Goal: Task Accomplishment & Management: Manage account settings

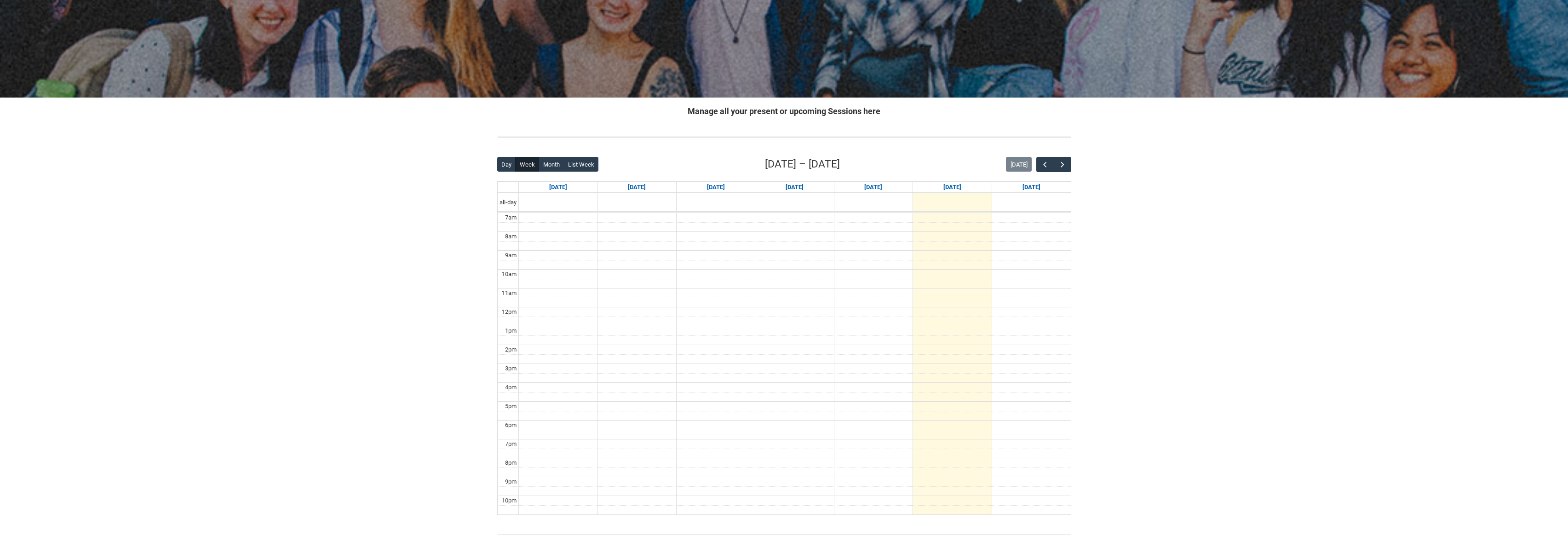
scroll to position [132, 0]
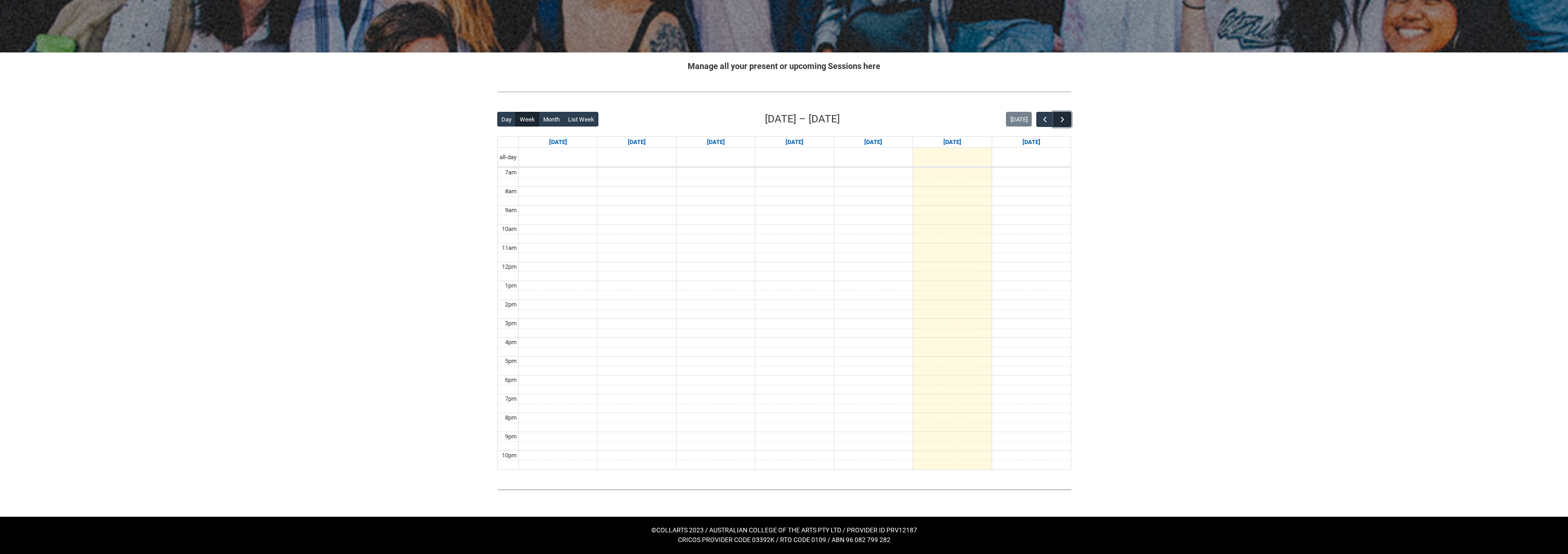
click at [1065, 119] on span "button" at bounding box center [1063, 119] width 9 height 9
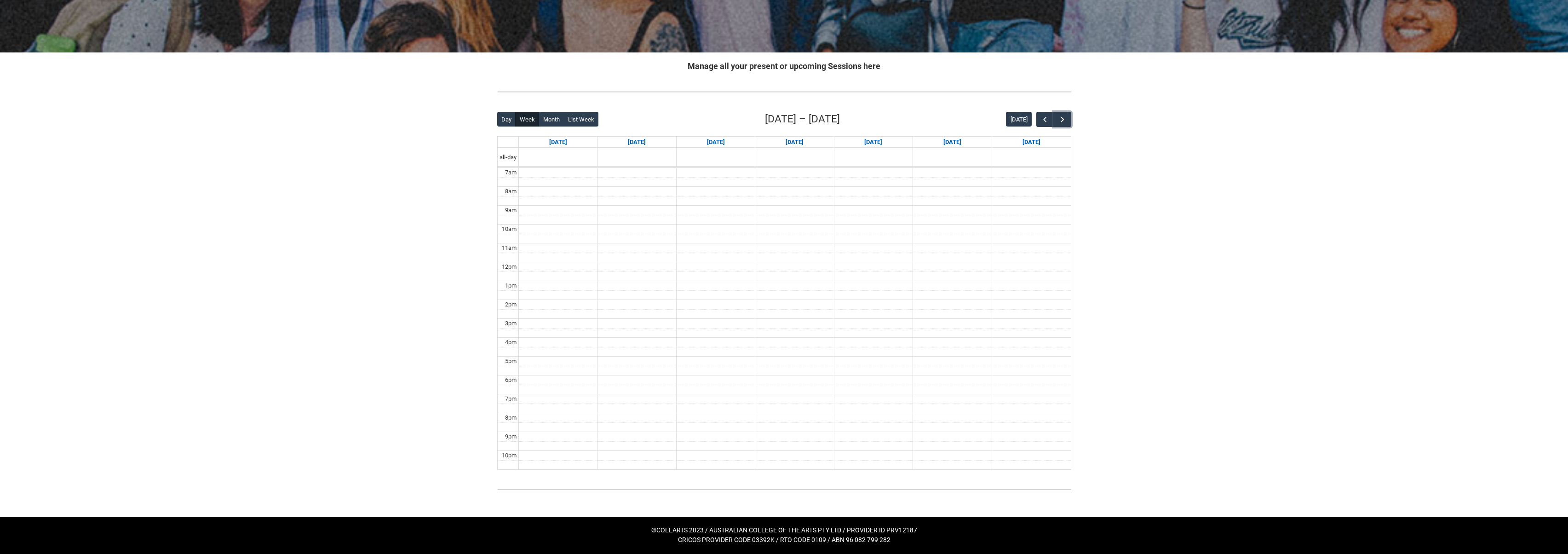
click at [637, 223] on td at bounding box center [795, 220] width 552 height 10
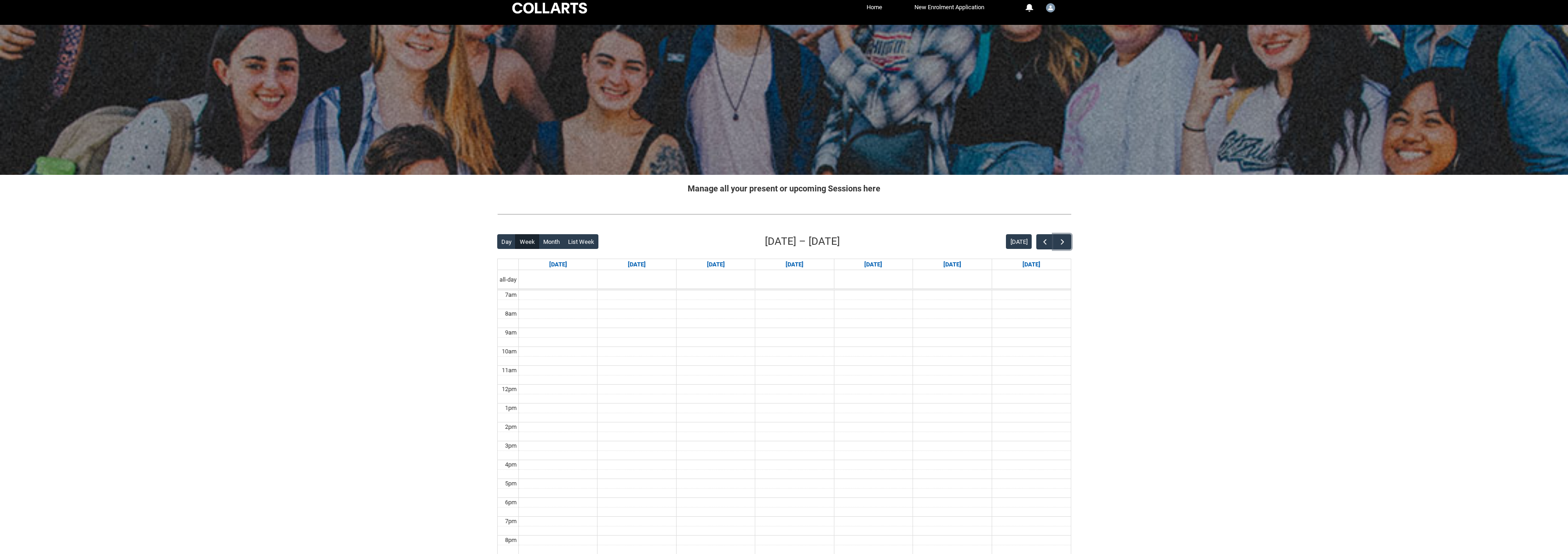
scroll to position [10, 0]
click at [1062, 241] on span "button" at bounding box center [1063, 241] width 9 height 9
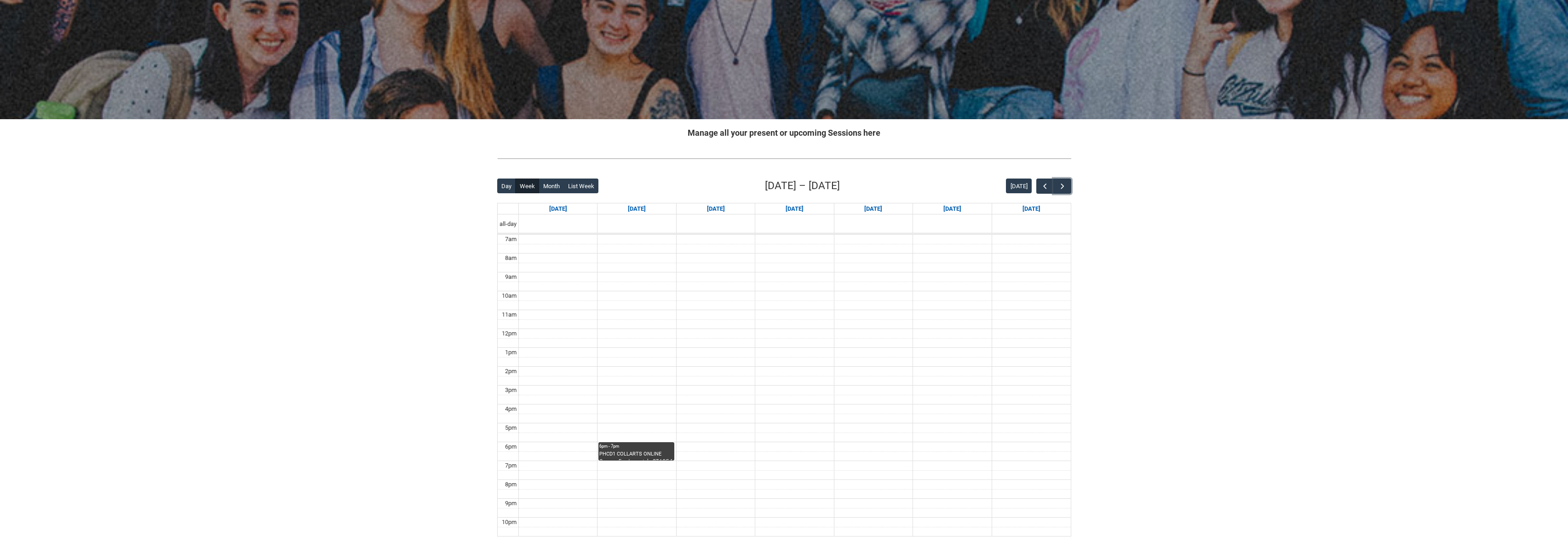
scroll to position [67, 0]
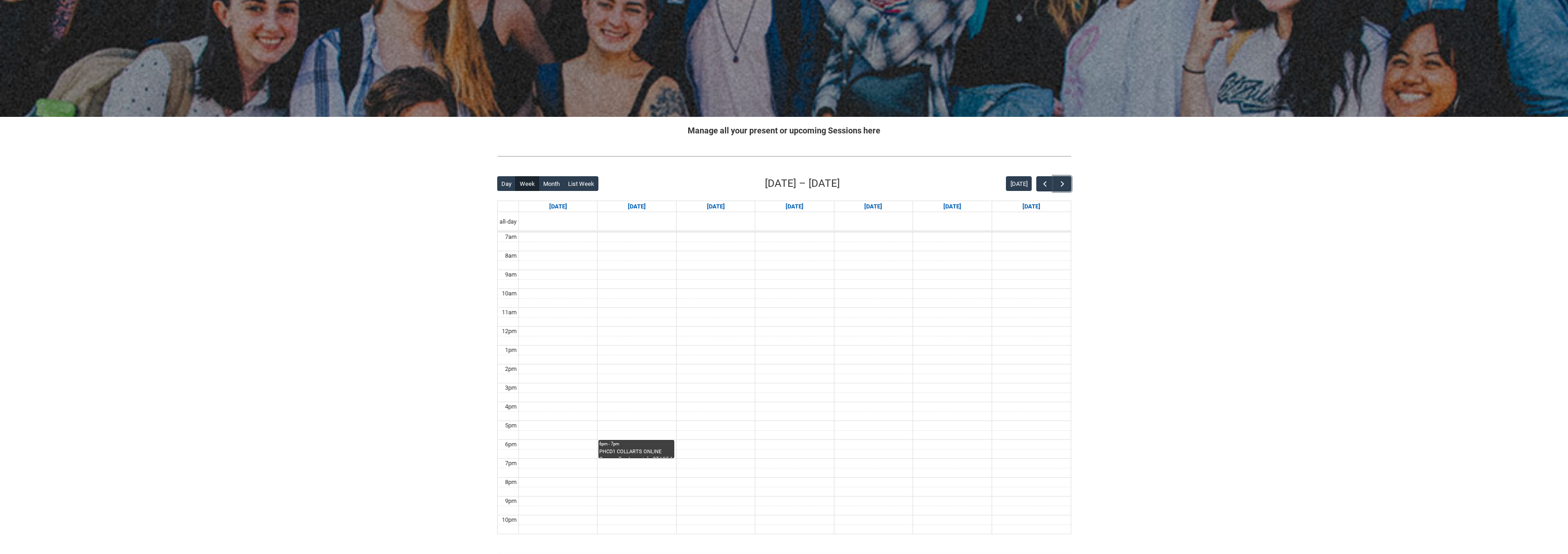
click at [630, 448] on div "PHCD1 COLLARTS ONLINE Camera Fundamentals STAGE 1 | Online | [PERSON_NAME] [PER…" at bounding box center [636, 453] width 74 height 10
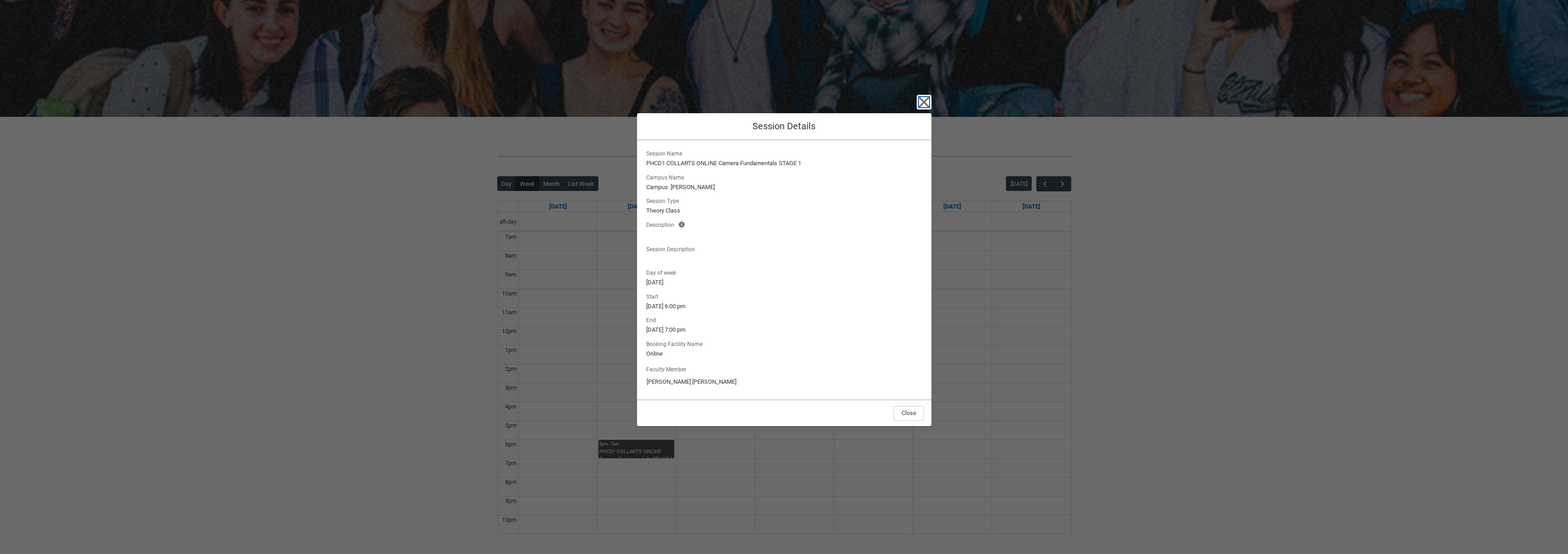
click at [929, 101] on icon "button" at bounding box center [924, 102] width 15 height 15
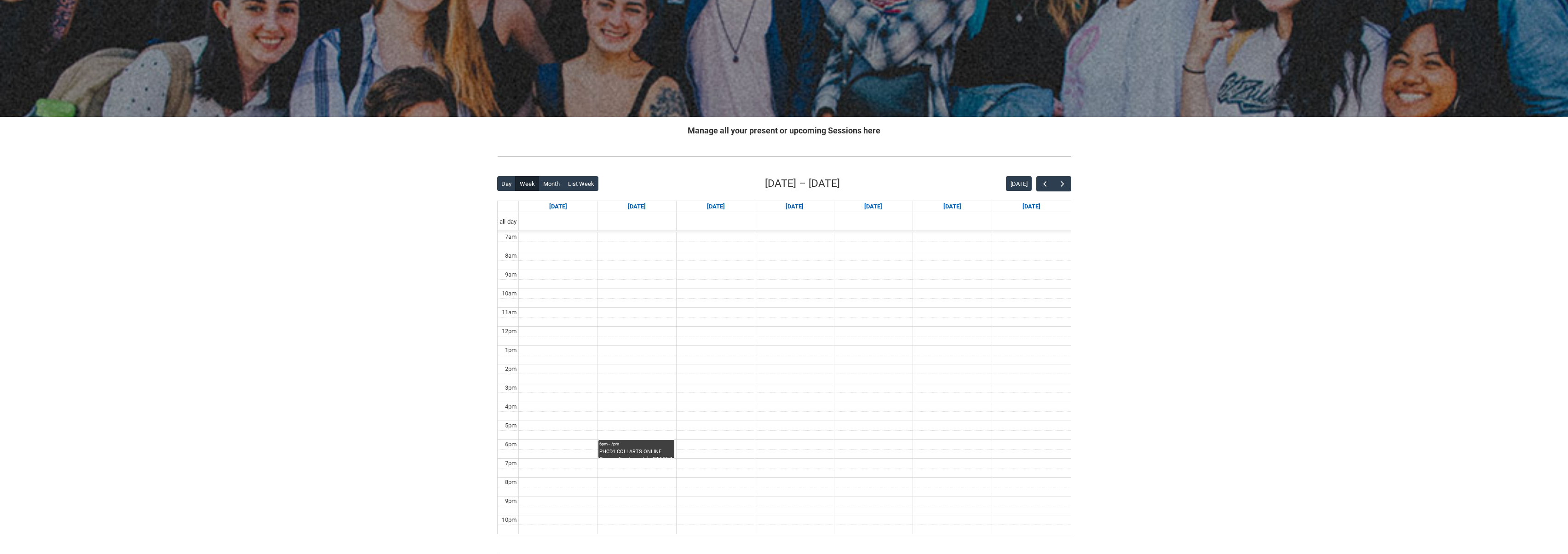
click at [295, 261] on div "Skip to Main Content Collarts Education Community Home New Enrolment Applicatio…" at bounding box center [784, 275] width 1568 height 686
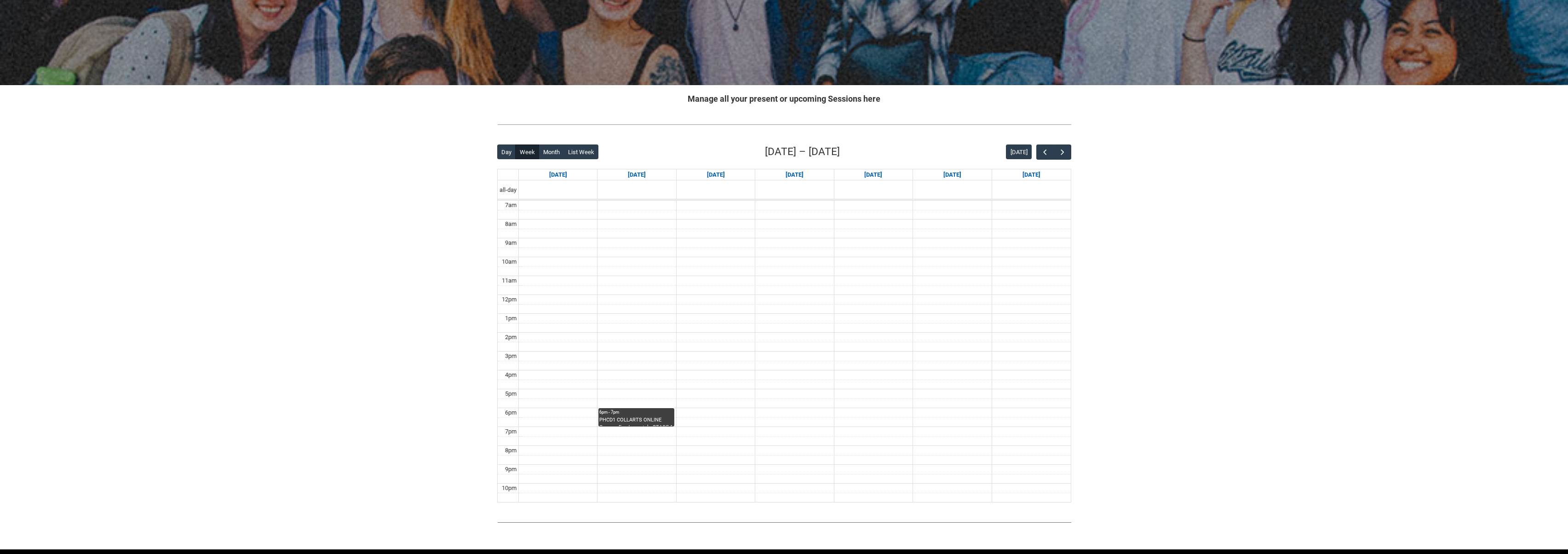
scroll to position [132, 0]
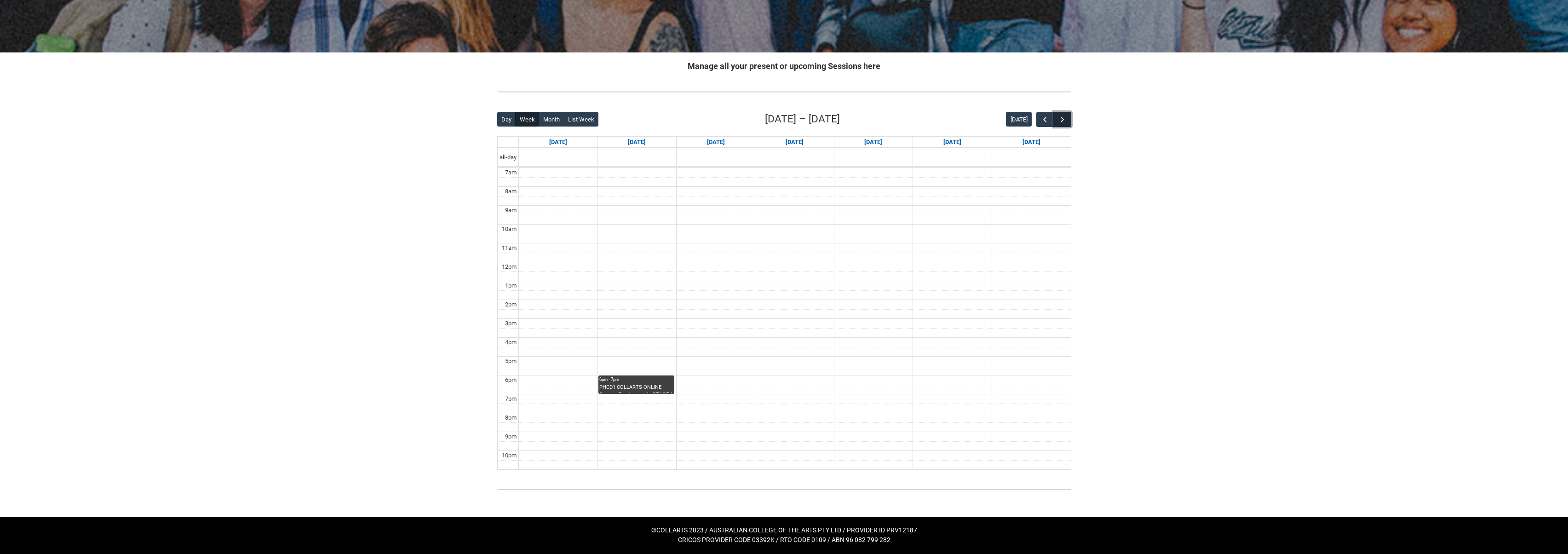
click at [1062, 121] on span "button" at bounding box center [1063, 119] width 9 height 9
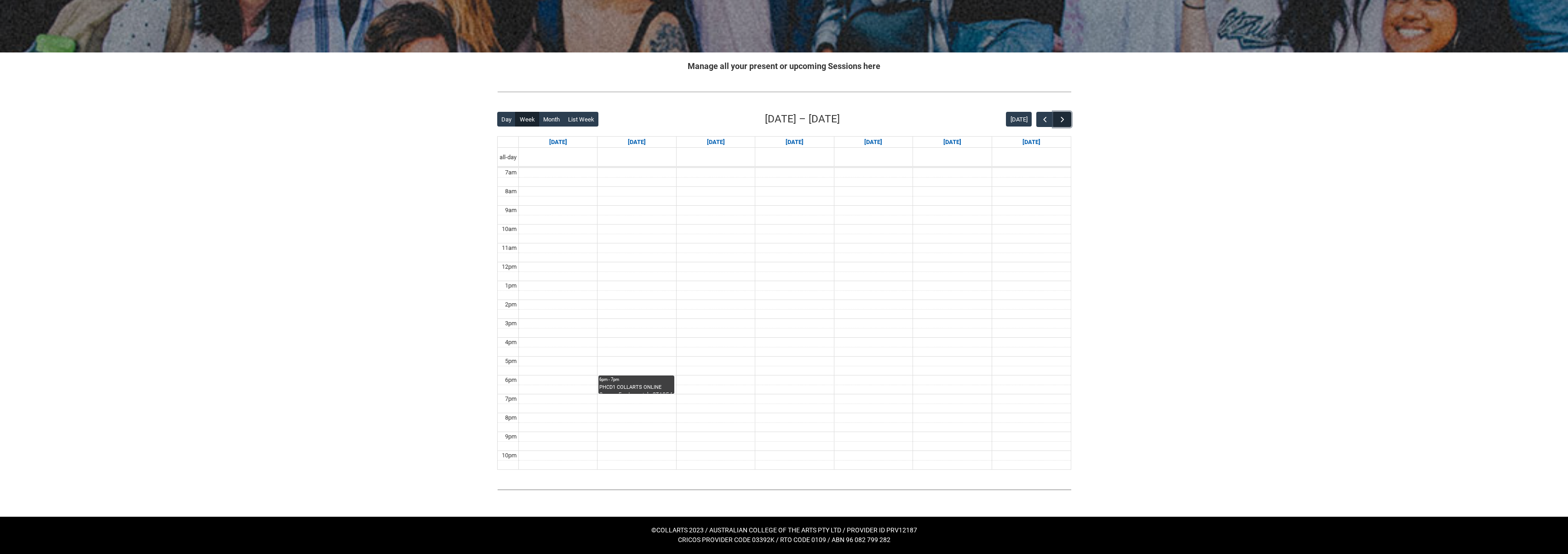
click at [1062, 121] on span "button" at bounding box center [1063, 119] width 9 height 9
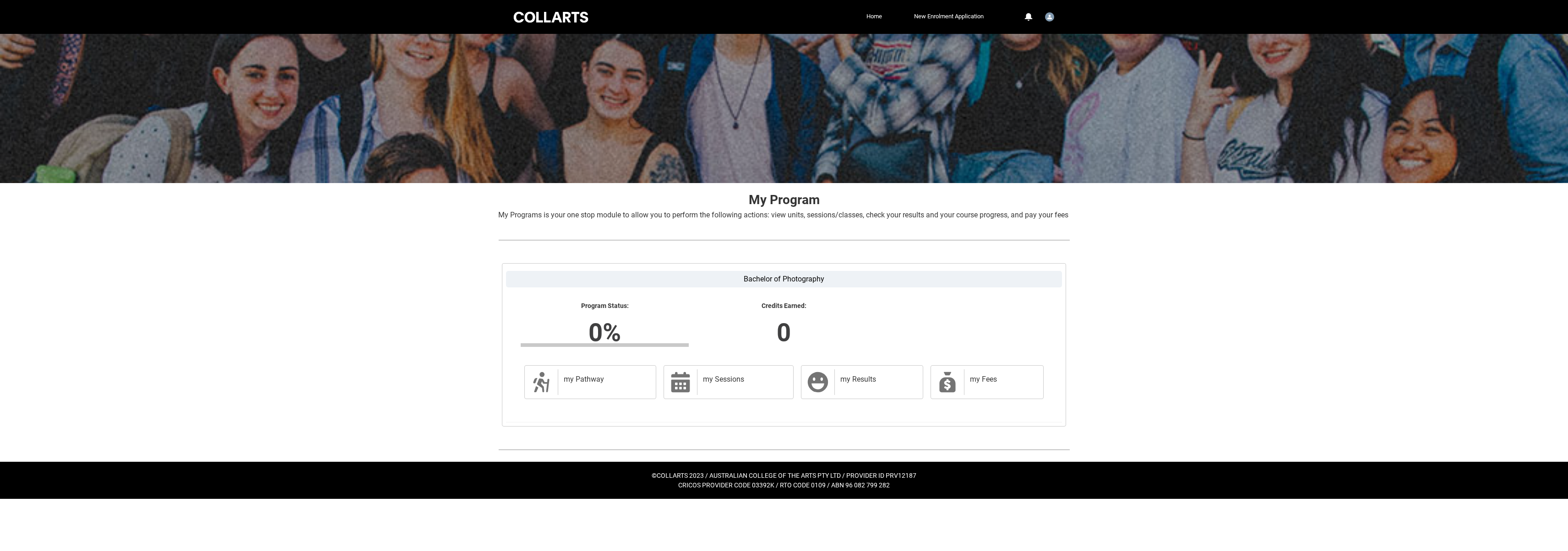
click at [458, 267] on div "Skip to Main Content Collarts Education Community Home New Enrolment Applicatio…" at bounding box center [784, 249] width 1568 height 499
click at [707, 384] on h2 "my Sessions" at bounding box center [743, 379] width 81 height 9
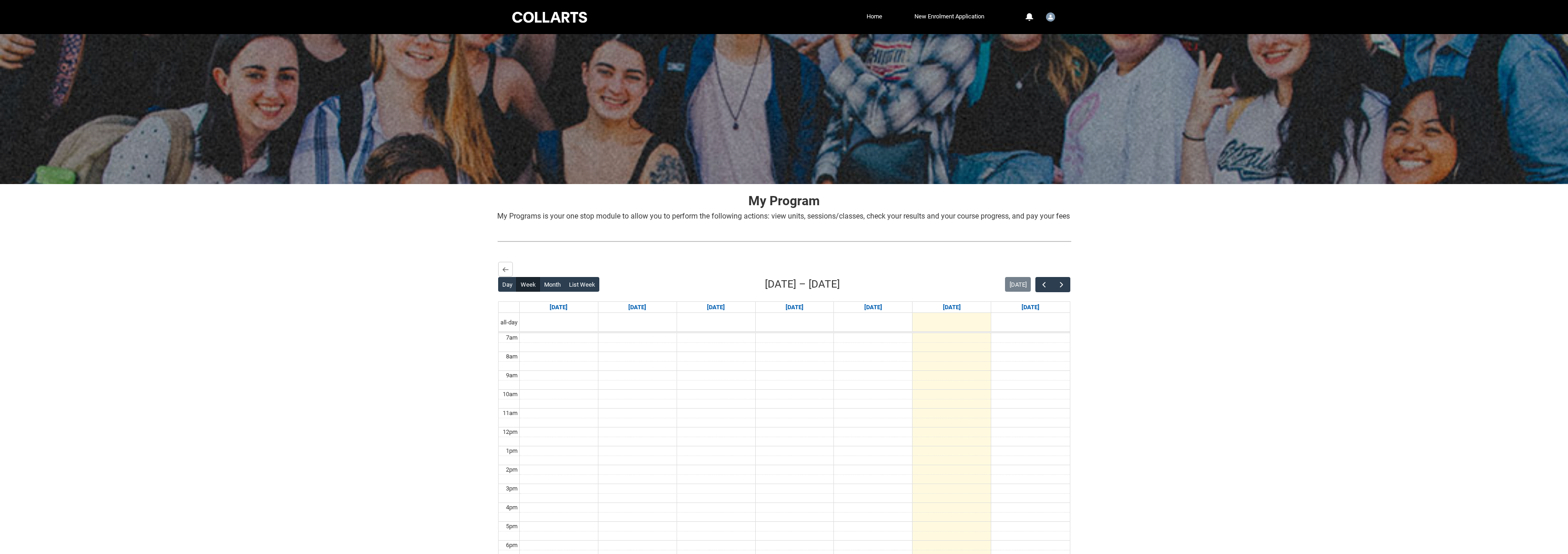
scroll to position [162, 0]
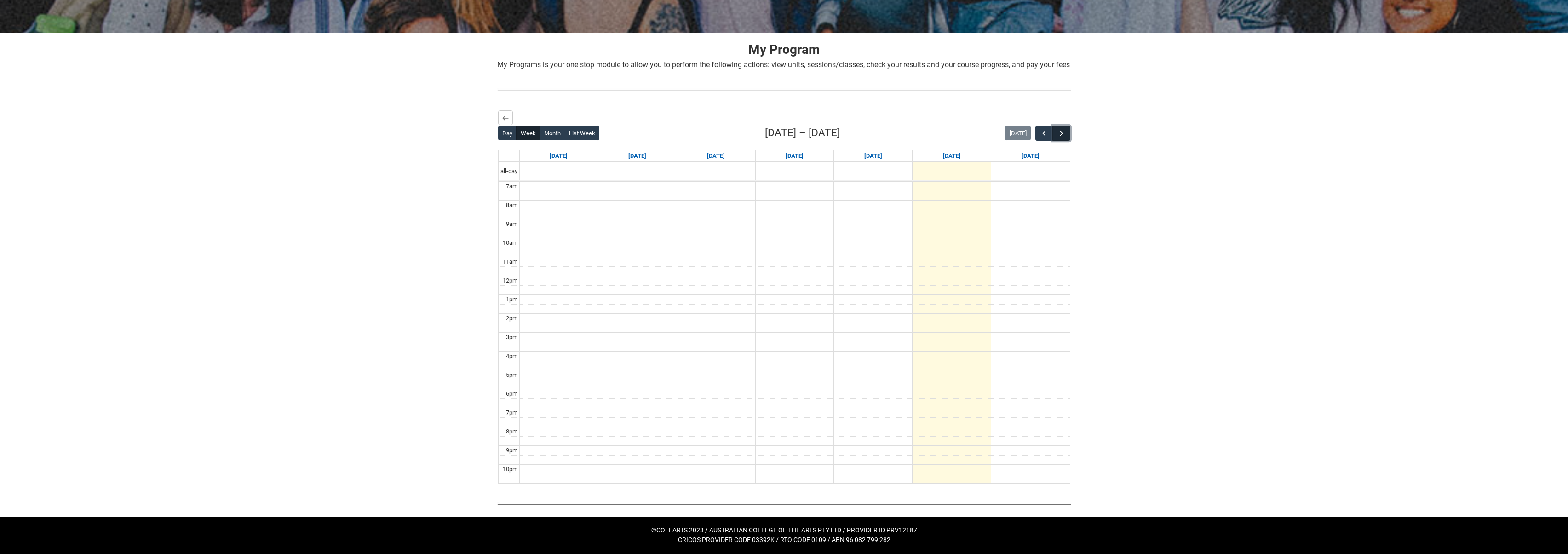
click at [1063, 134] on span "button" at bounding box center [1062, 134] width 9 height 9
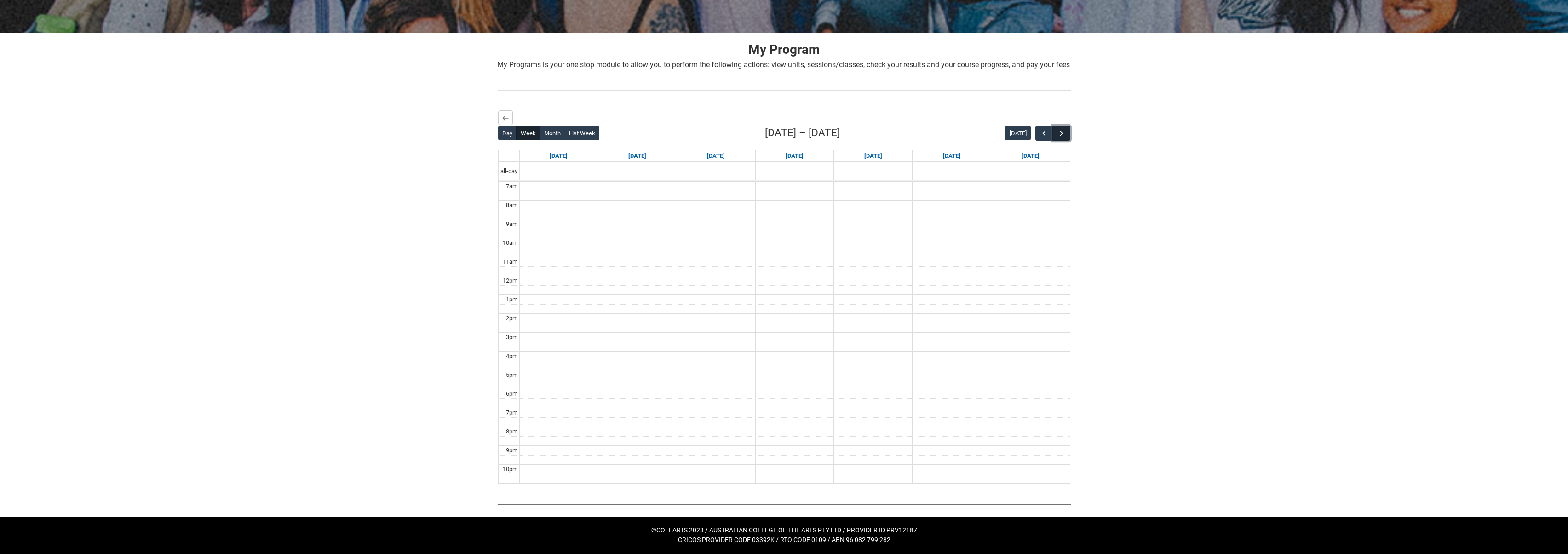
click at [1063, 134] on span "button" at bounding box center [1062, 134] width 9 height 9
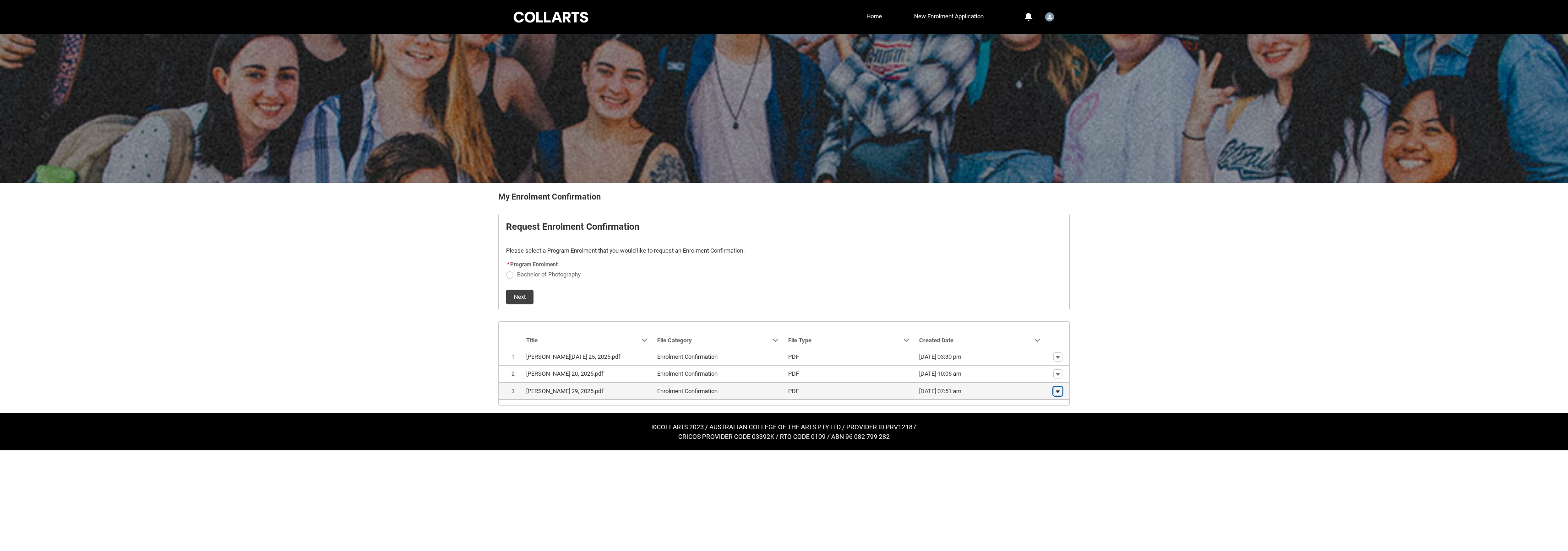
click at [1059, 393] on lightning-primitive-icon "button" at bounding box center [1057, 391] width 6 height 6
click at [565, 275] on span "Bachelor of Photography" at bounding box center [549, 274] width 64 height 7
click at [506, 269] on input "Bachelor of Photography" at bounding box center [505, 269] width 1 height 1
radio input "true"
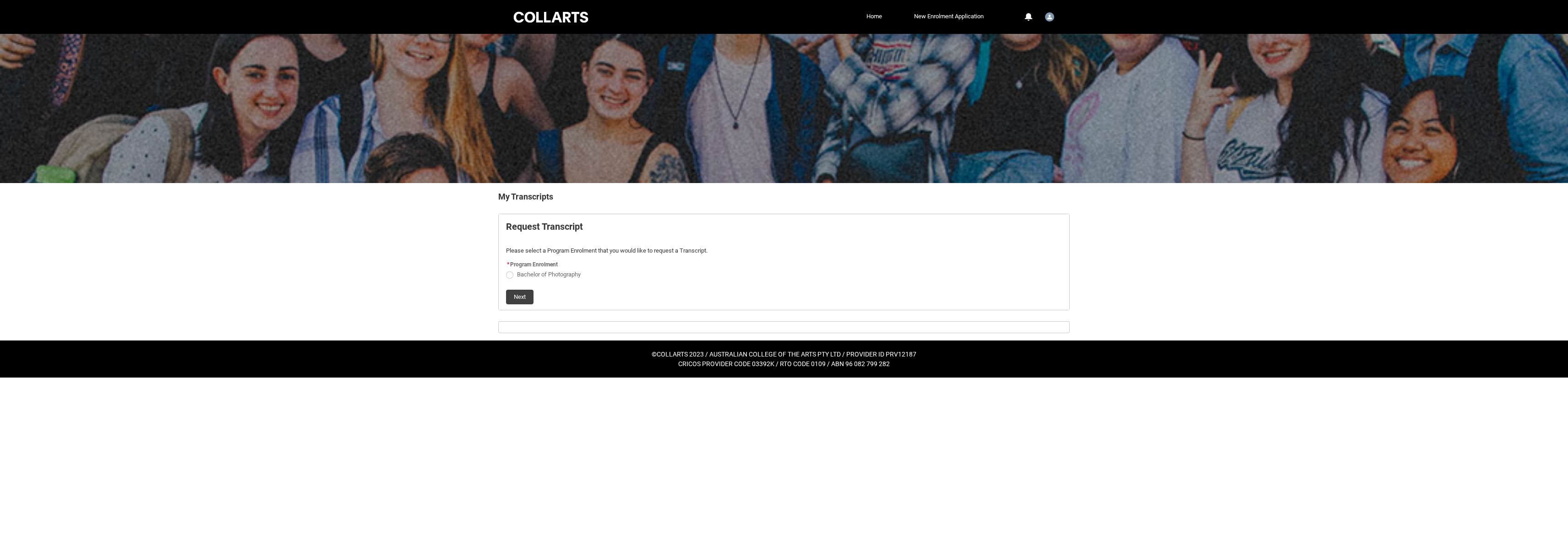
click at [512, 276] on span "Request_Student_Transcript flow" at bounding box center [509, 275] width 7 height 7
click at [506, 269] on input "Bachelor of Photography" at bounding box center [505, 269] width 1 height 1
radio input "true"
click at [515, 296] on button "Next" at bounding box center [519, 297] width 27 height 15
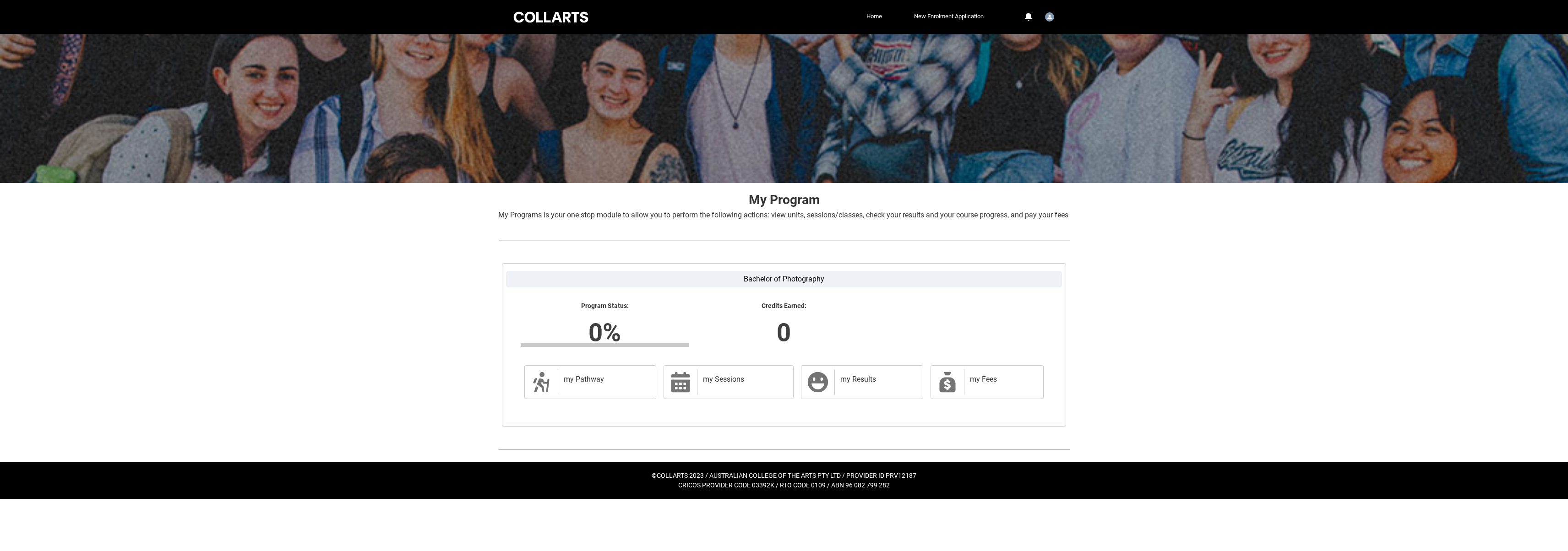
click at [383, 351] on div "Skip to Main Content Collarts Education Community Home New Enrolment Applicatio…" at bounding box center [784, 249] width 1568 height 499
click at [588, 395] on div "my Pathway" at bounding box center [605, 382] width 95 height 26
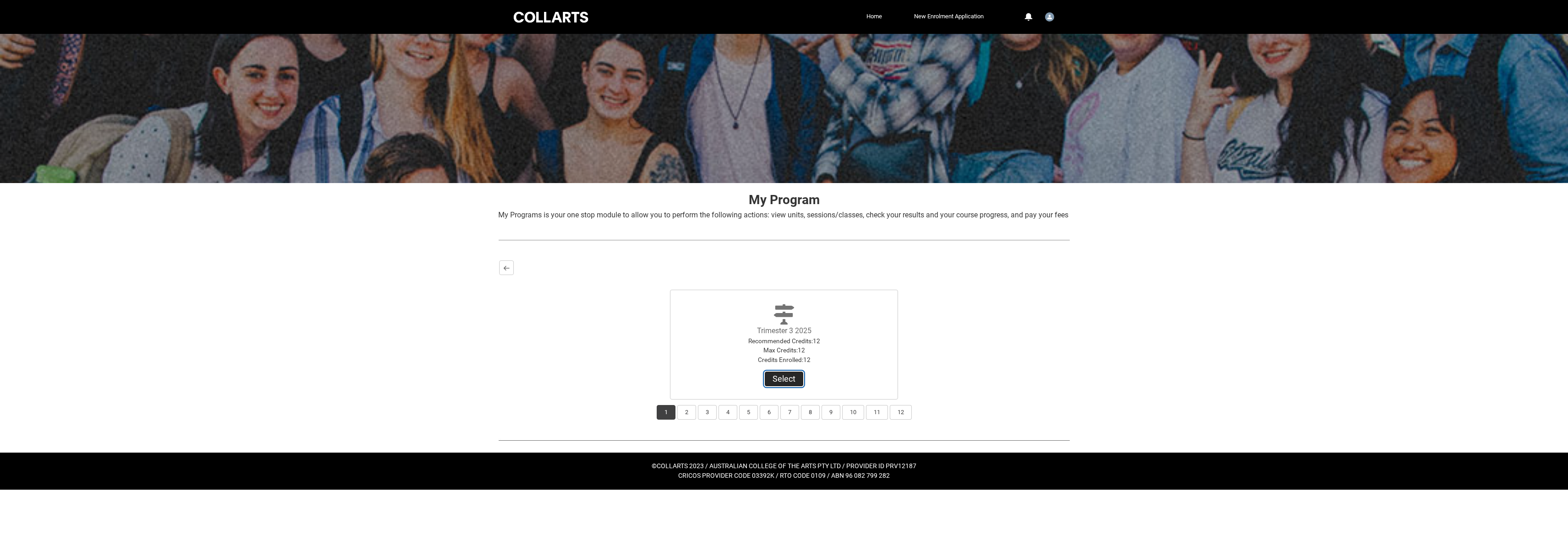
click at [785, 386] on button "Select" at bounding box center [784, 379] width 38 height 15
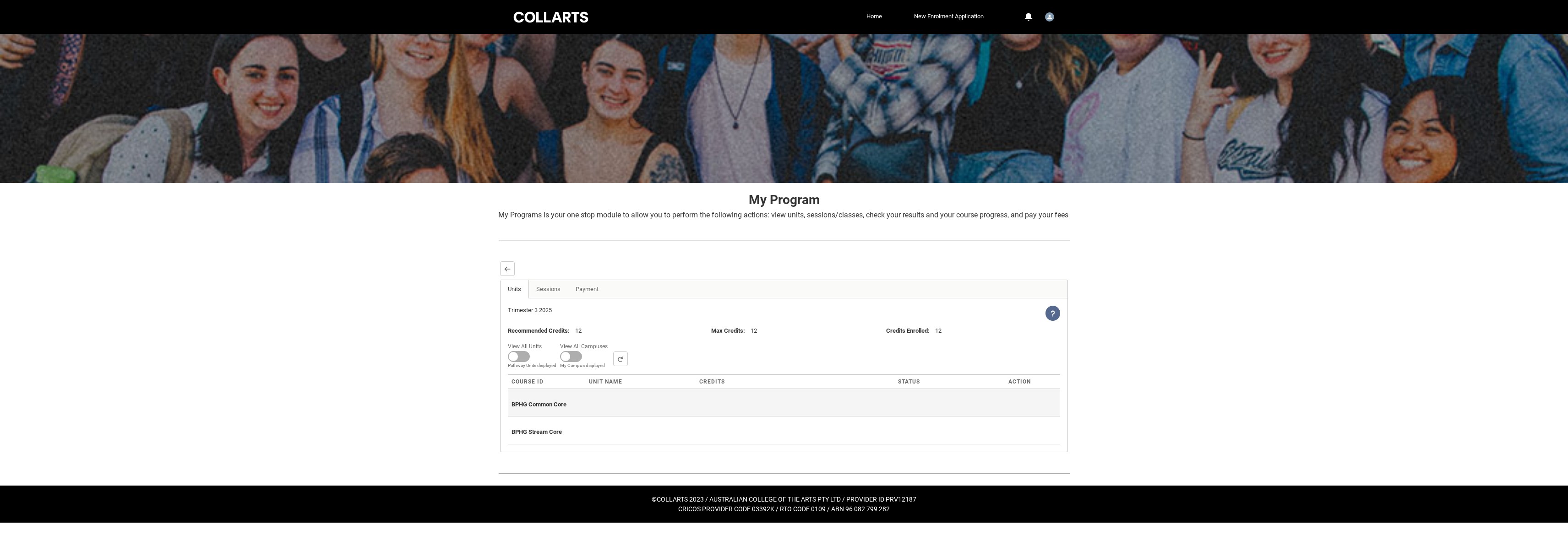
click at [694, 413] on div "BPHG Common Core" at bounding box center [784, 403] width 545 height 20
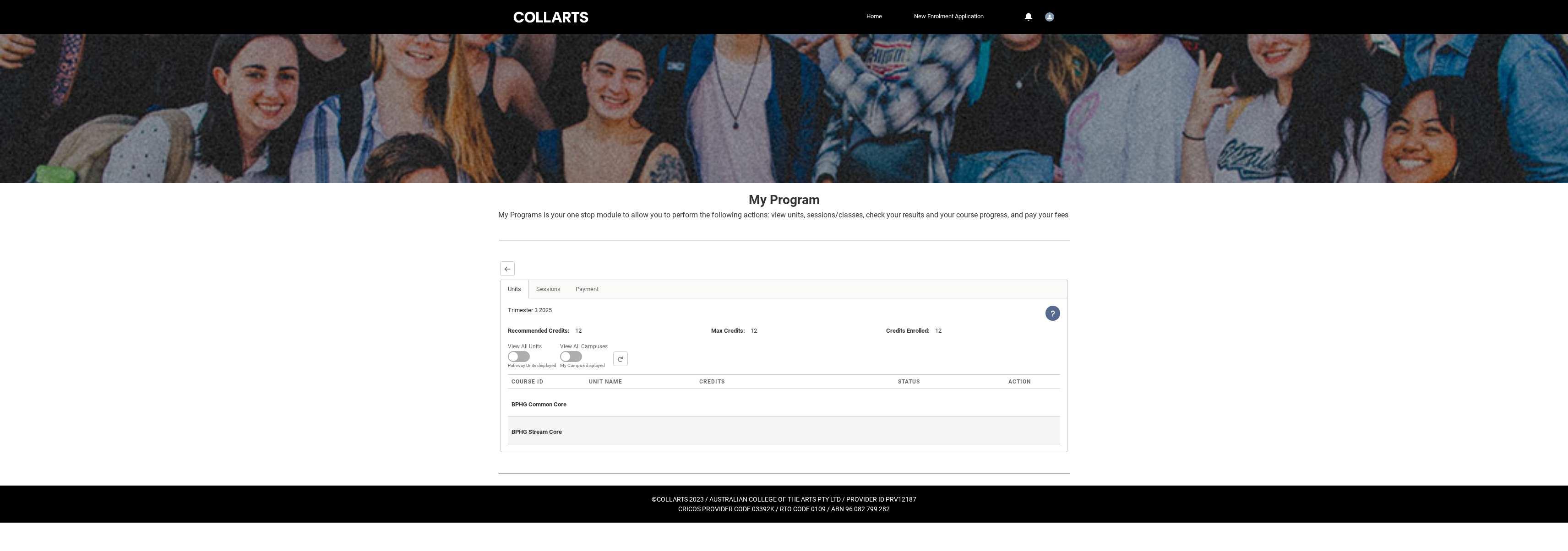
click at [679, 439] on div "BPHG Stream Core" at bounding box center [784, 430] width 545 height 20
click at [549, 298] on link "Sessions" at bounding box center [548, 289] width 40 height 19
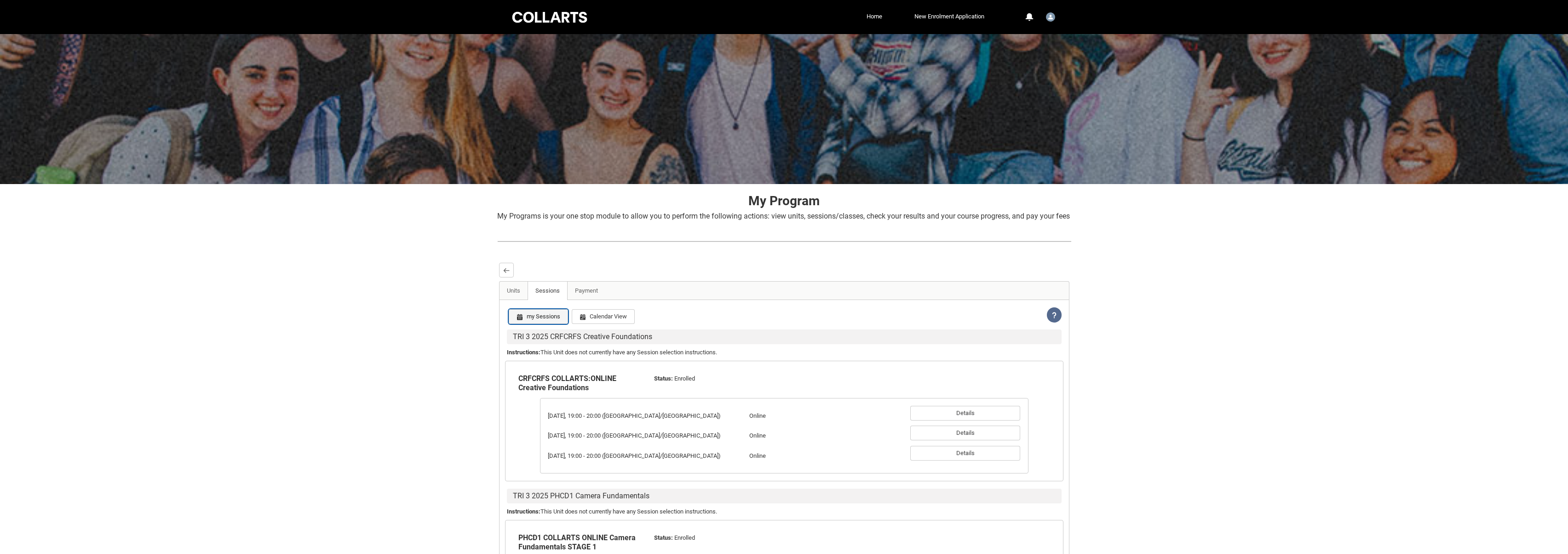
click at [541, 324] on button "my Sessions" at bounding box center [538, 316] width 59 height 15
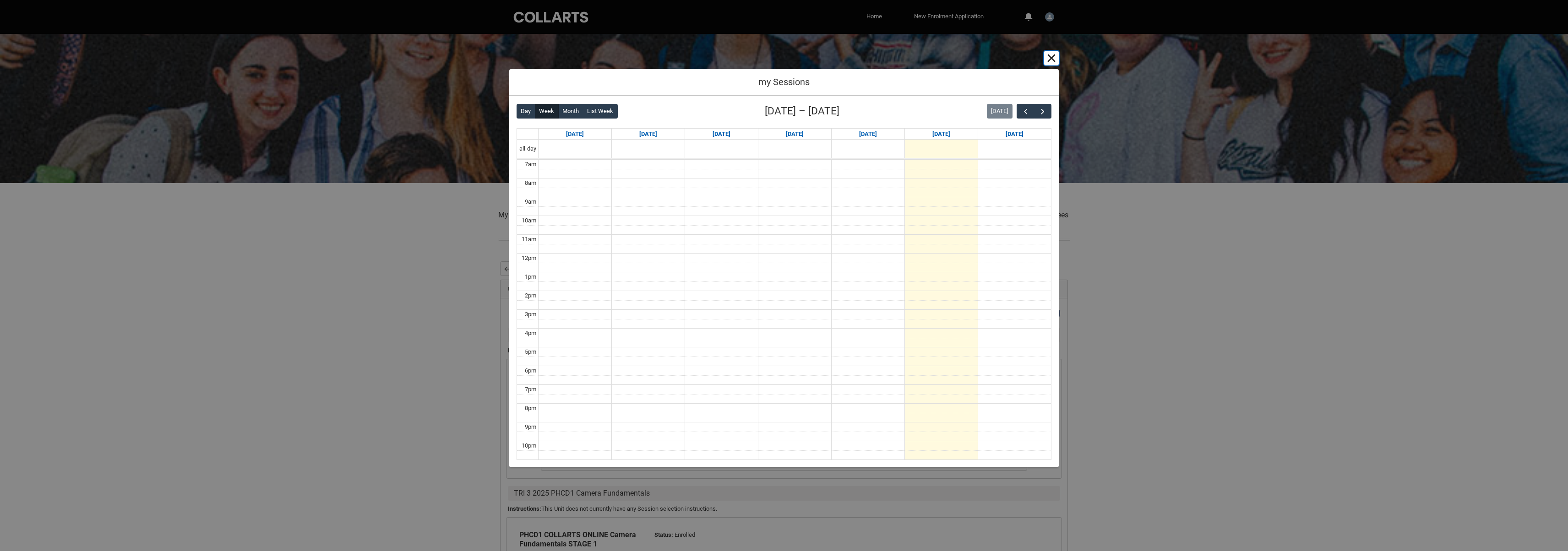
click at [1054, 63] on button "Cancel and close" at bounding box center [1051, 58] width 15 height 15
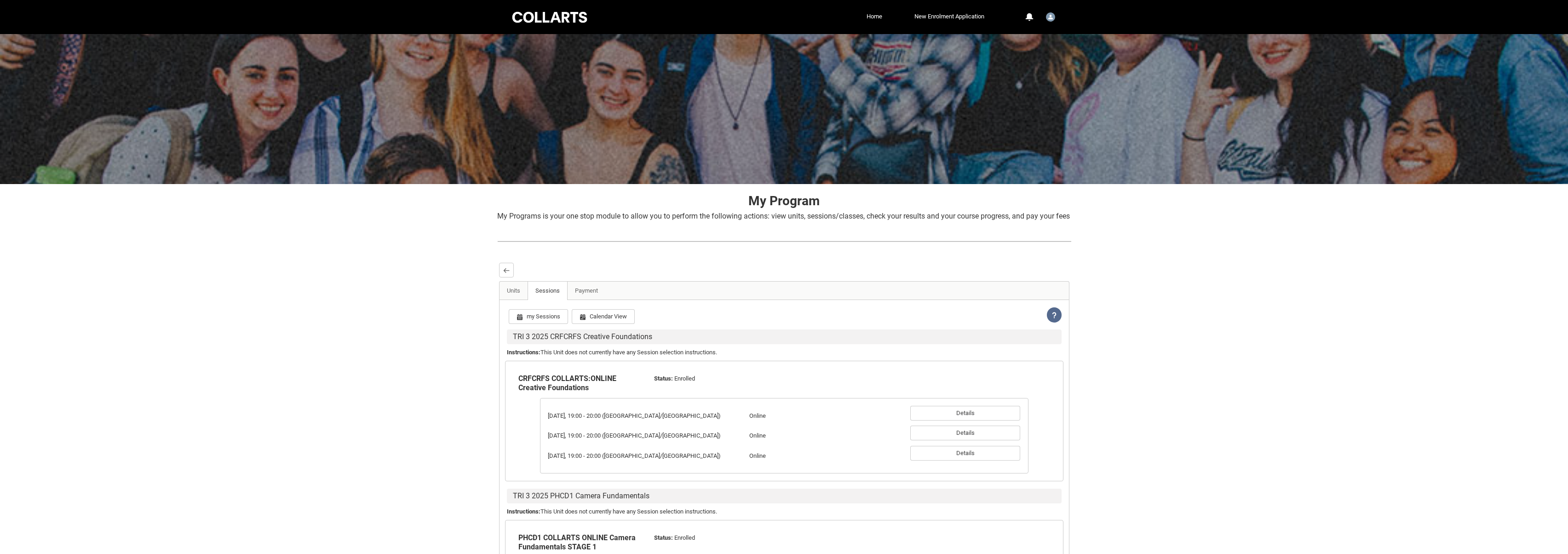
click at [435, 329] on div "Skip to Main Content Collarts Education Community Home New Enrolment Applicatio…" at bounding box center [784, 367] width 1568 height 734
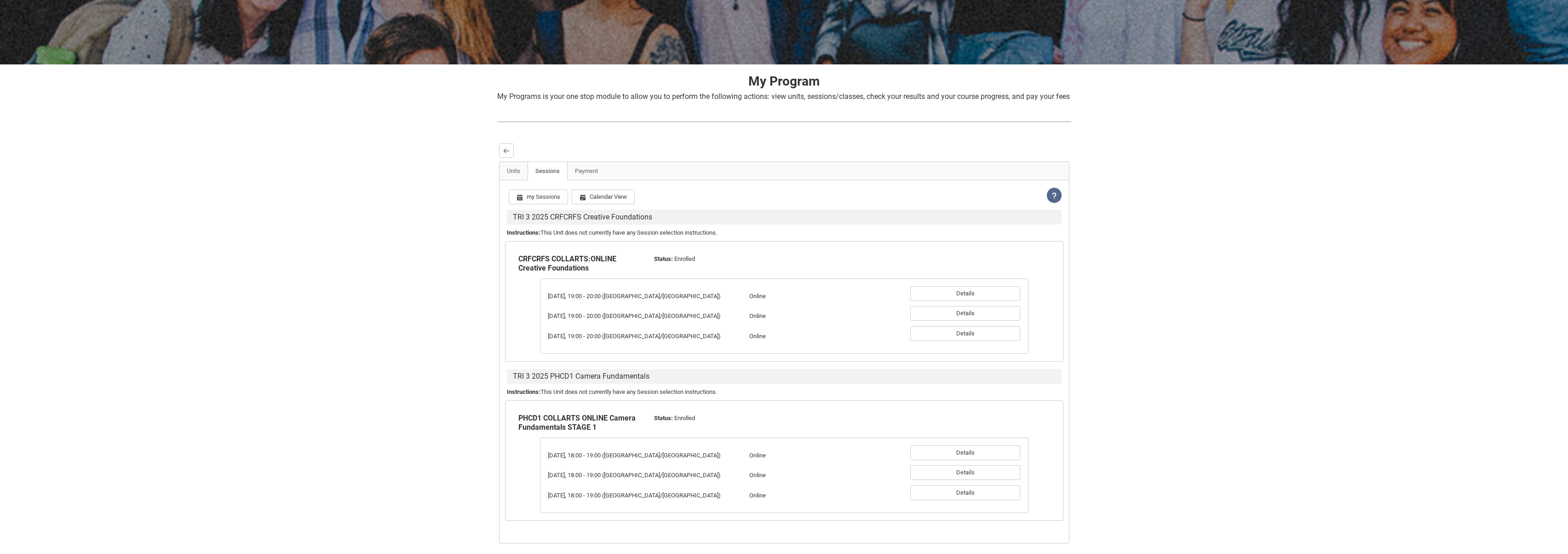
scroll to position [101, 0]
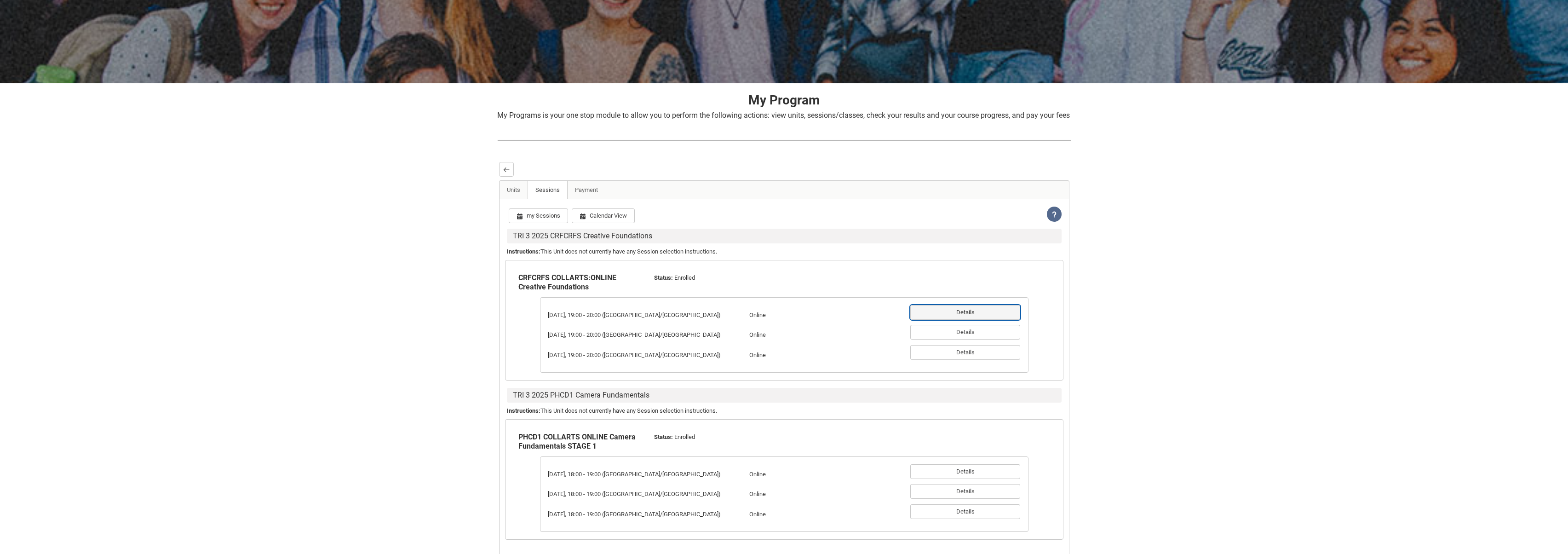
click at [972, 320] on button "Details" at bounding box center [965, 312] width 110 height 15
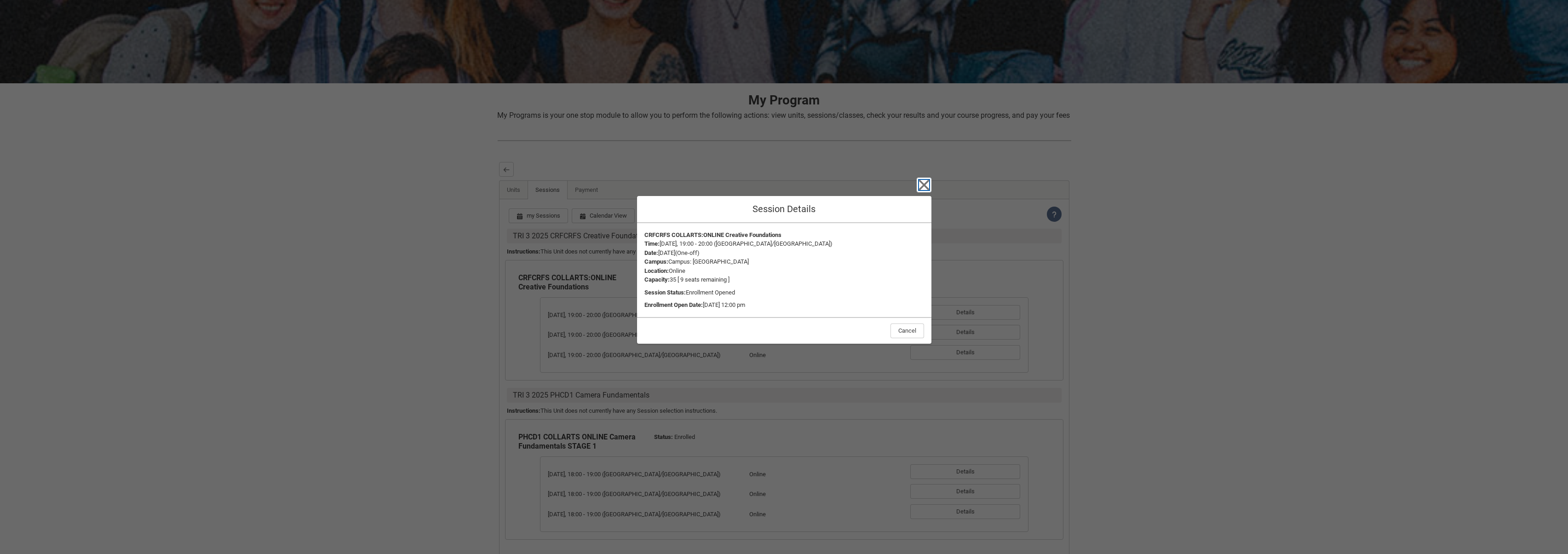
click at [924, 184] on icon "button" at bounding box center [924, 185] width 10 height 10
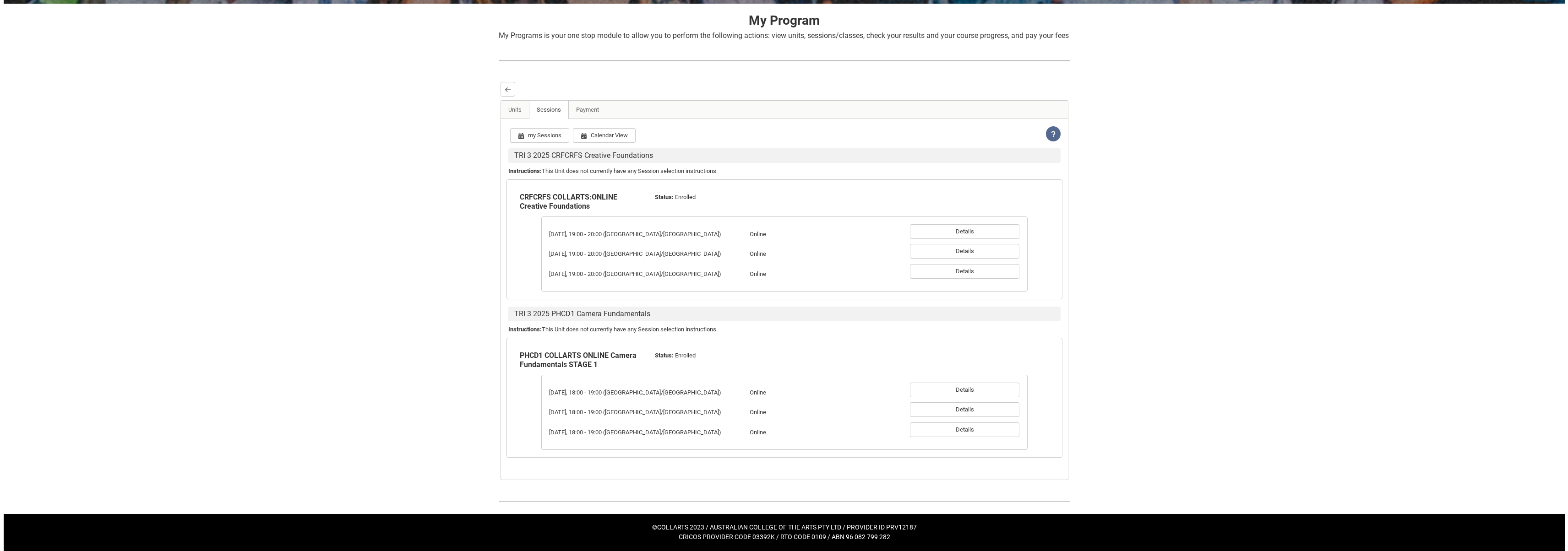
scroll to position [190, 0]
click at [610, 139] on button "Calendar View" at bounding box center [601, 135] width 63 height 15
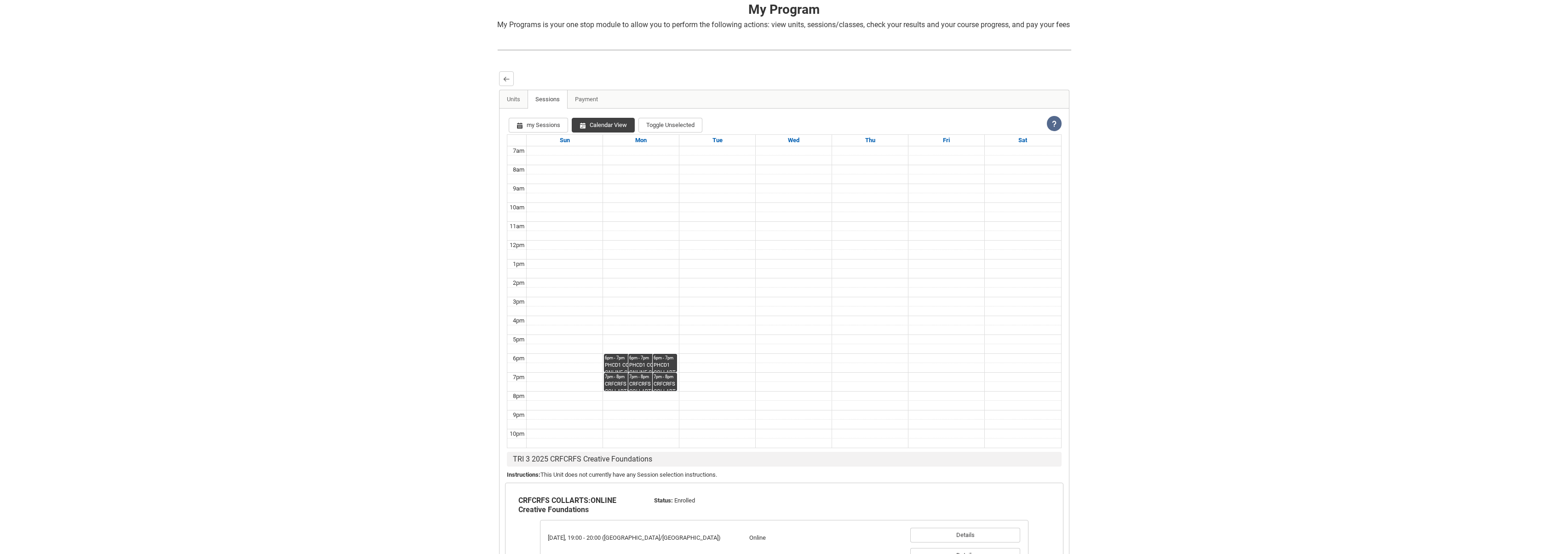
click at [671, 269] on td at bounding box center [794, 264] width 535 height 10
click at [619, 372] on div "PHCD1 COLLARTS ONLINE Camera Fundamentals STAGE 1 Online" at bounding box center [628, 367] width 47 height 10
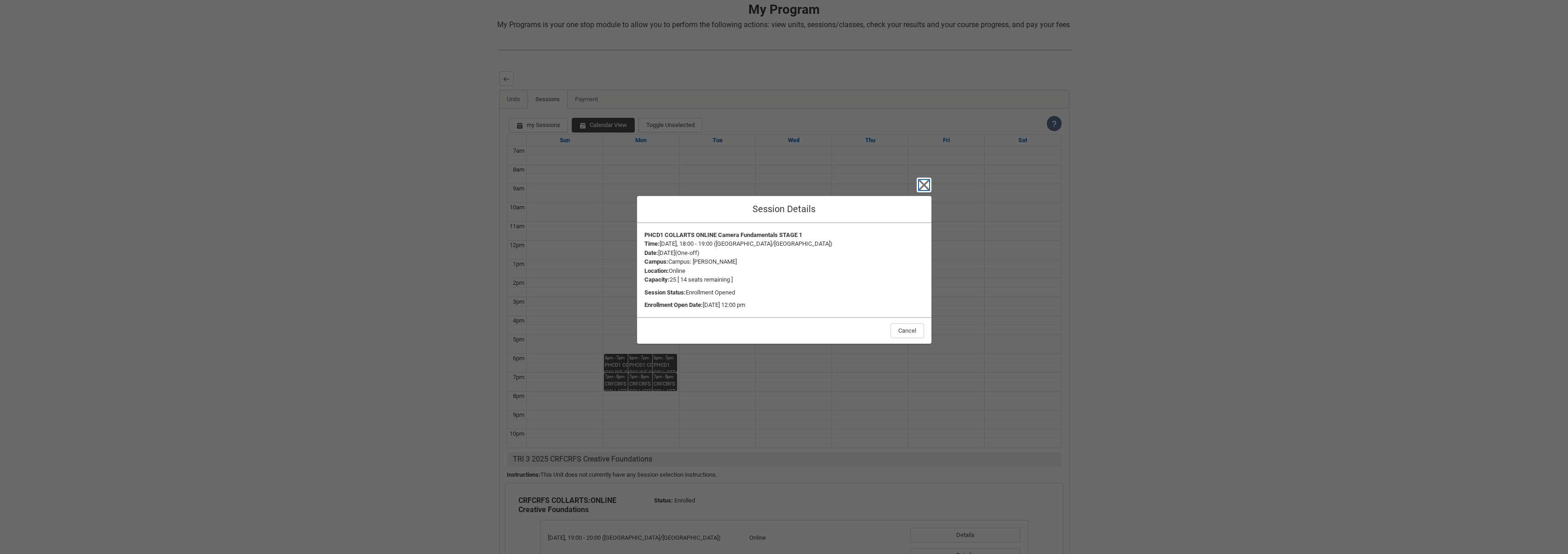
click at [925, 185] on icon "button" at bounding box center [924, 185] width 10 height 10
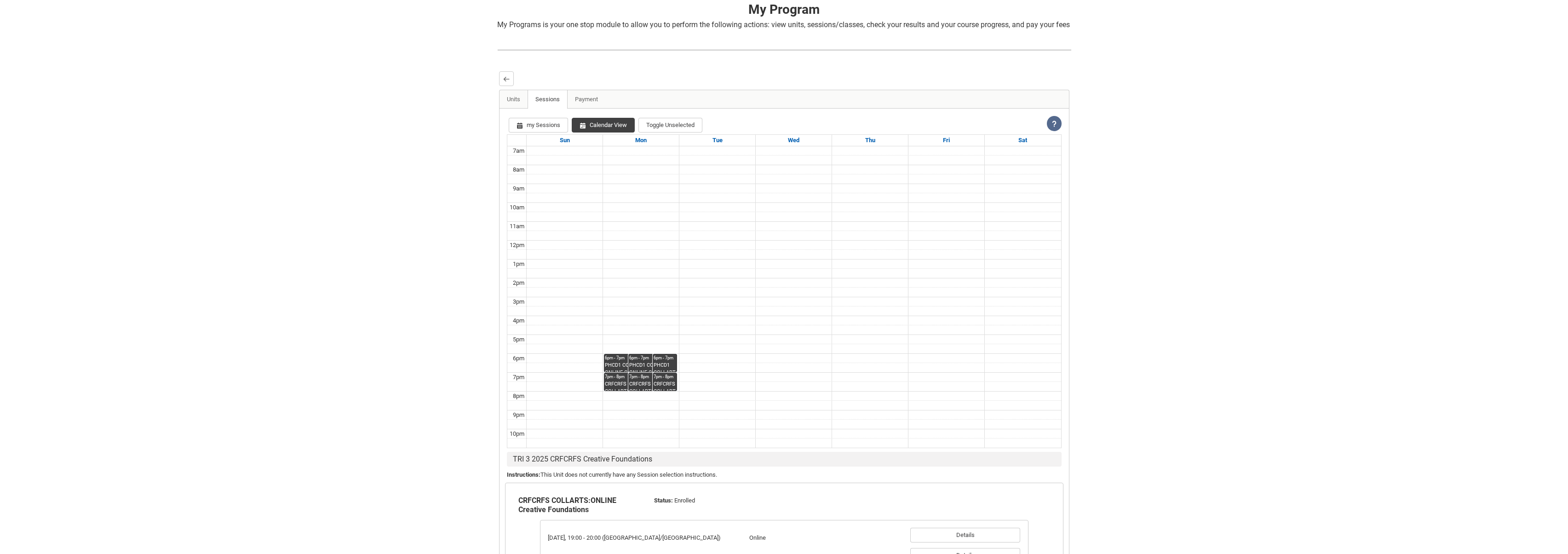
click at [639, 372] on div "PHCD1 COLLARTS ONLINE Camera Fundamentals STAGE 1 Online" at bounding box center [653, 367] width 47 height 10
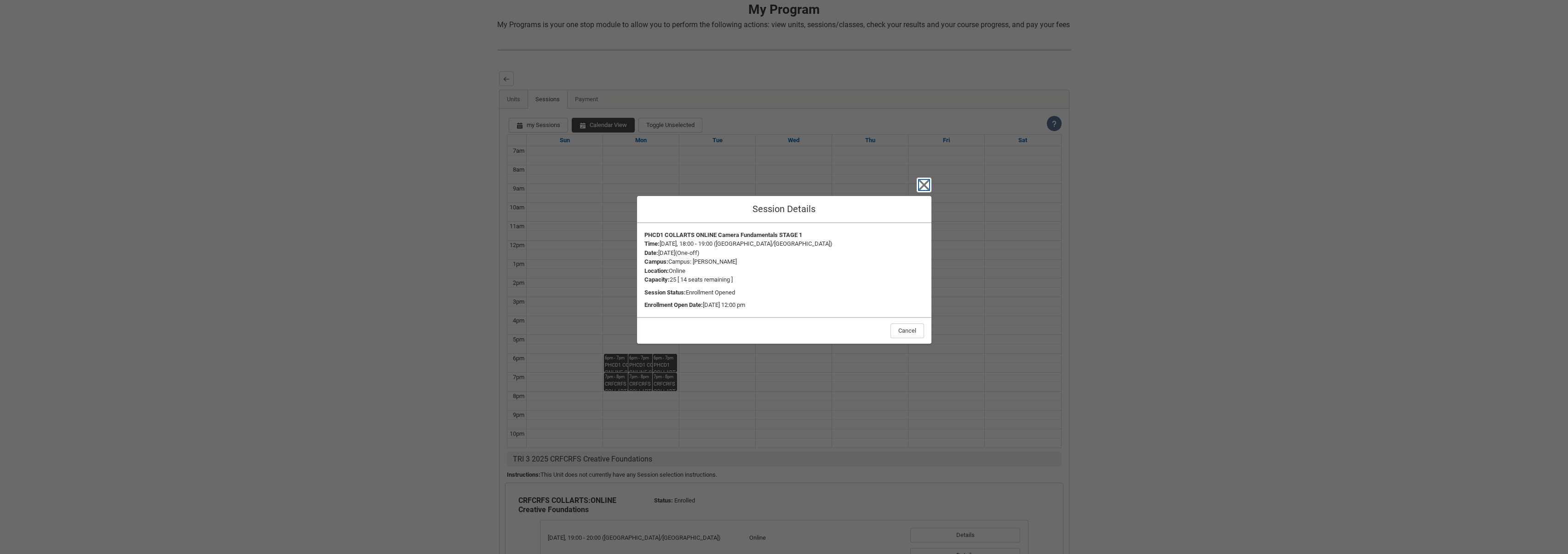
click at [926, 185] on icon "button" at bounding box center [924, 185] width 15 height 15
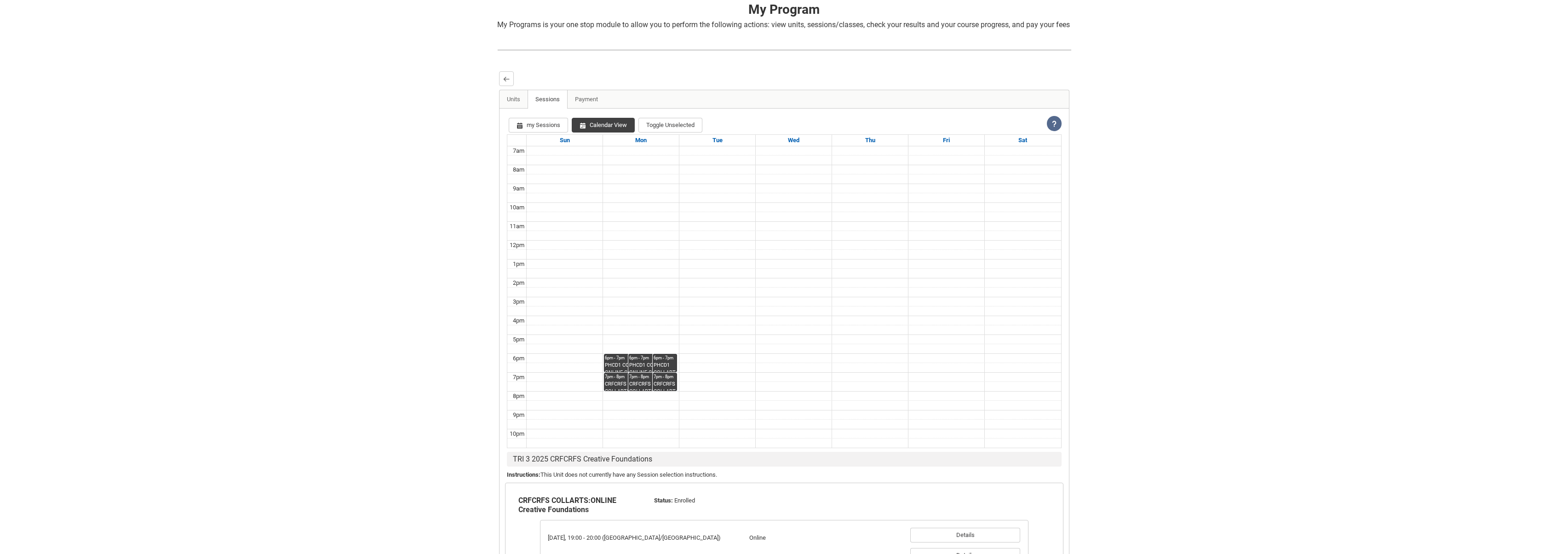
click at [666, 372] on div "PHCD1 COLLARTS ONLINE Camera Fundamentals STAGE 1 Online" at bounding box center [665, 367] width 22 height 10
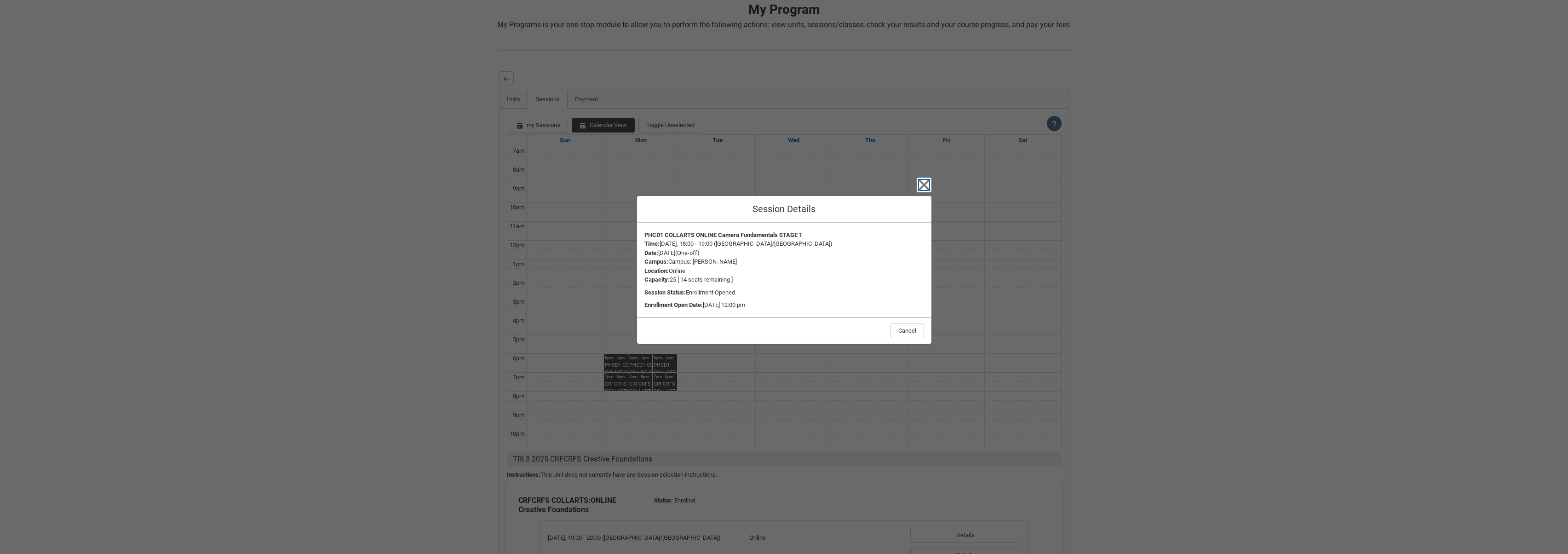
click at [927, 185] on icon "button" at bounding box center [924, 185] width 15 height 15
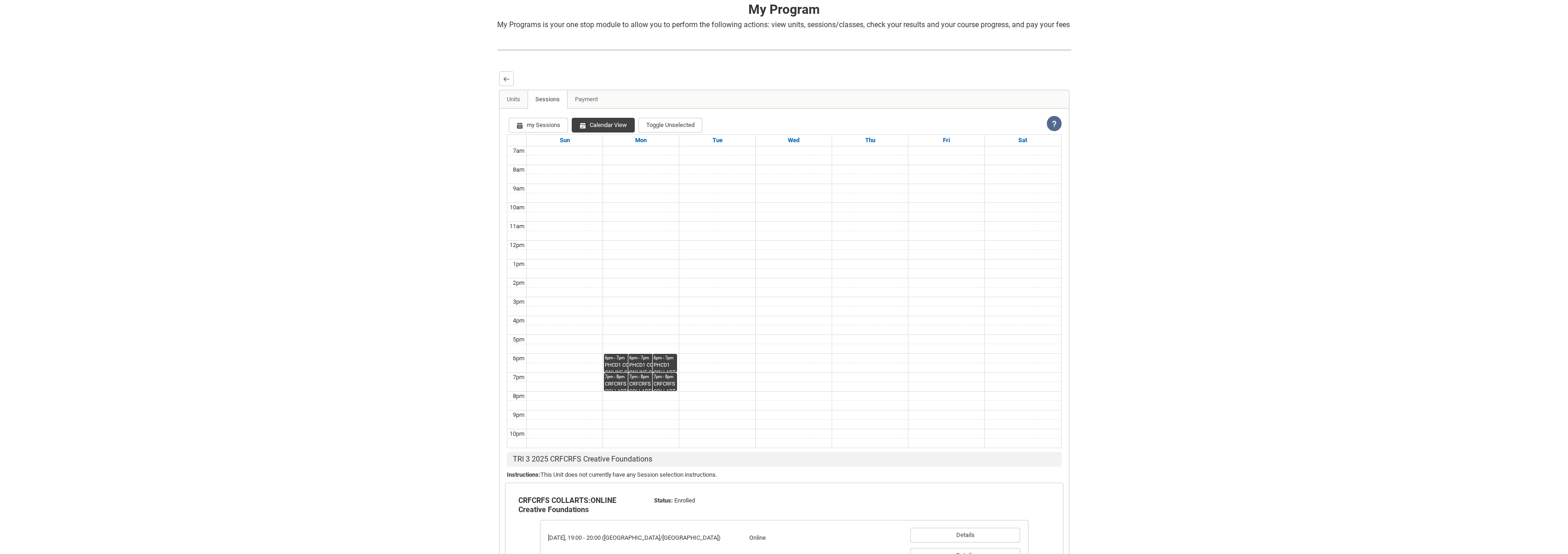
click at [636, 361] on div "6pm - 7pm" at bounding box center [653, 358] width 47 height 6
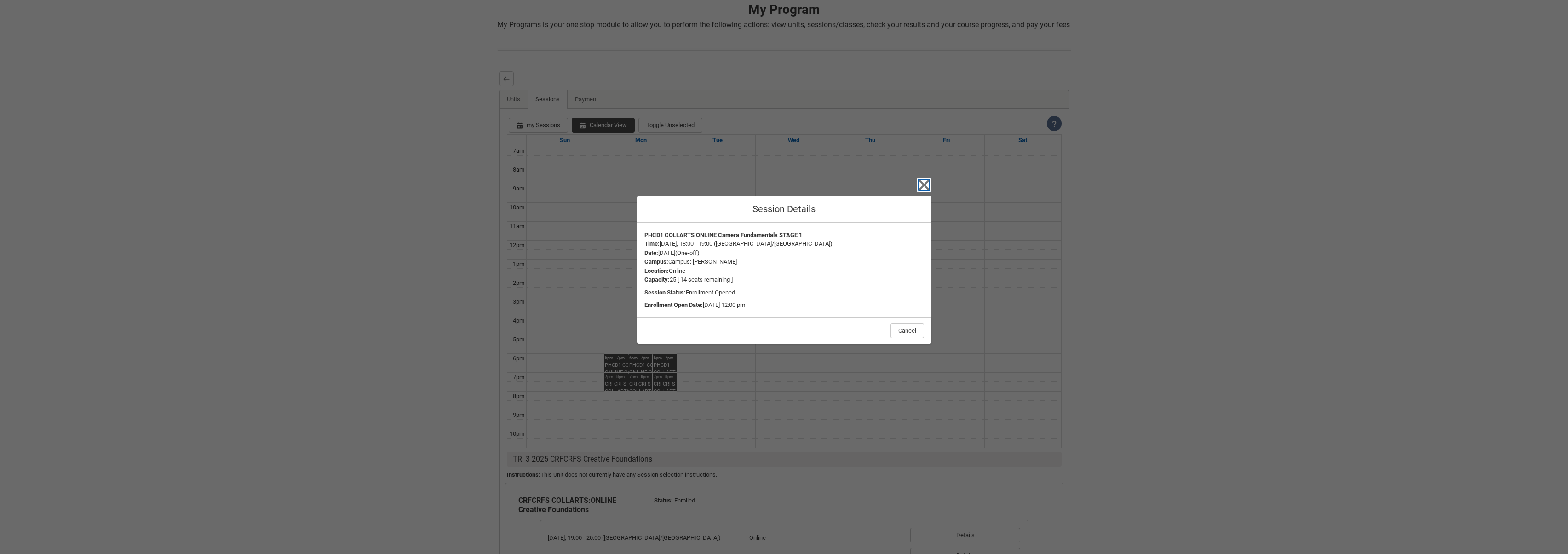
click at [927, 187] on icon "button" at bounding box center [924, 185] width 10 height 10
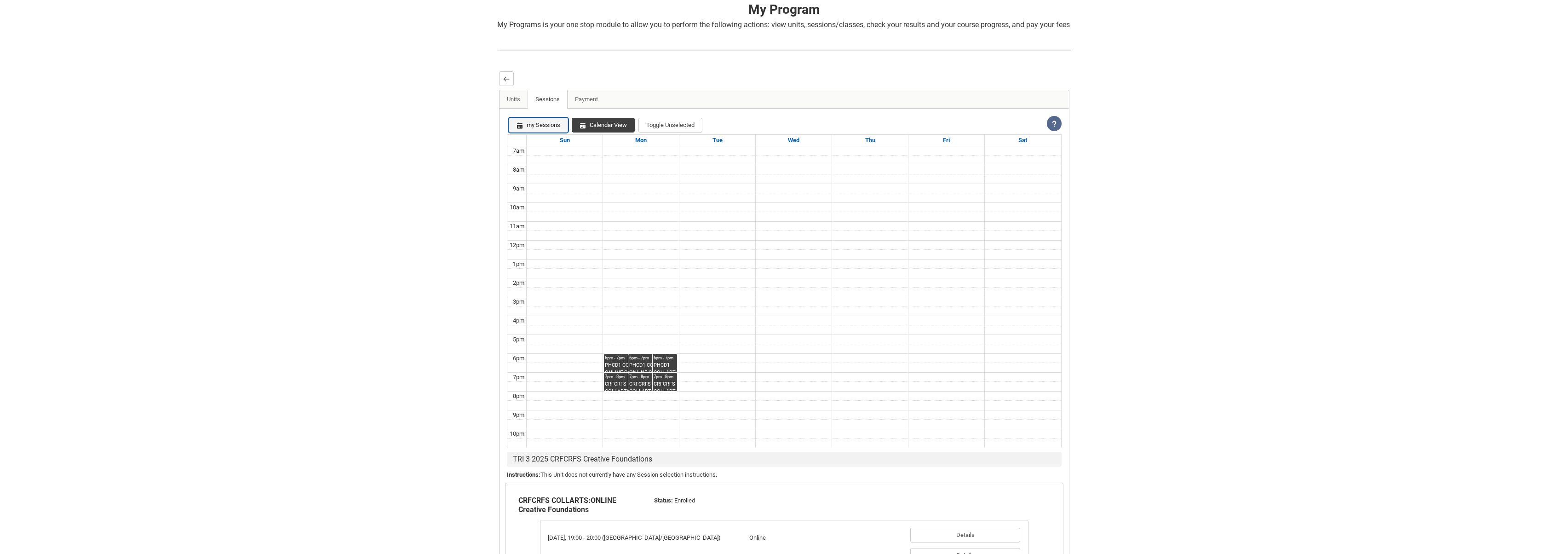
click at [547, 132] on button "my Sessions" at bounding box center [538, 125] width 59 height 15
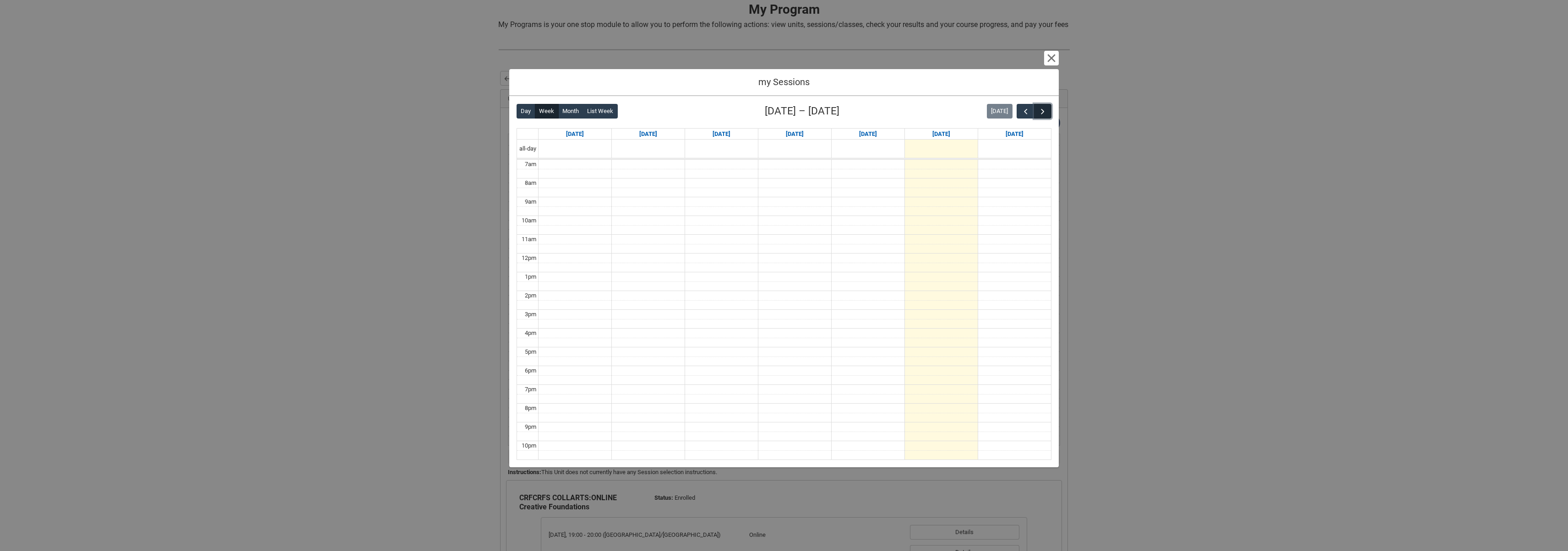
click at [1038, 110] on button "button" at bounding box center [1042, 112] width 17 height 15
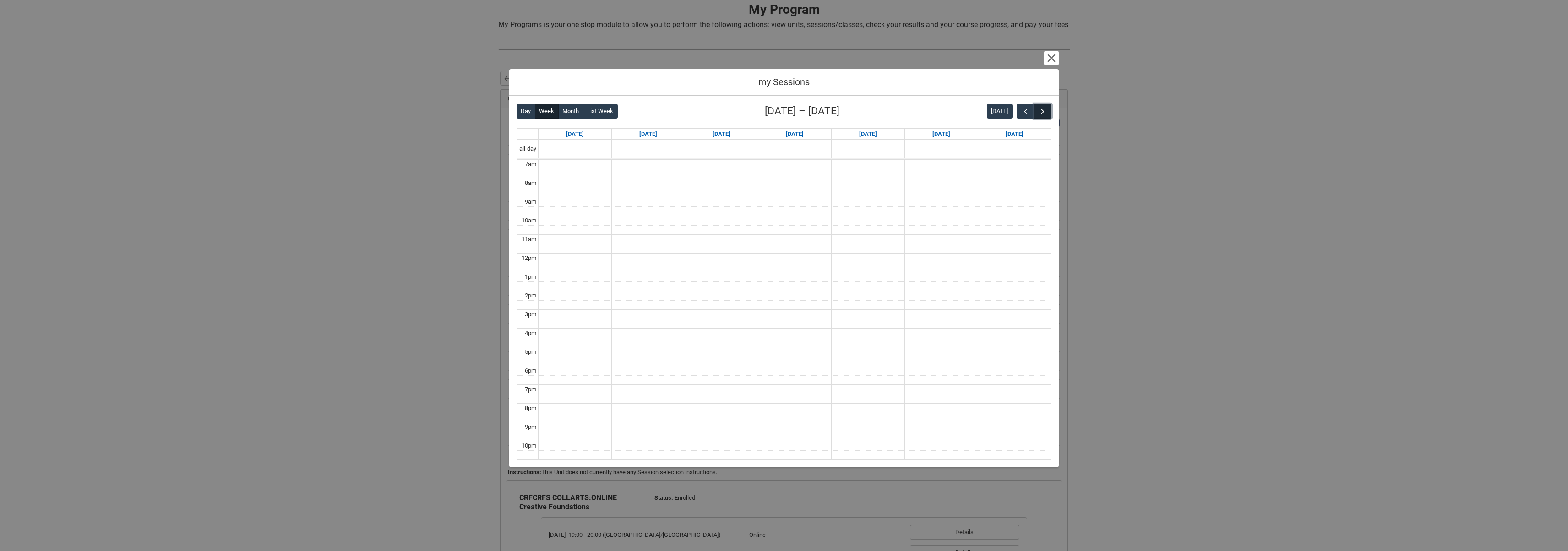
click at [1039, 110] on span "button" at bounding box center [1043, 112] width 9 height 9
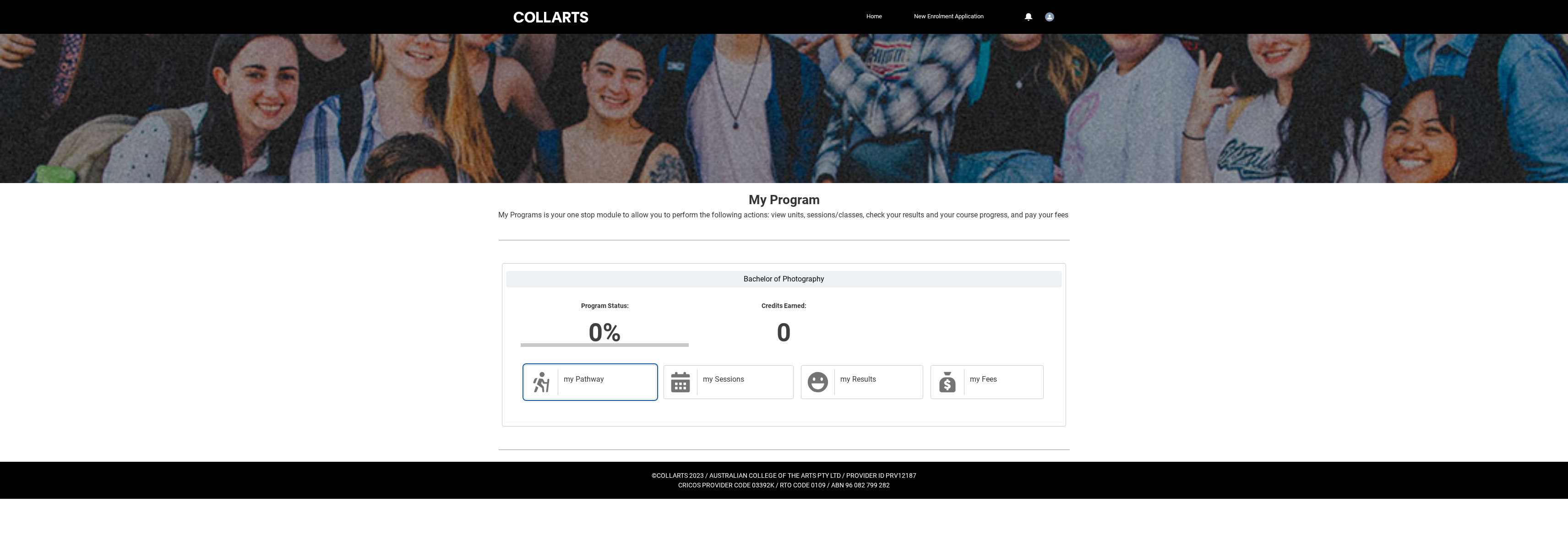
click at [606, 384] on h2 "my Pathway" at bounding box center [605, 379] width 83 height 9
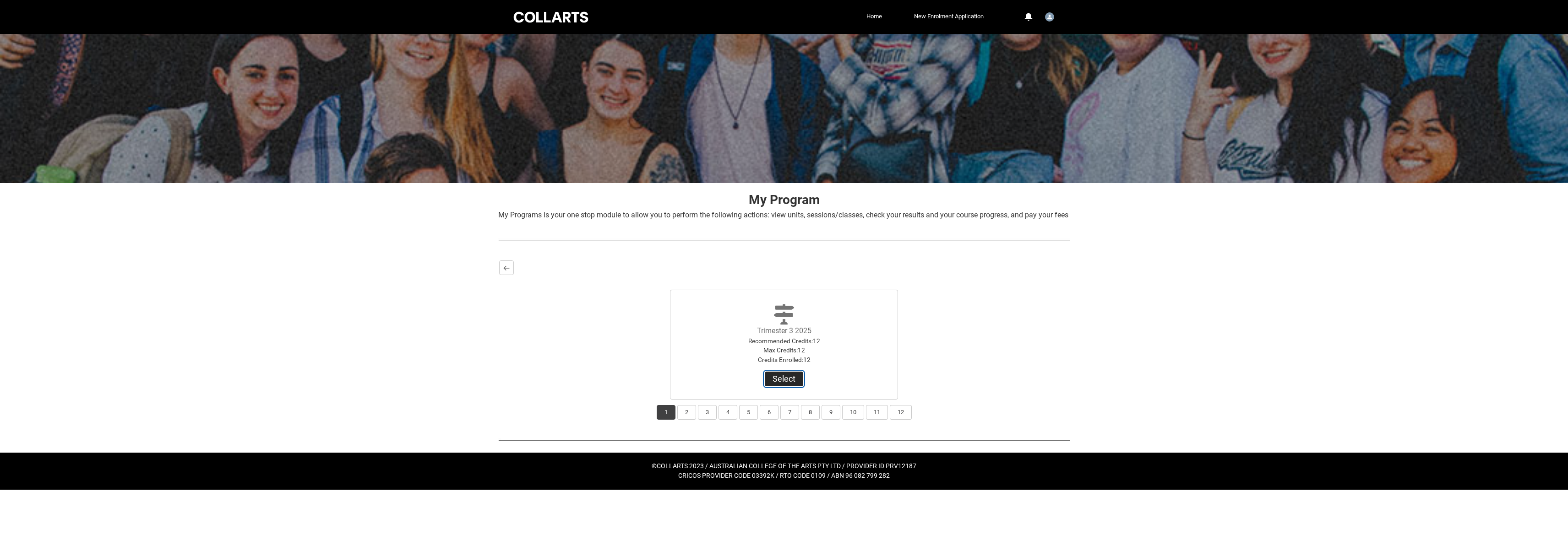
click at [780, 386] on button "Select" at bounding box center [784, 379] width 38 height 15
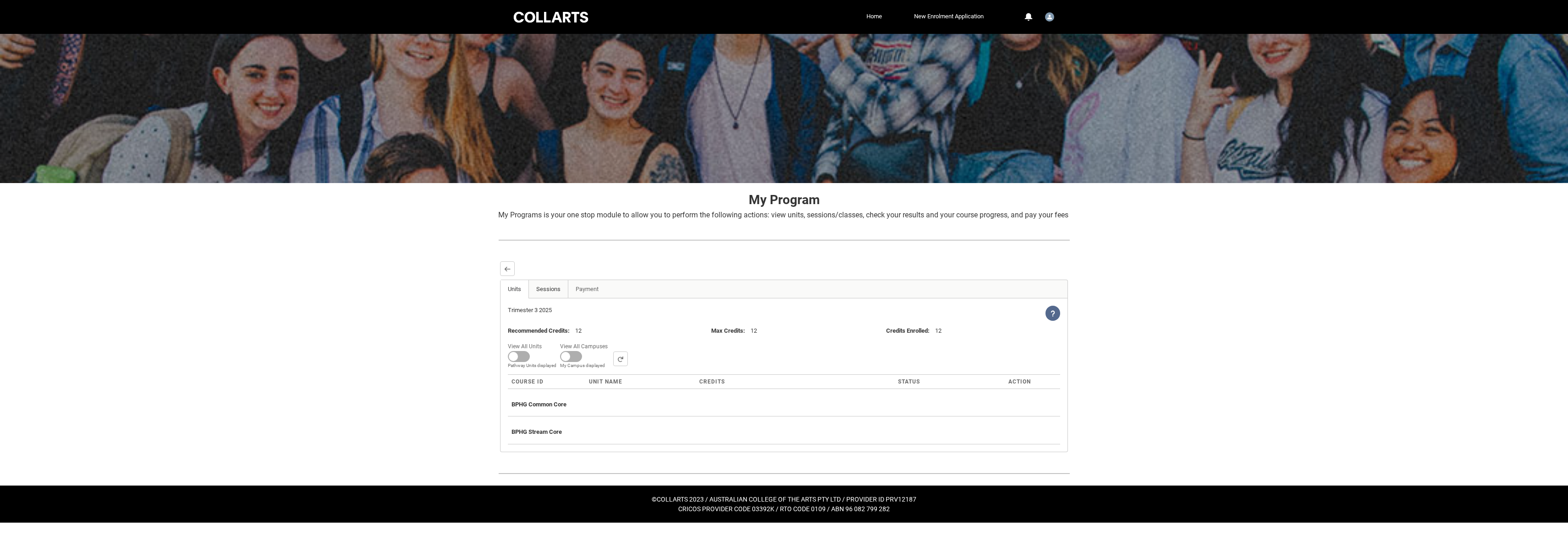
click at [558, 298] on link "Sessions" at bounding box center [548, 289] width 40 height 19
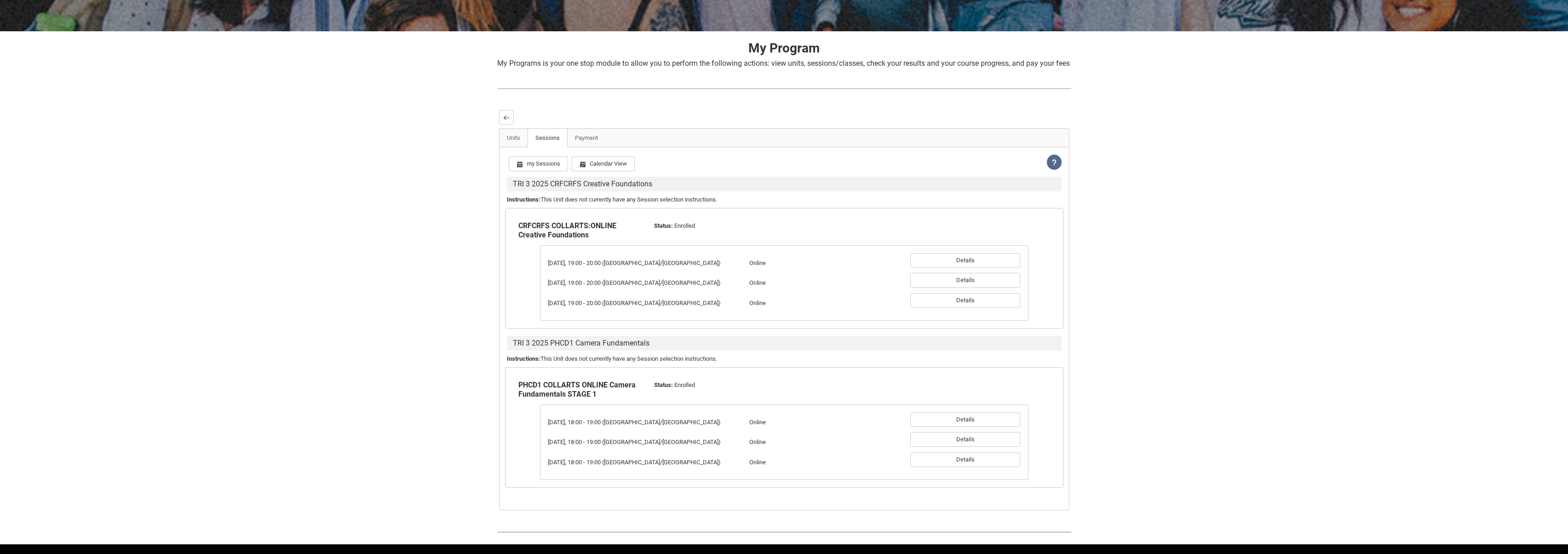
scroll to position [191, 0]
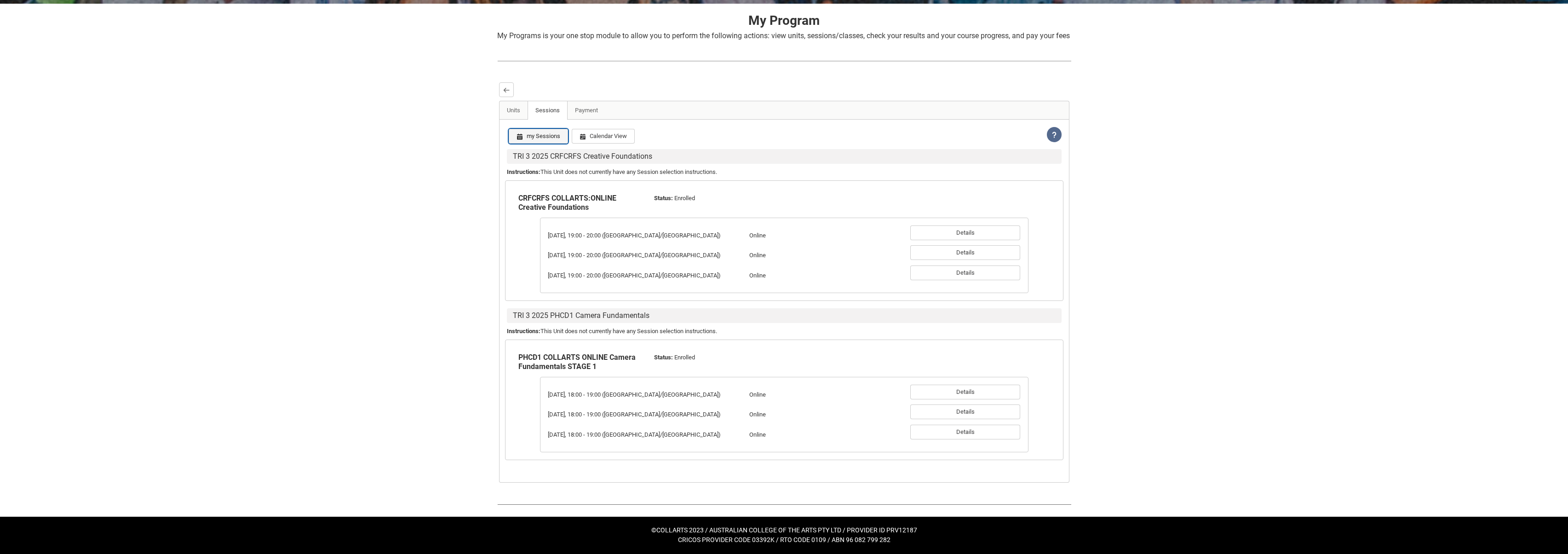
click at [542, 138] on button "my Sessions" at bounding box center [538, 136] width 59 height 15
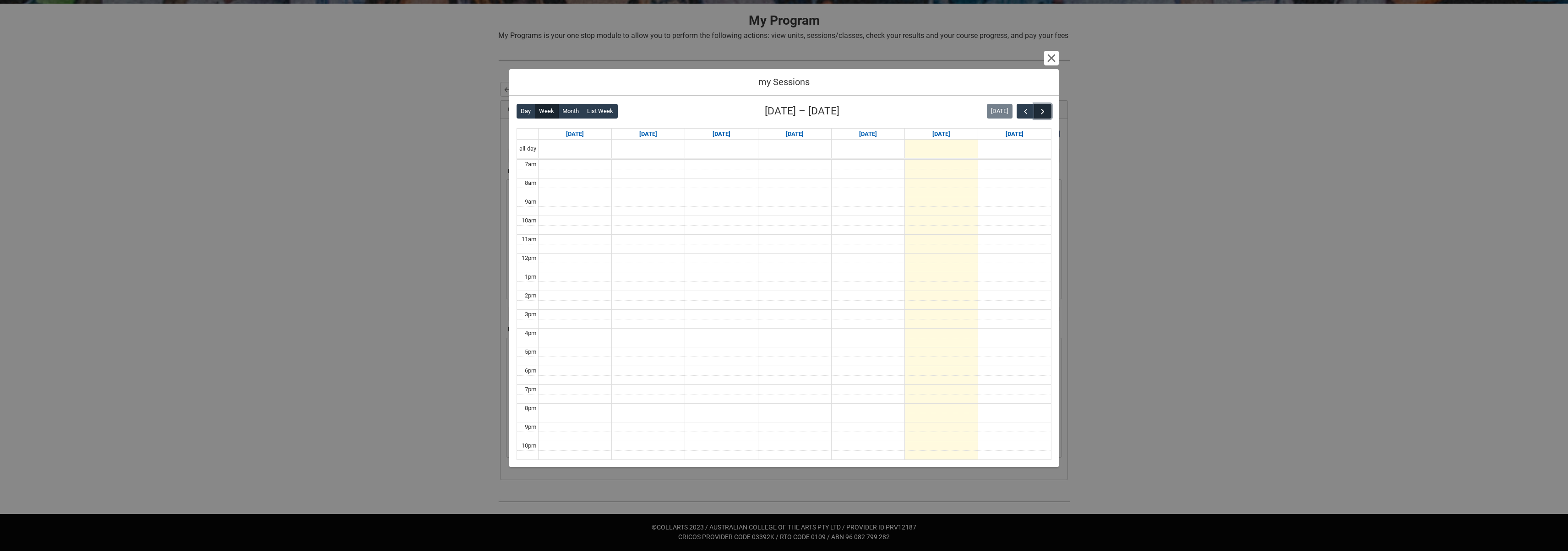
click at [1045, 109] on span "button" at bounding box center [1043, 112] width 9 height 9
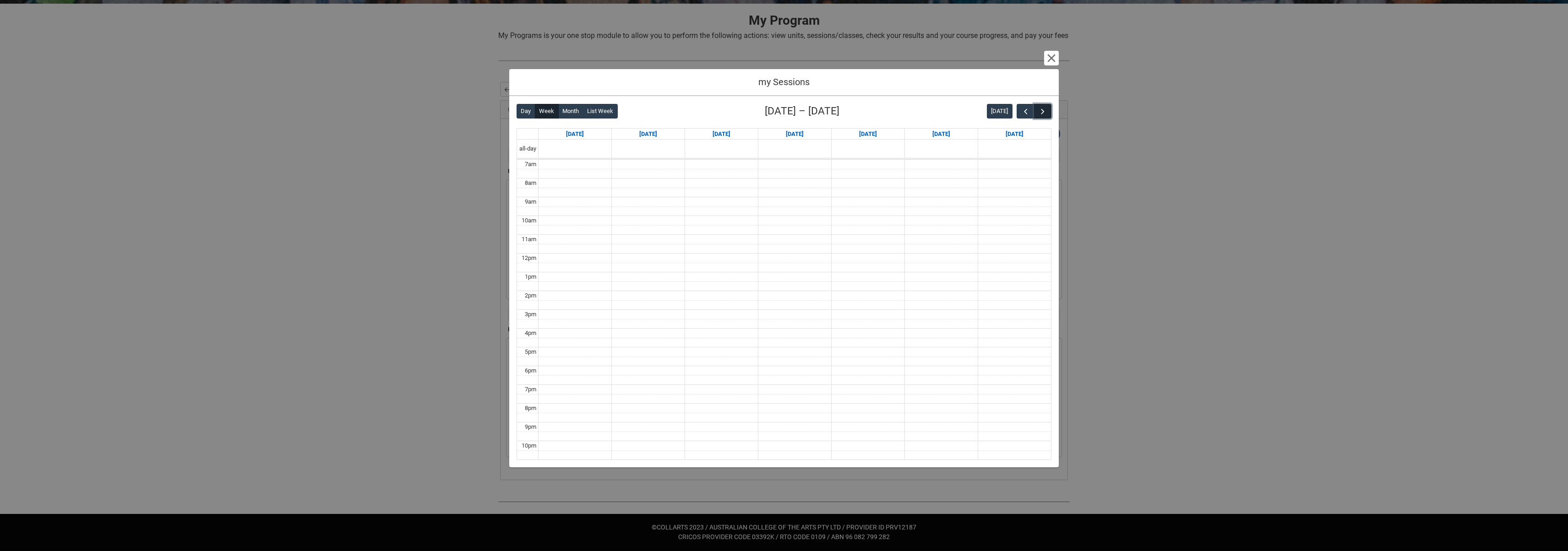
click at [1045, 109] on span "button" at bounding box center [1043, 112] width 9 height 9
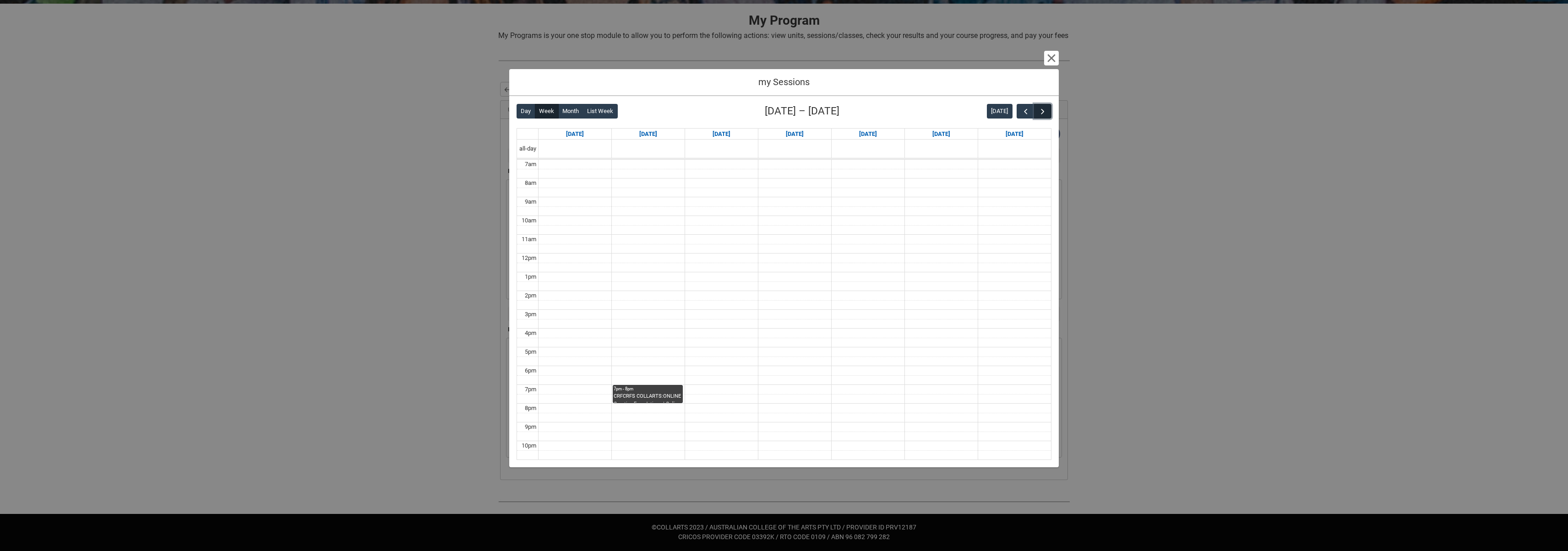
click at [1045, 109] on span "button" at bounding box center [1043, 112] width 9 height 9
click at [1046, 56] on button "Cancel and close" at bounding box center [1051, 58] width 15 height 15
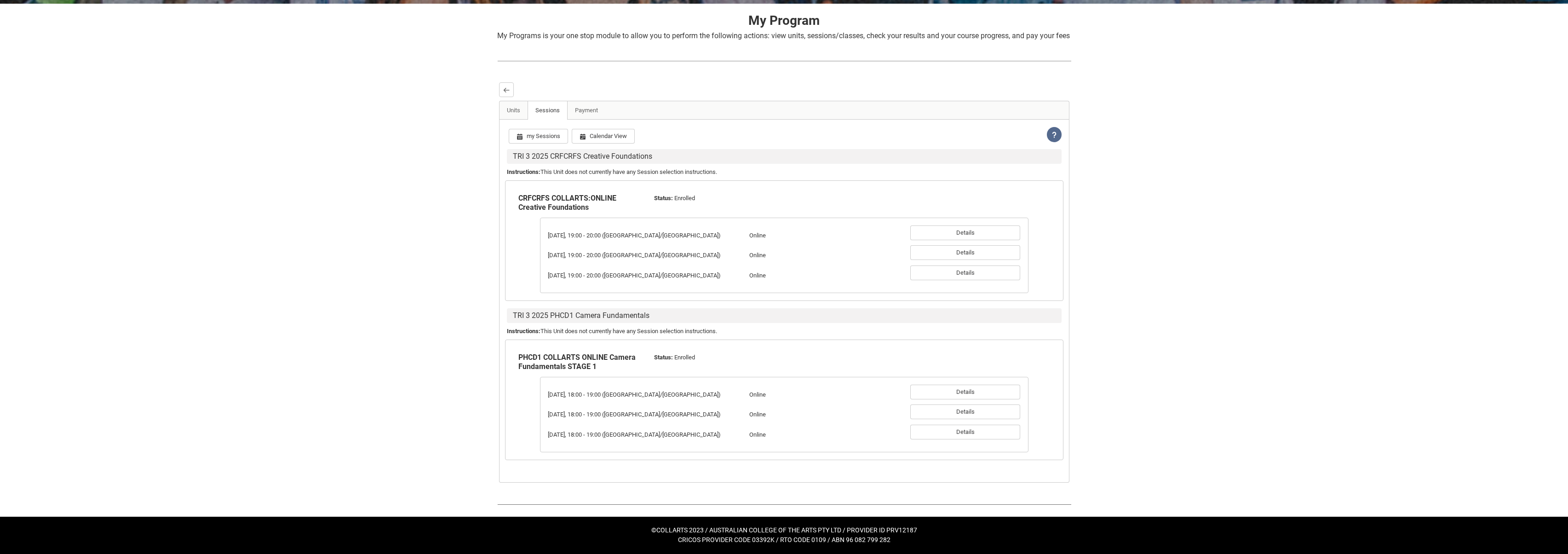
click at [364, 239] on div "Skip to Main Content Collarts Education Community Home New Enrolment Applicatio…" at bounding box center [784, 187] width 1568 height 734
click at [589, 111] on link "Payment" at bounding box center [587, 110] width 39 height 19
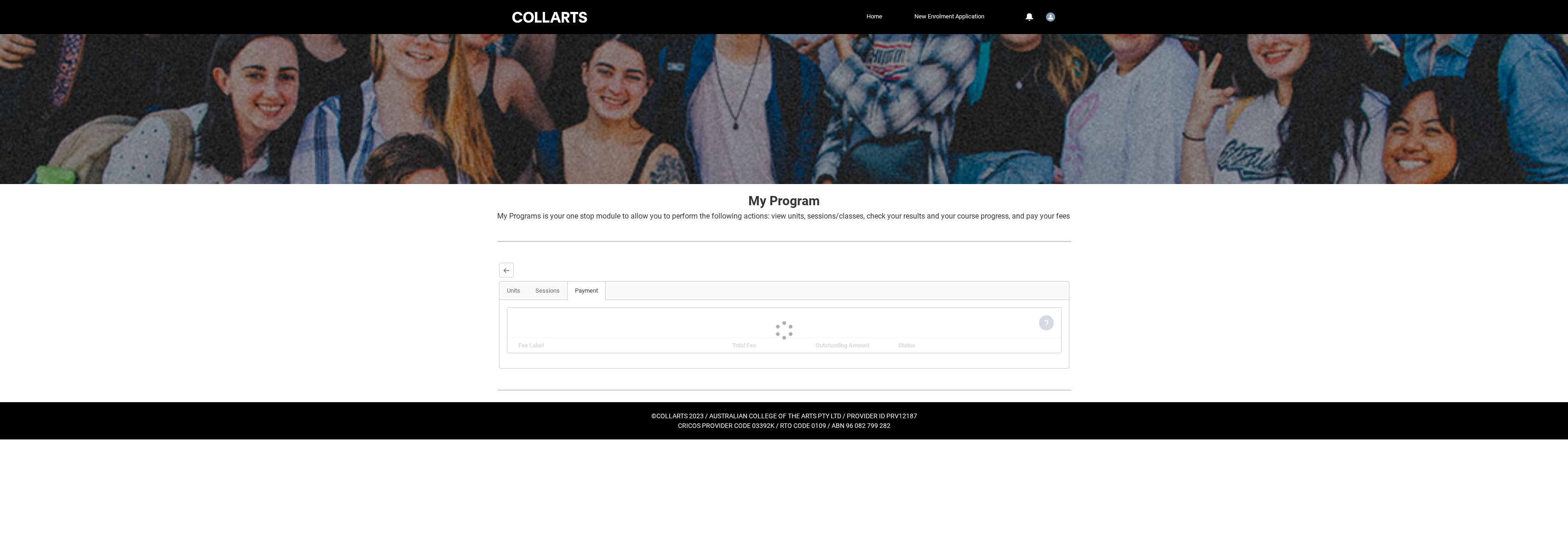
scroll to position [0, 0]
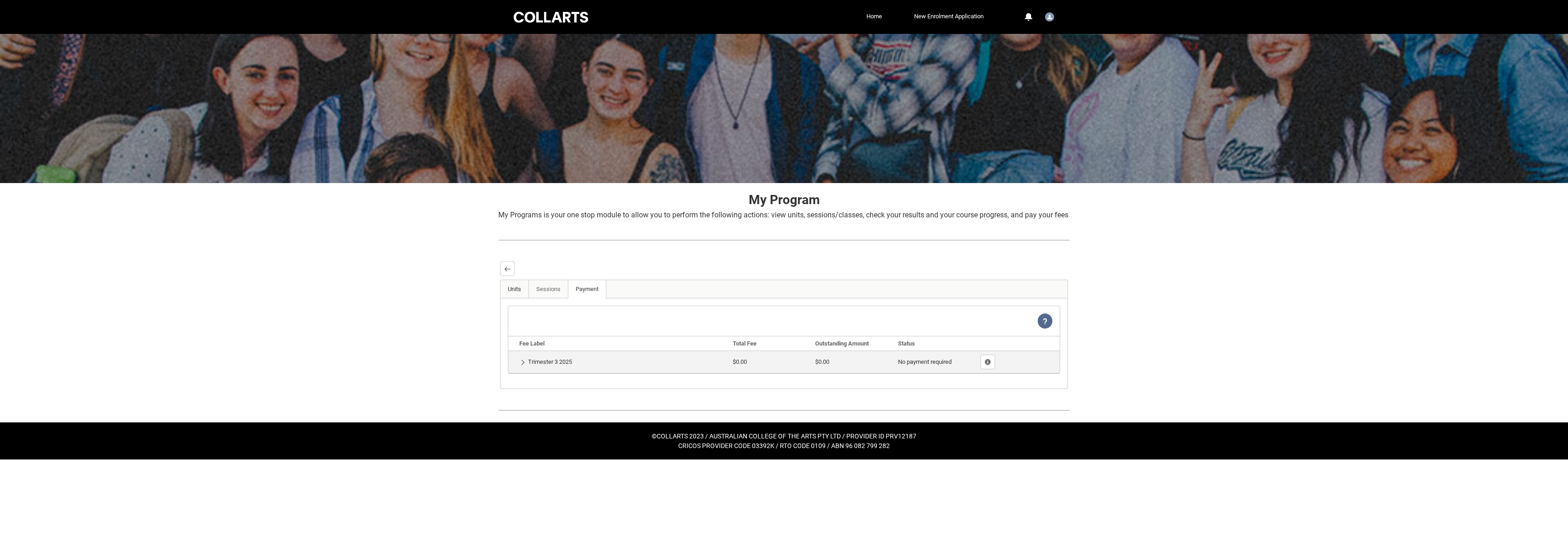
click at [516, 298] on link "Units" at bounding box center [514, 289] width 28 height 19
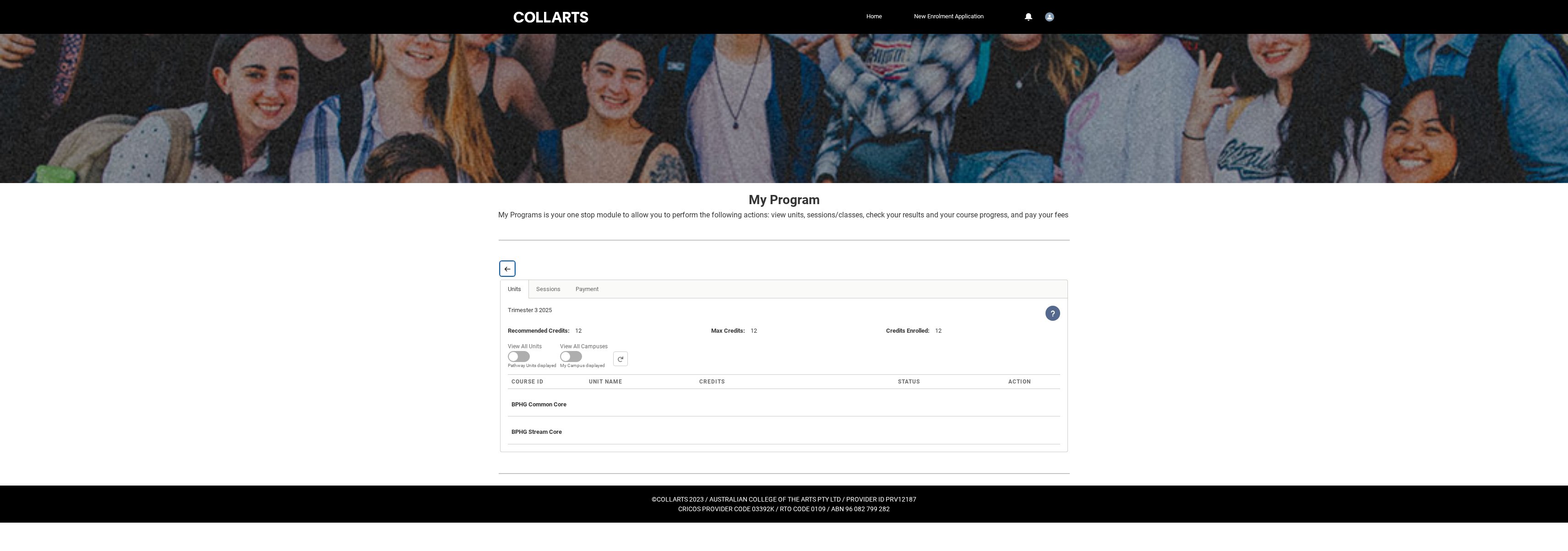
click at [508, 272] on lightning-primitive-icon "button" at bounding box center [507, 269] width 6 height 7
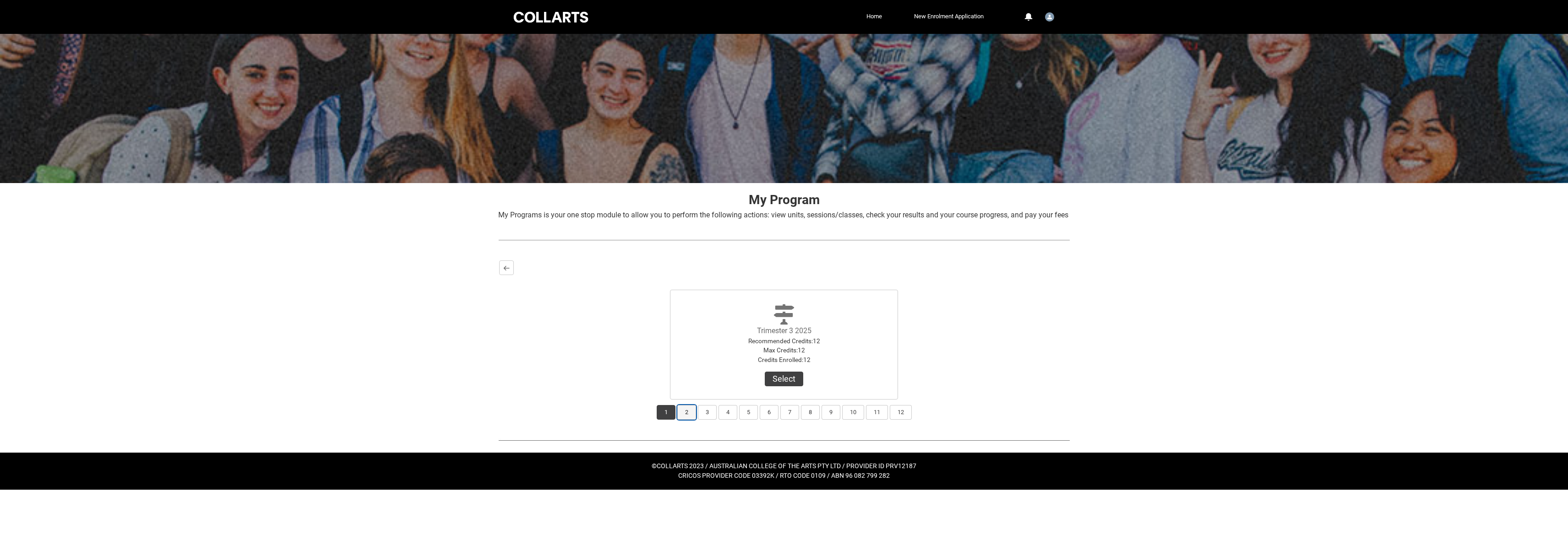
click at [686, 419] on button "2" at bounding box center [686, 412] width 19 height 15
click at [780, 386] on button "Select" at bounding box center [784, 379] width 38 height 15
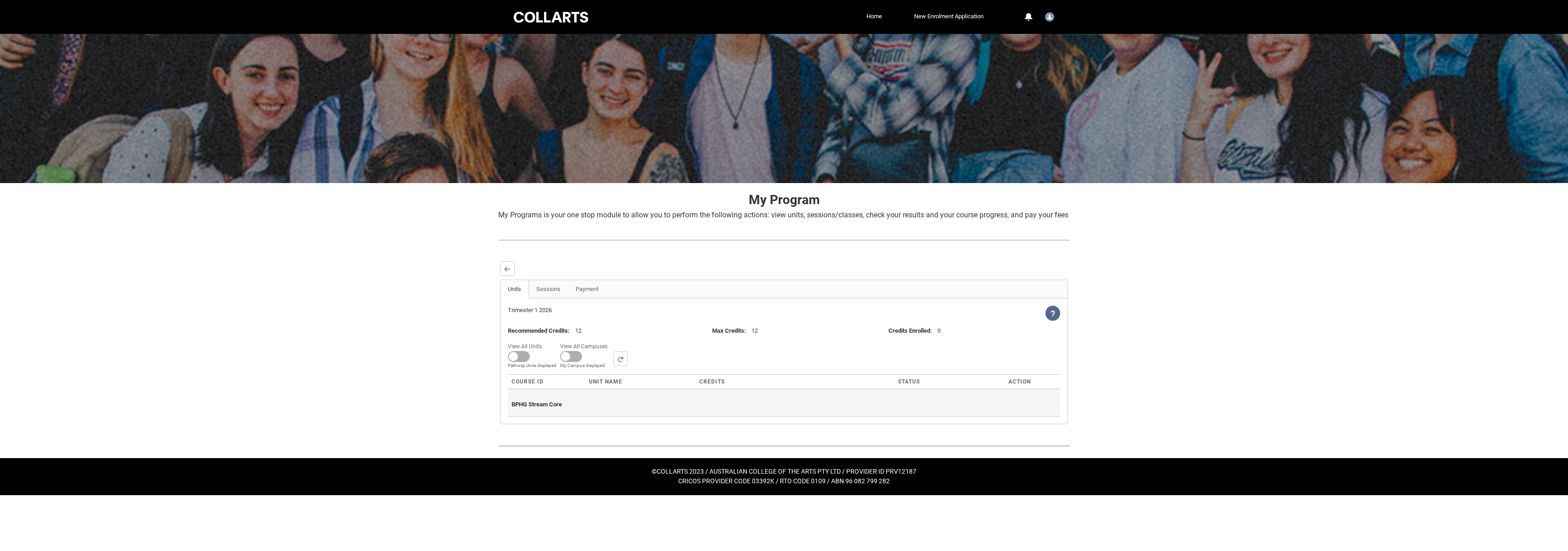
click at [557, 408] on span "BPHG Stream Core" at bounding box center [537, 404] width 50 height 7
click at [548, 298] on link "Sessions" at bounding box center [548, 289] width 40 height 19
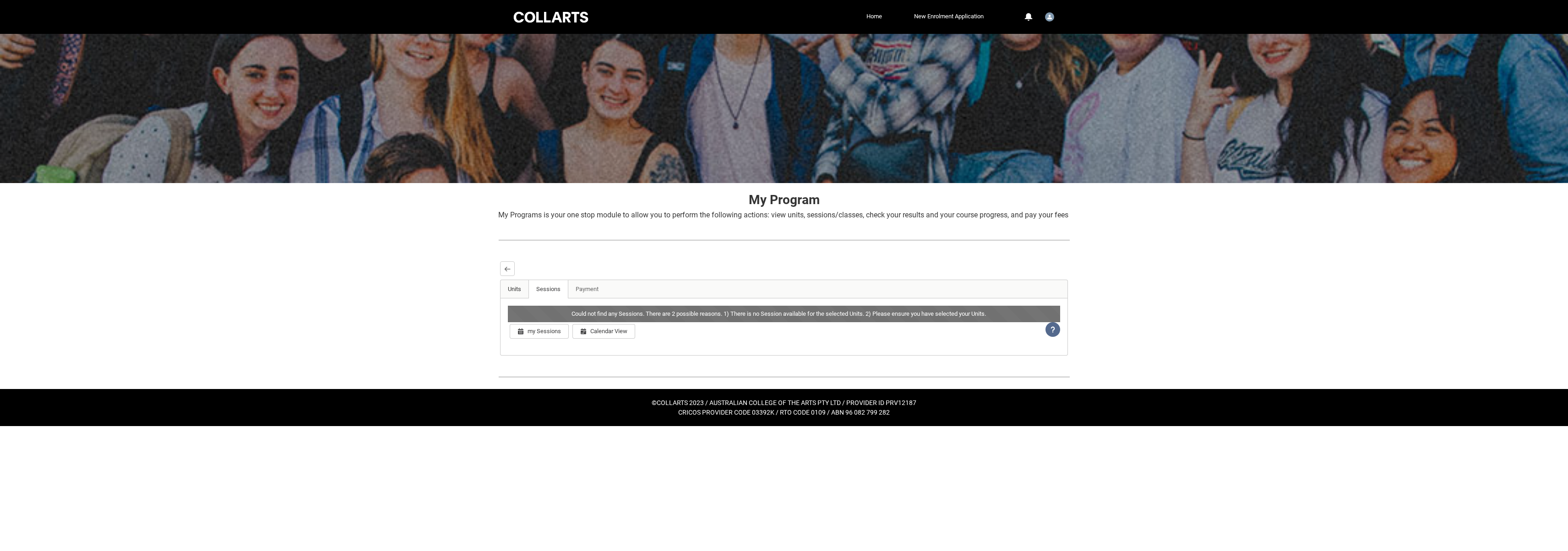
click at [525, 298] on link "Units" at bounding box center [514, 289] width 28 height 19
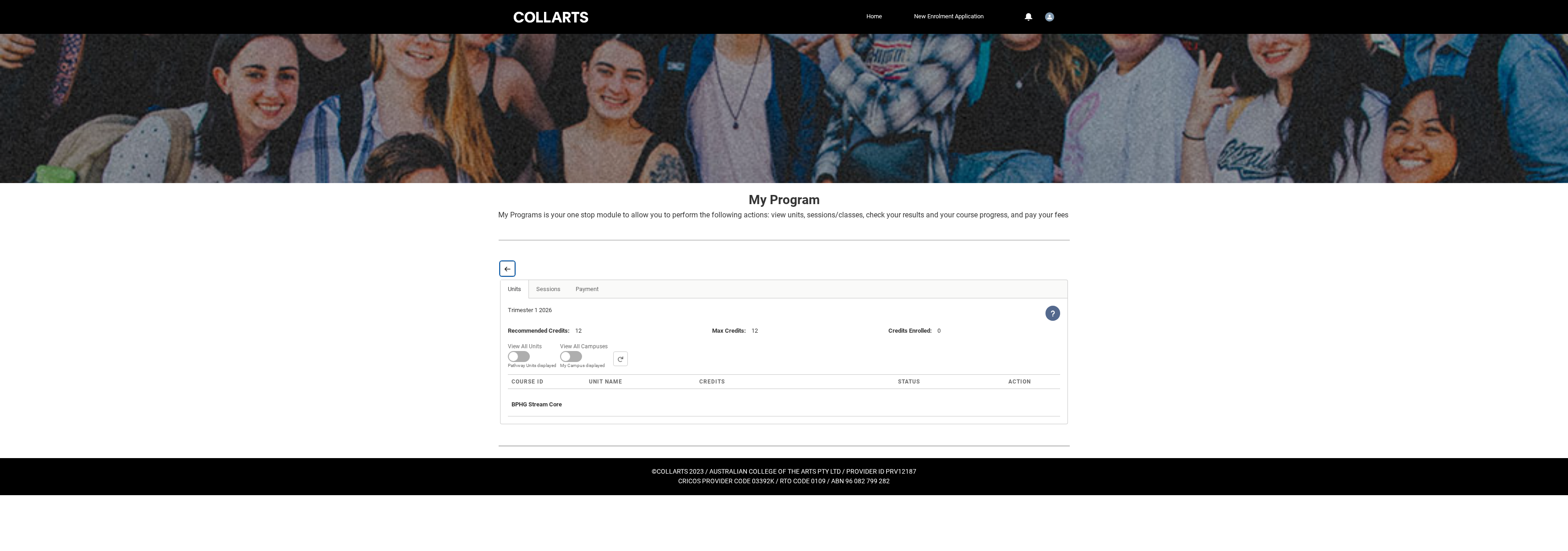
click at [509, 276] on button "Back" at bounding box center [507, 268] width 15 height 15
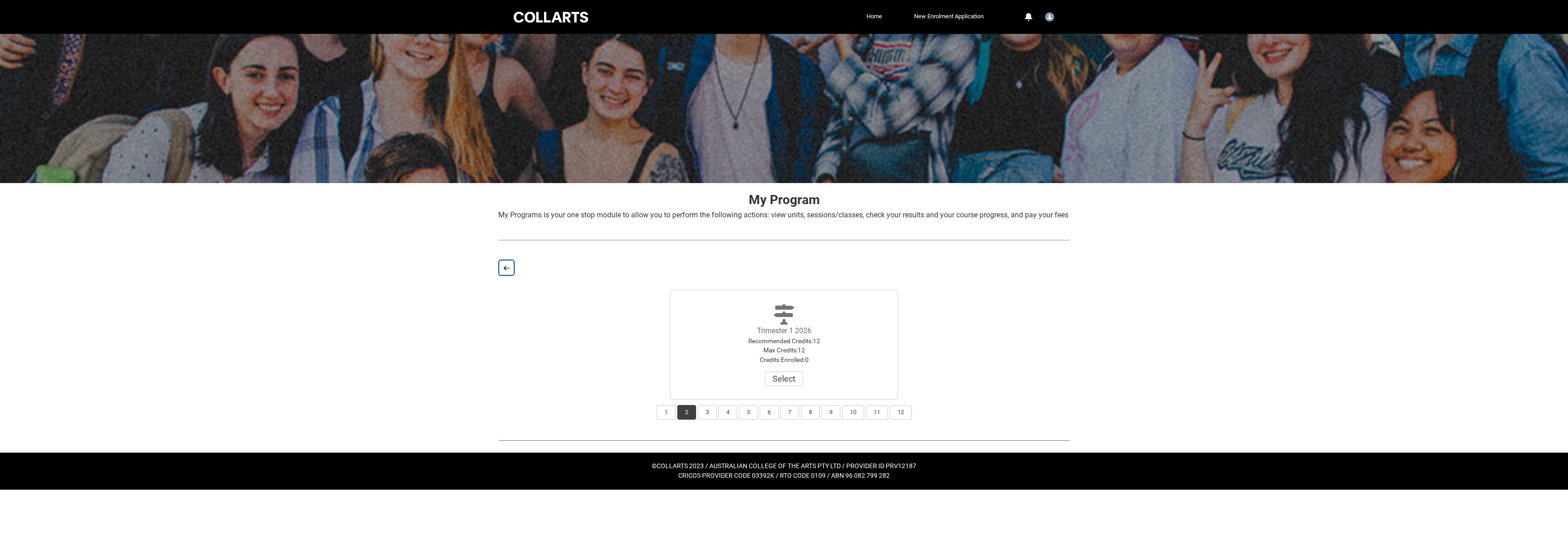
click at [503, 275] on button "Back" at bounding box center [506, 268] width 15 height 15
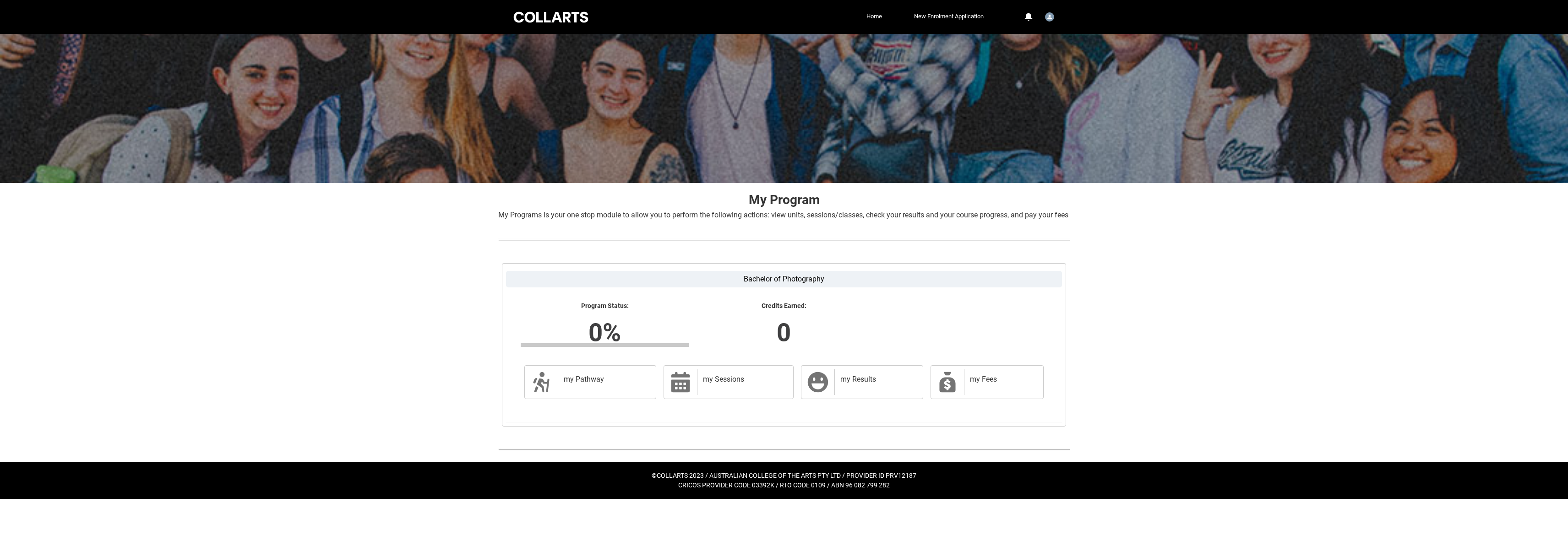
click at [418, 366] on div "Skip to Main Content Collarts Education Community Home New Enrolment Applicatio…" at bounding box center [784, 249] width 1568 height 499
click at [585, 384] on h2 "my Pathway" at bounding box center [605, 379] width 83 height 9
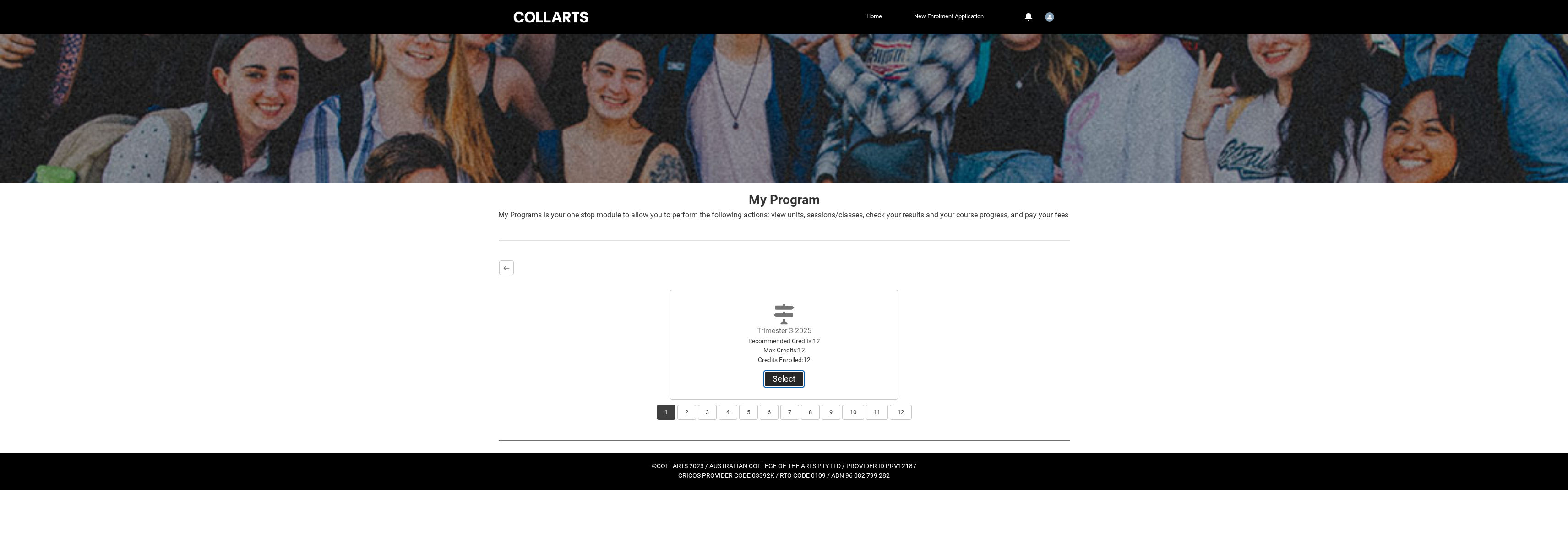
click at [774, 386] on button "Select" at bounding box center [784, 379] width 38 height 15
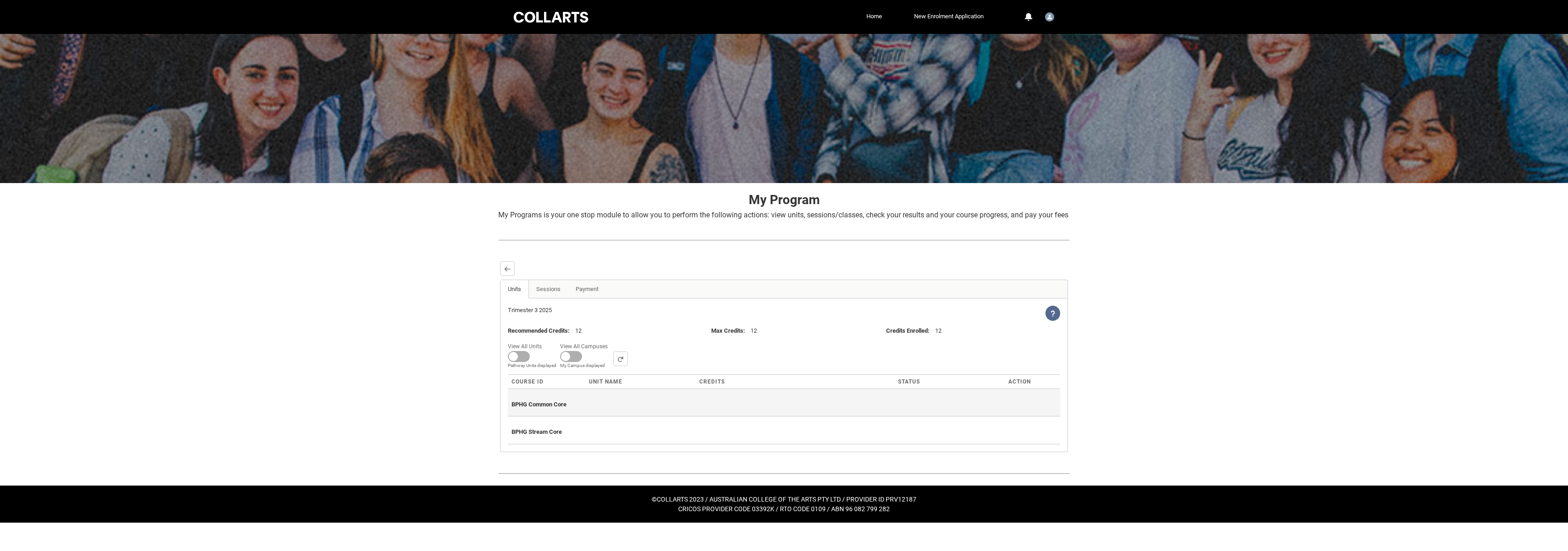
click at [546, 413] on div "BPHG Common Core" at bounding box center [784, 403] width 545 height 20
click at [525, 362] on span at bounding box center [519, 356] width 22 height 11
click at [545, 340] on input "View All Units All Units displayed Pathway Units displayed" at bounding box center [545, 340] width 1 height 1
checkbox input "true"
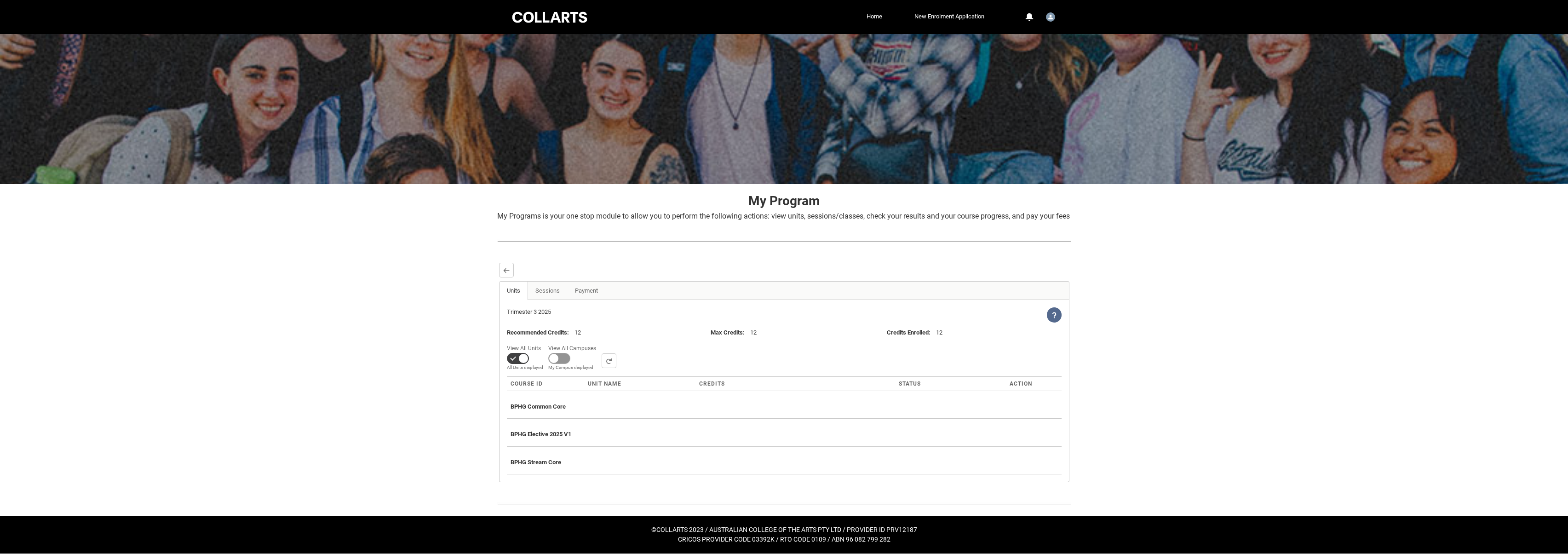
click at [565, 364] on span at bounding box center [559, 358] width 22 height 11
click at [599, 342] on input "View All Campuses Campus filter displayed My Campus displayed" at bounding box center [599, 342] width 1 height 1
checkbox input "true"
click at [546, 300] on link "Sessions" at bounding box center [547, 291] width 40 height 19
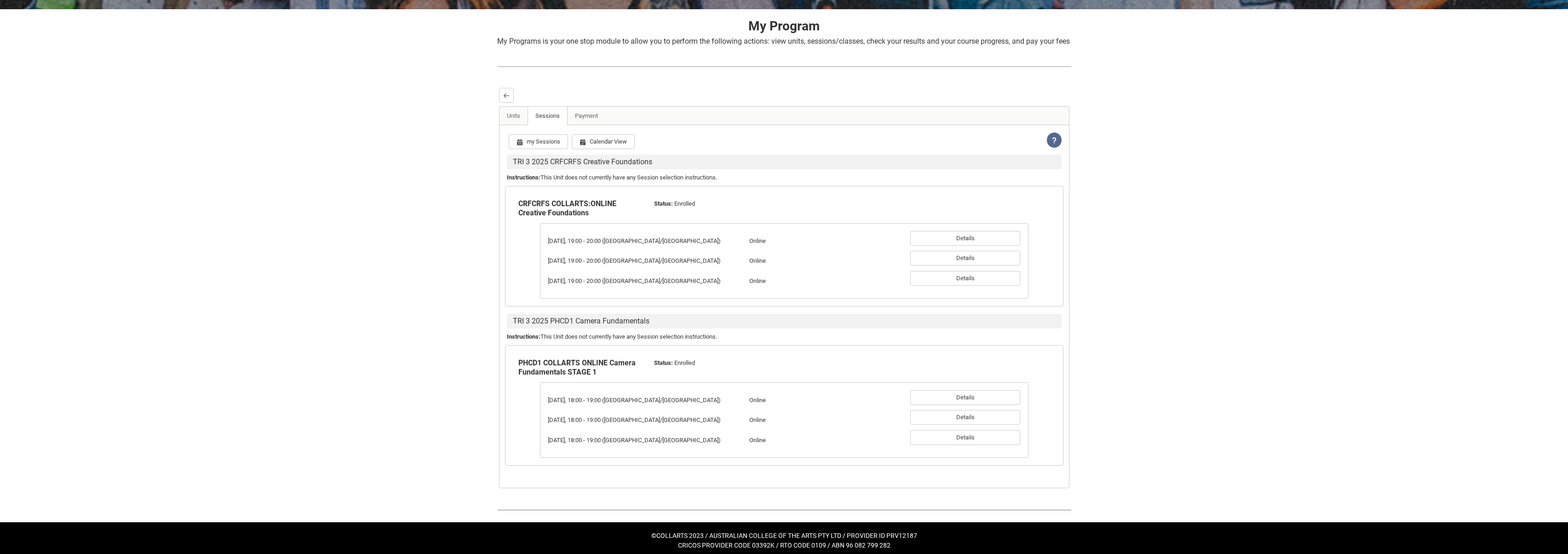
scroll to position [191, 0]
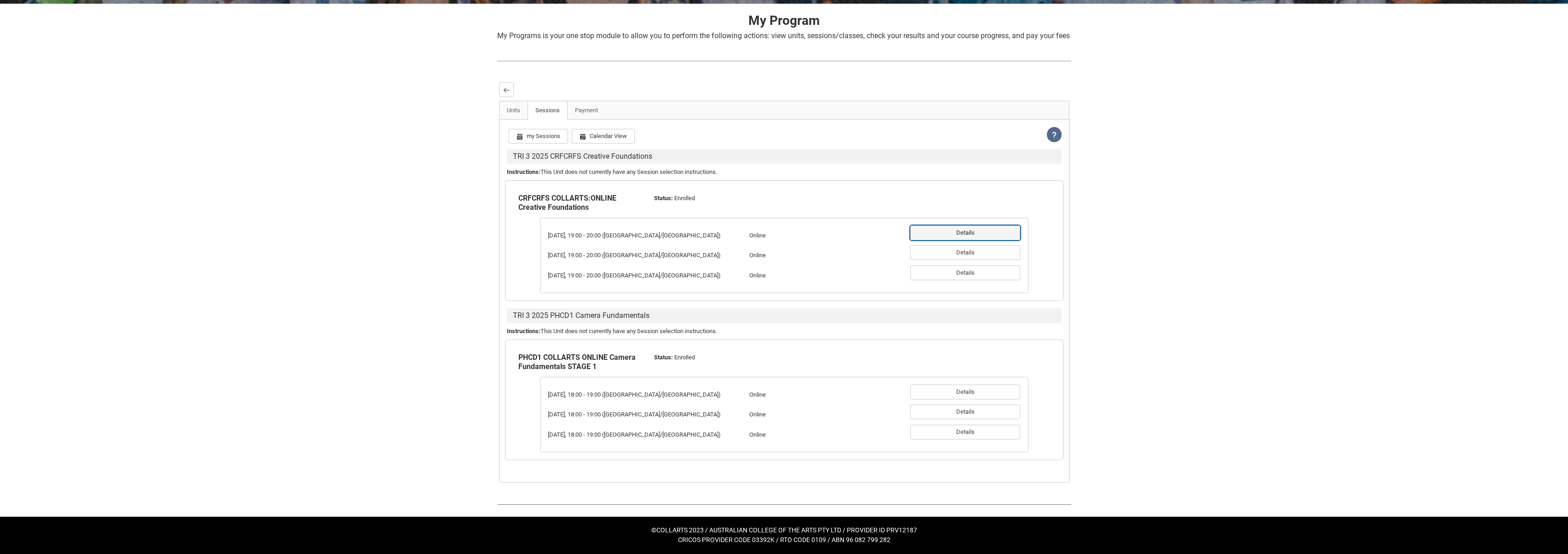
click at [963, 235] on button "Details" at bounding box center [965, 232] width 110 height 15
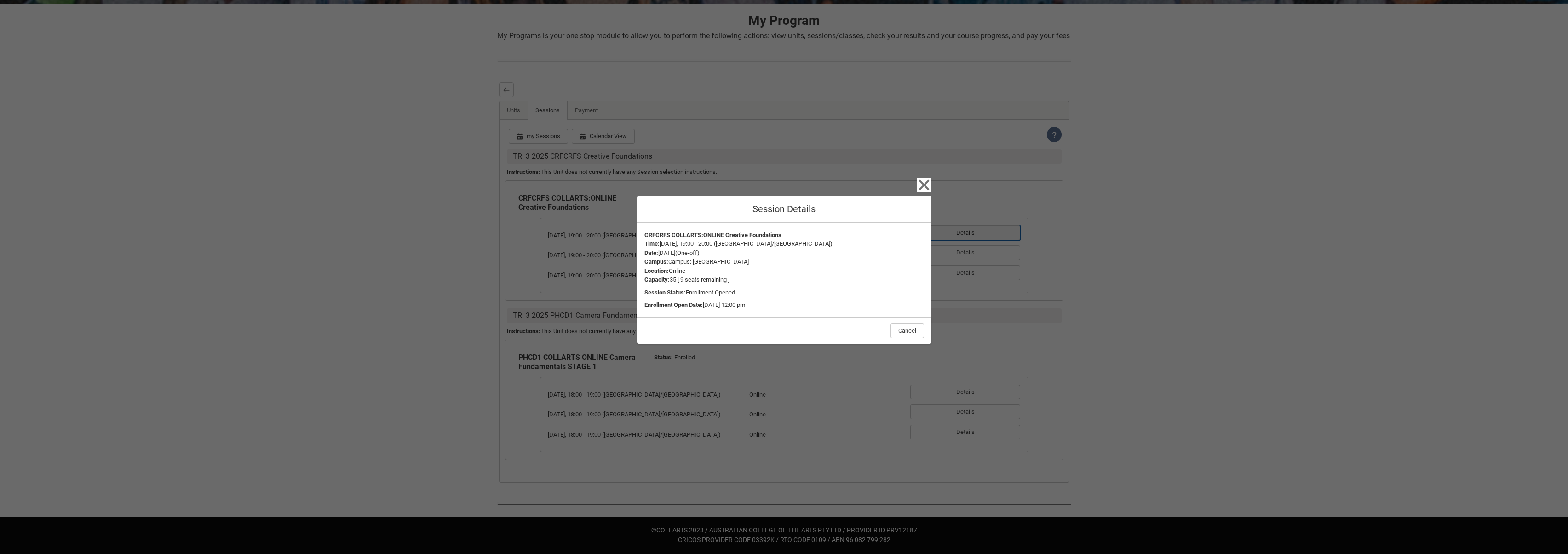
type button "a1zOZ000003pwjcYAA"
click at [922, 189] on icon "button" at bounding box center [924, 185] width 15 height 15
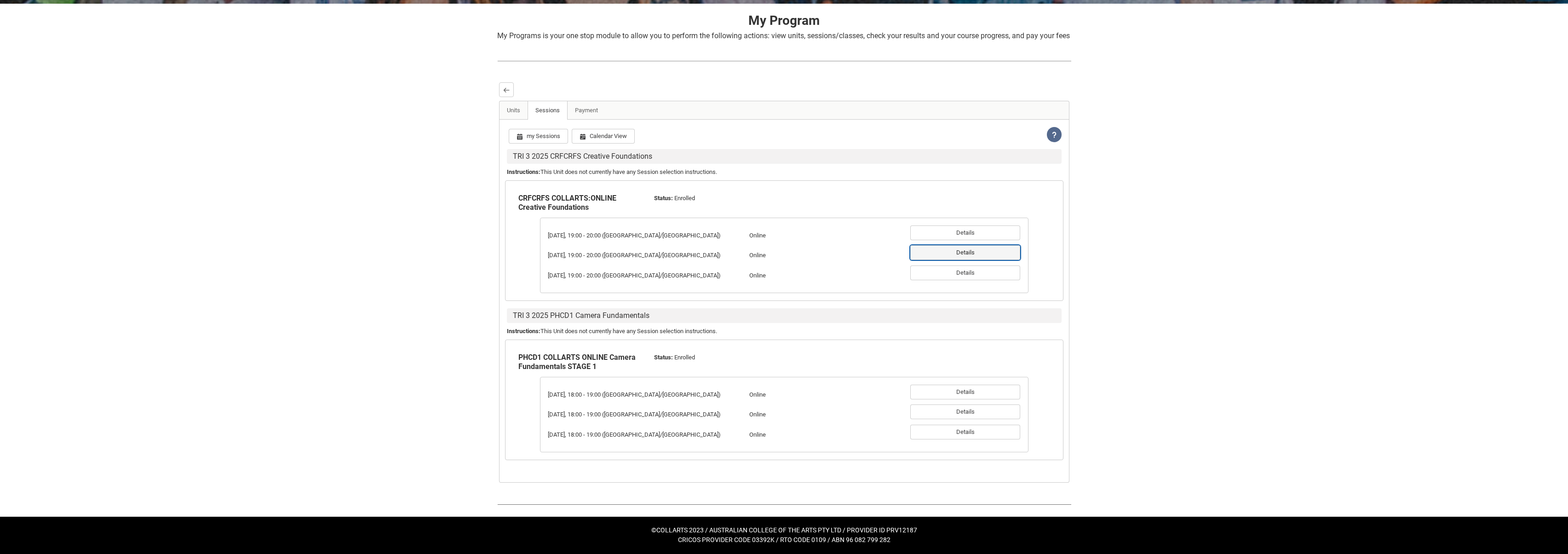
click at [994, 253] on button "Details" at bounding box center [965, 252] width 110 height 15
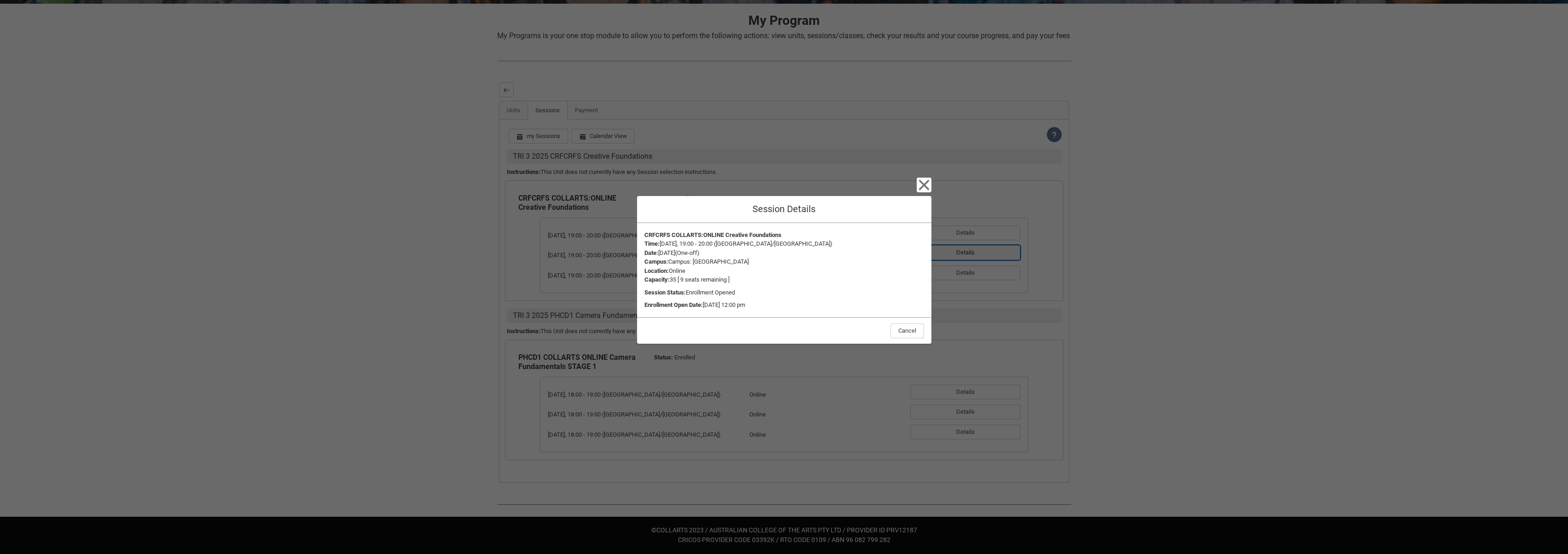
type button "a1zOZ000004AcT7YAK"
click at [916, 331] on button "Cancel" at bounding box center [908, 331] width 33 height 15
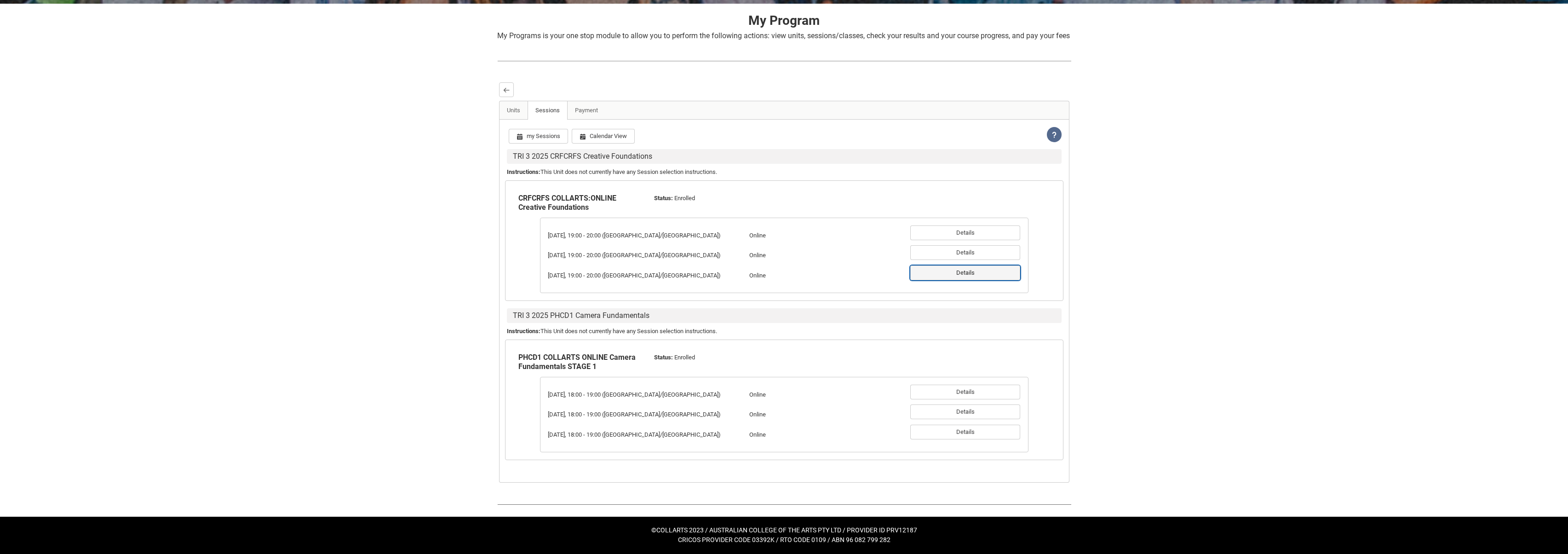
click at [1000, 274] on button "Details" at bounding box center [965, 273] width 110 height 15
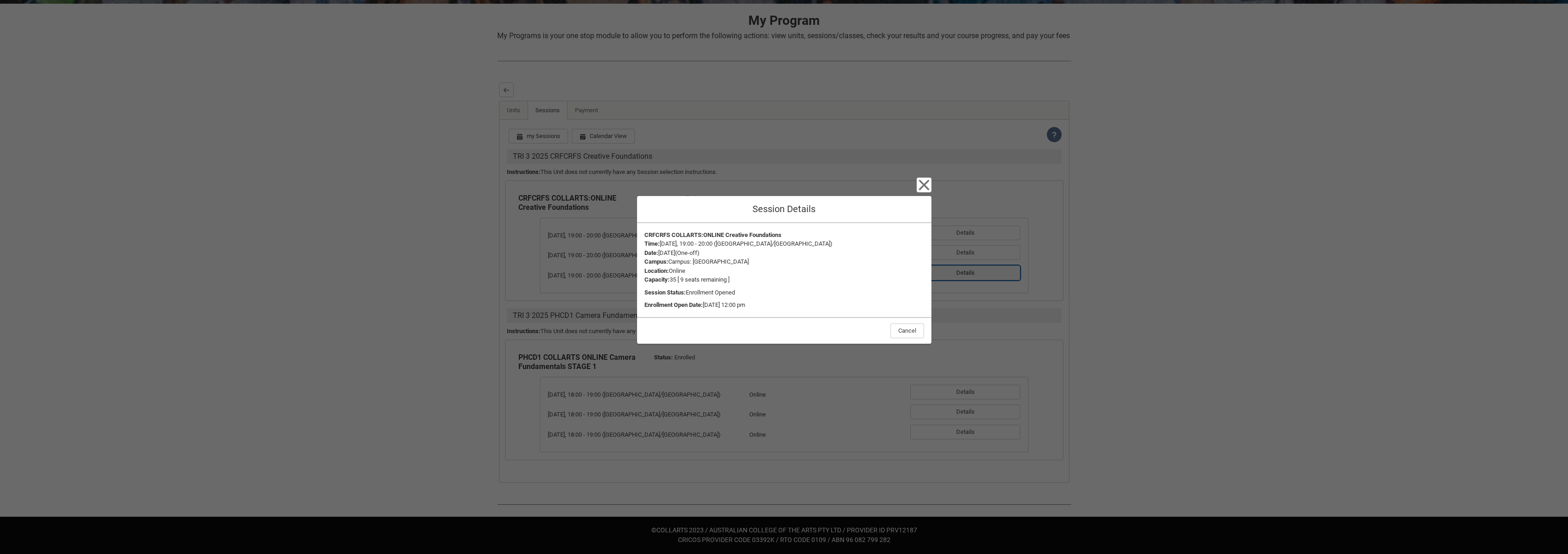
type button "a1zOZ000004AcT8YAK"
click at [924, 180] on icon "button" at bounding box center [924, 185] width 15 height 15
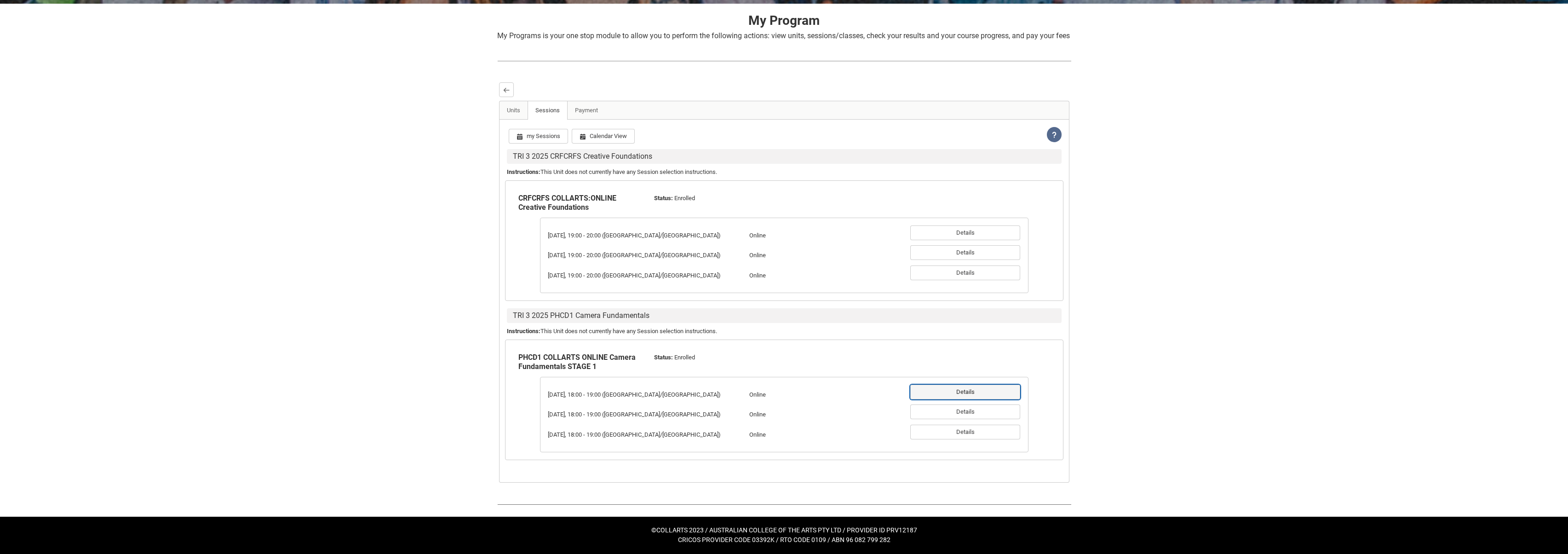
click at [966, 394] on button "Details" at bounding box center [965, 392] width 110 height 15
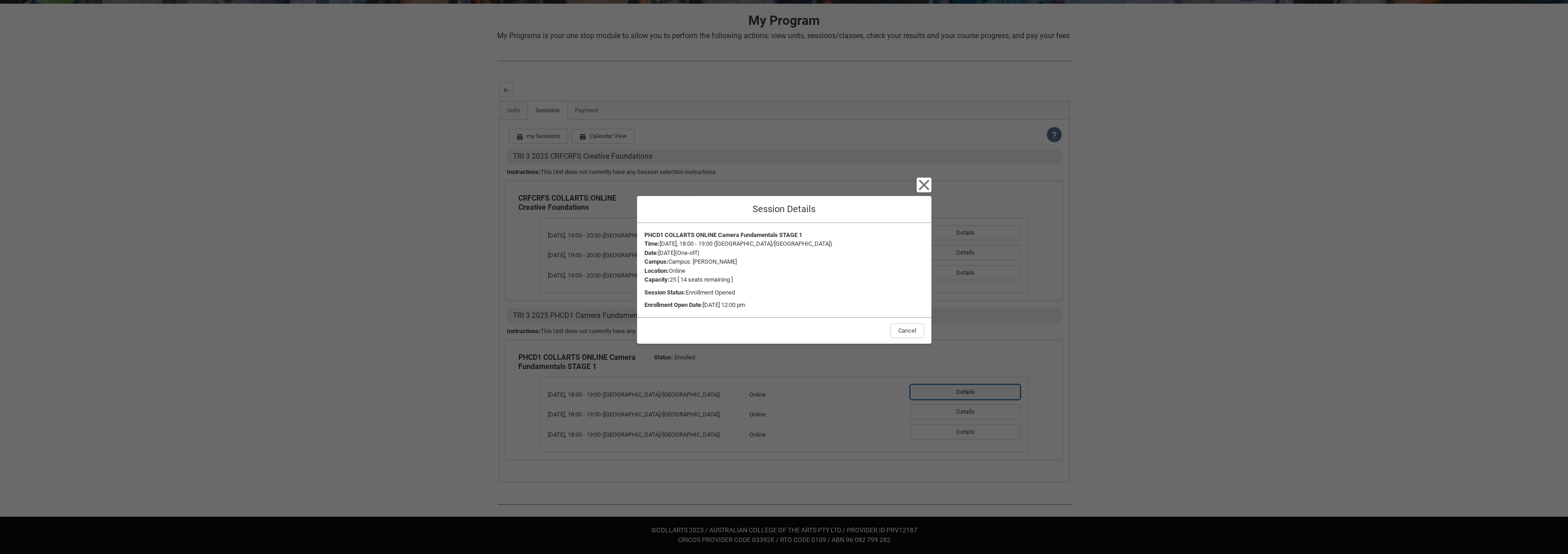
type button "a1zOZ000003pwhdYAA"
click at [906, 327] on button "Cancel" at bounding box center [908, 331] width 33 height 15
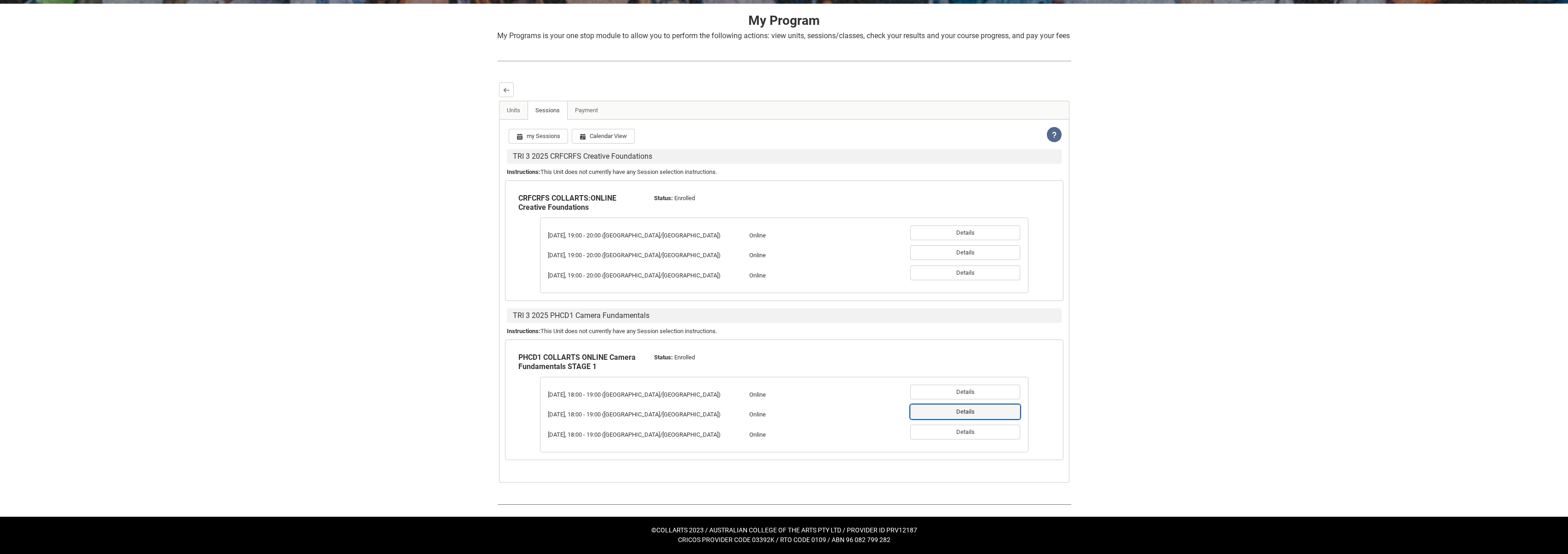
click at [973, 412] on button "Details" at bounding box center [965, 411] width 110 height 15
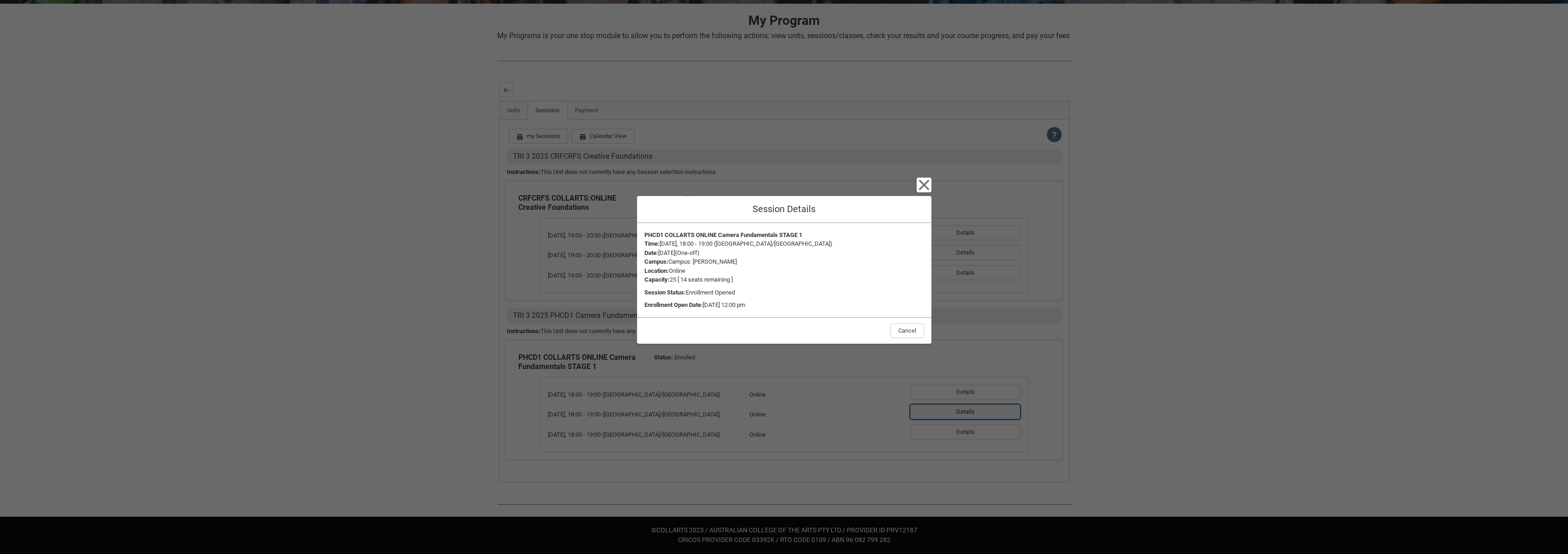
type button "a1zOZ000004AYyzYAG"
click at [917, 334] on button "Cancel" at bounding box center [908, 331] width 33 height 15
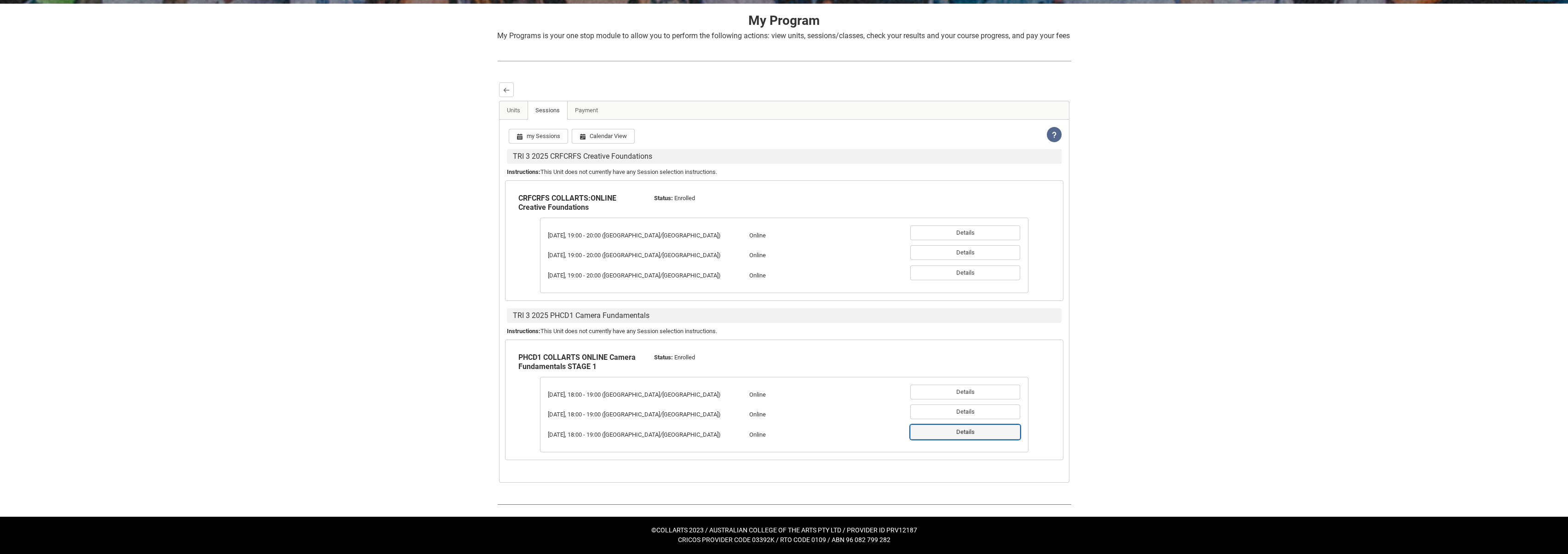
click at [992, 427] on button "Details" at bounding box center [965, 432] width 110 height 15
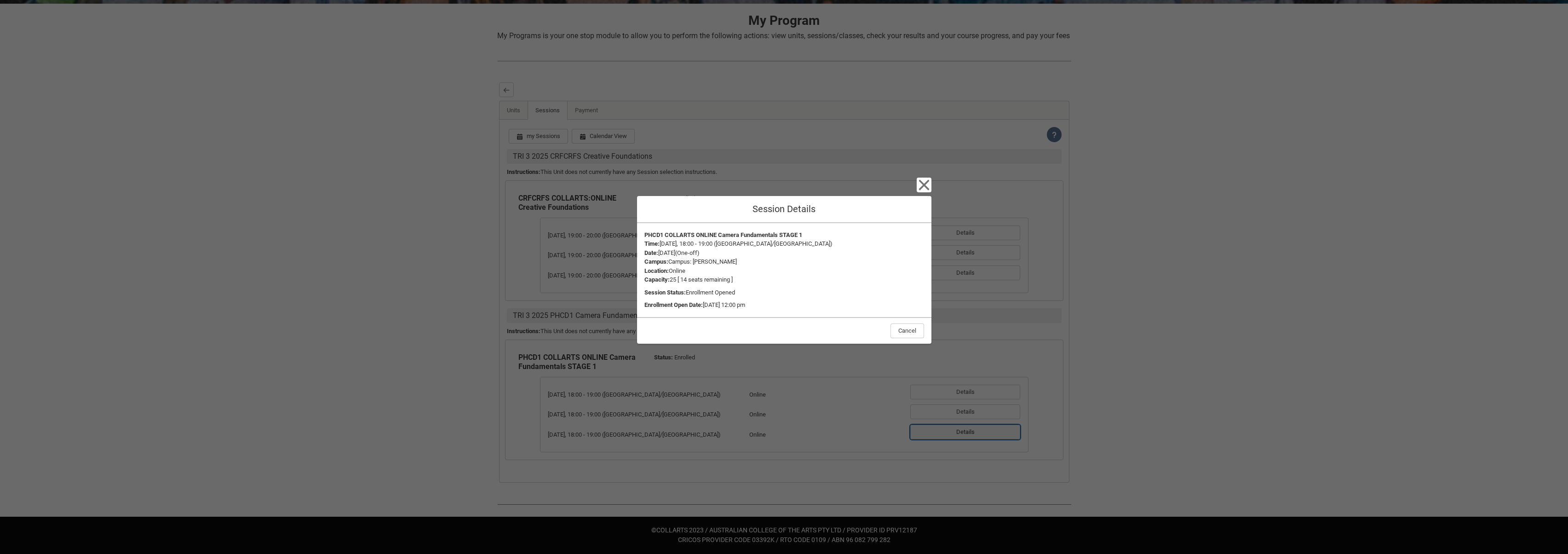
type button "a1zOZ000004AYz0YAG"
click at [916, 334] on button "Cancel" at bounding box center [908, 331] width 33 height 15
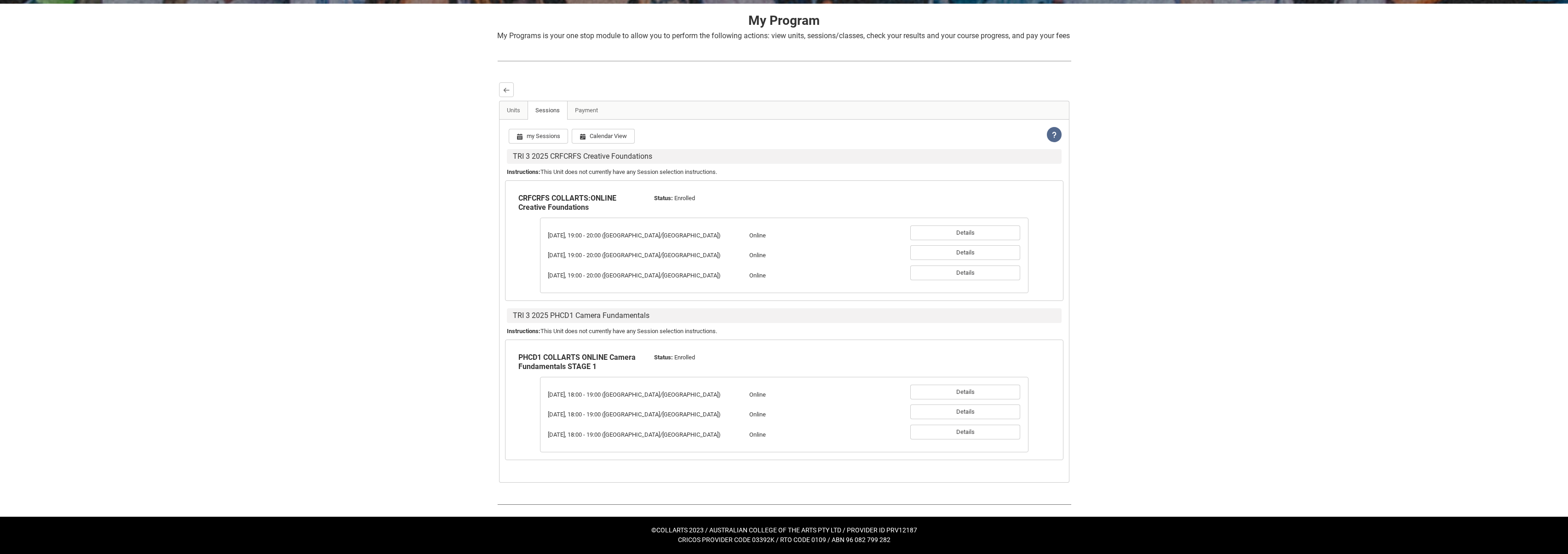
click at [1096, 488] on div "Skip to Main Content Collarts Education Community Home New Enrolment Applicatio…" at bounding box center [784, 187] width 1568 height 734
click at [992, 236] on button "Details" at bounding box center [965, 232] width 110 height 15
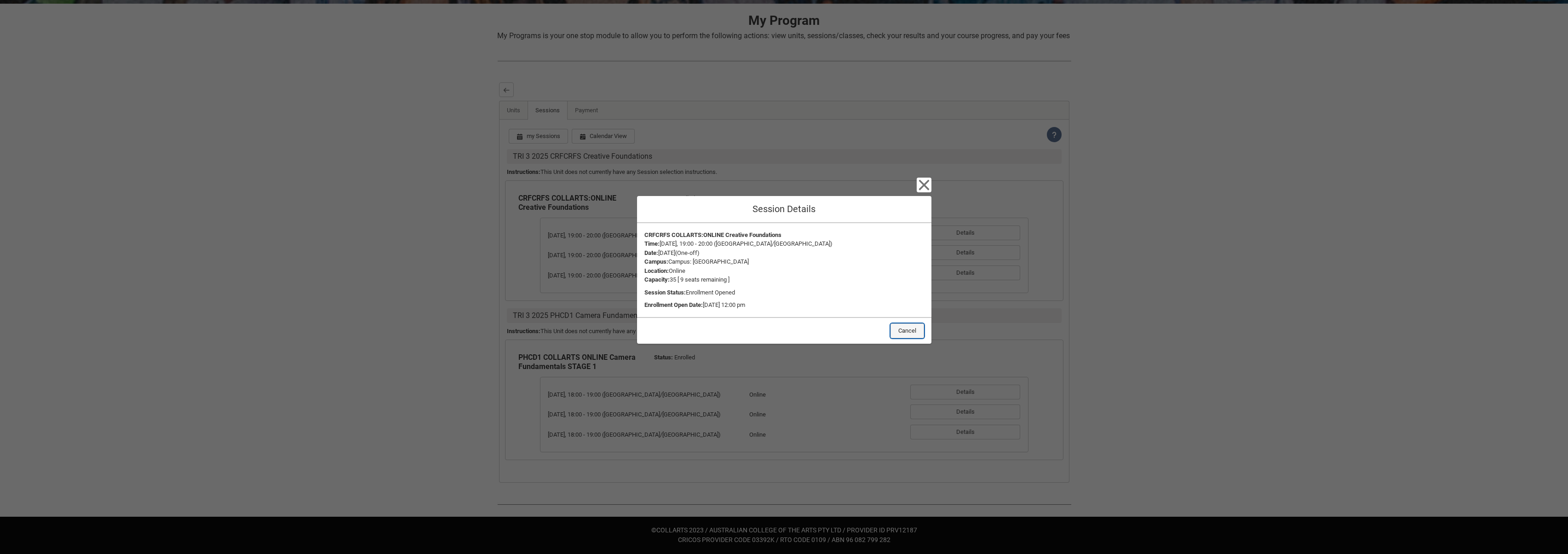
drag, startPoint x: 907, startPoint y: 329, endPoint x: 960, endPoint y: 295, distance: 63.0
click at [907, 329] on button "Cancel" at bounding box center [908, 331] width 33 height 15
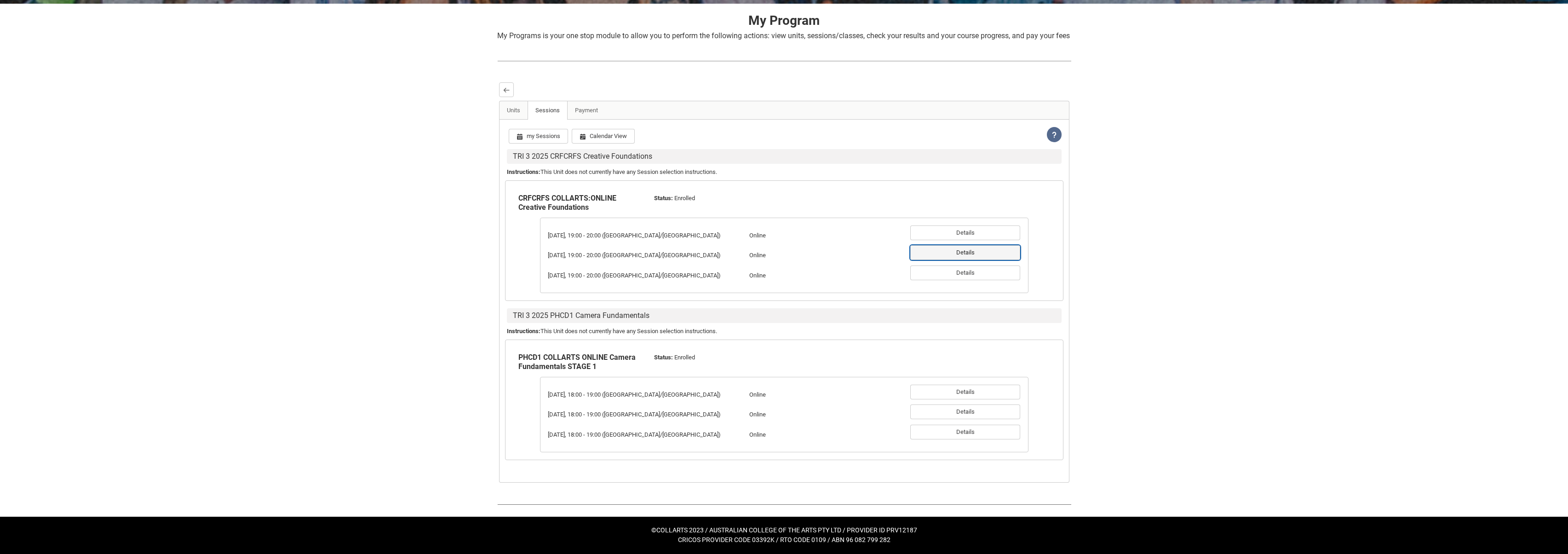
click at [988, 255] on button "Details" at bounding box center [965, 252] width 110 height 15
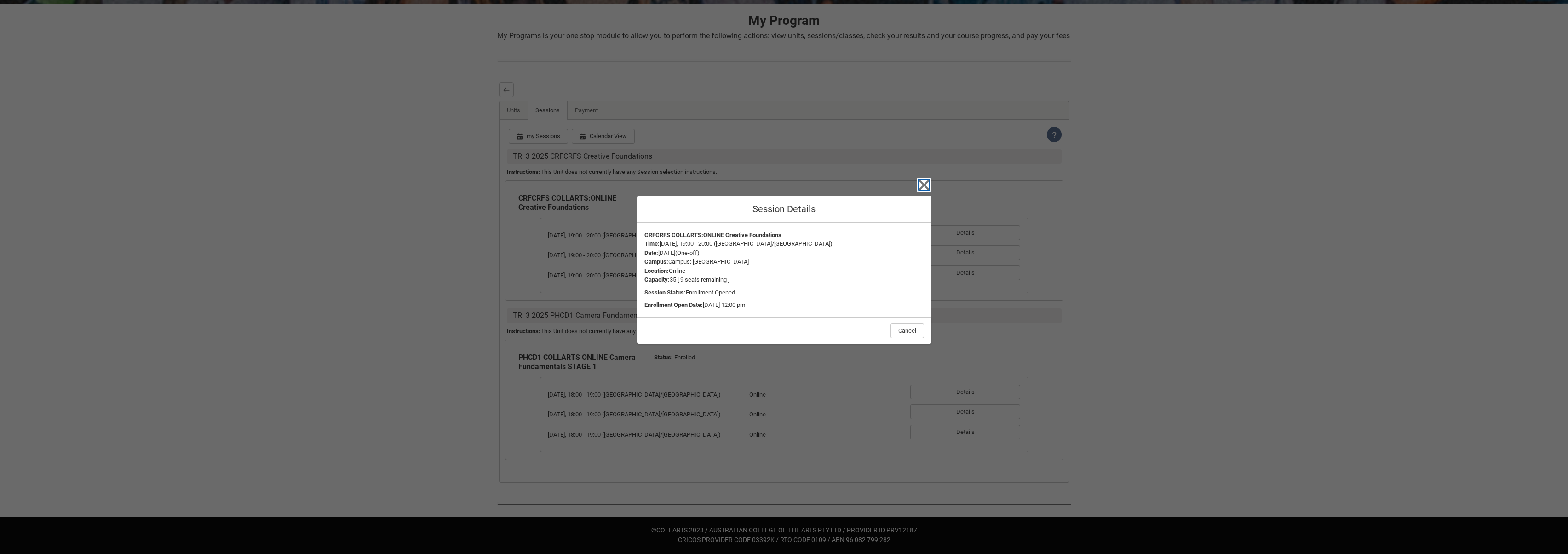
click at [926, 187] on icon "button" at bounding box center [924, 185] width 10 height 10
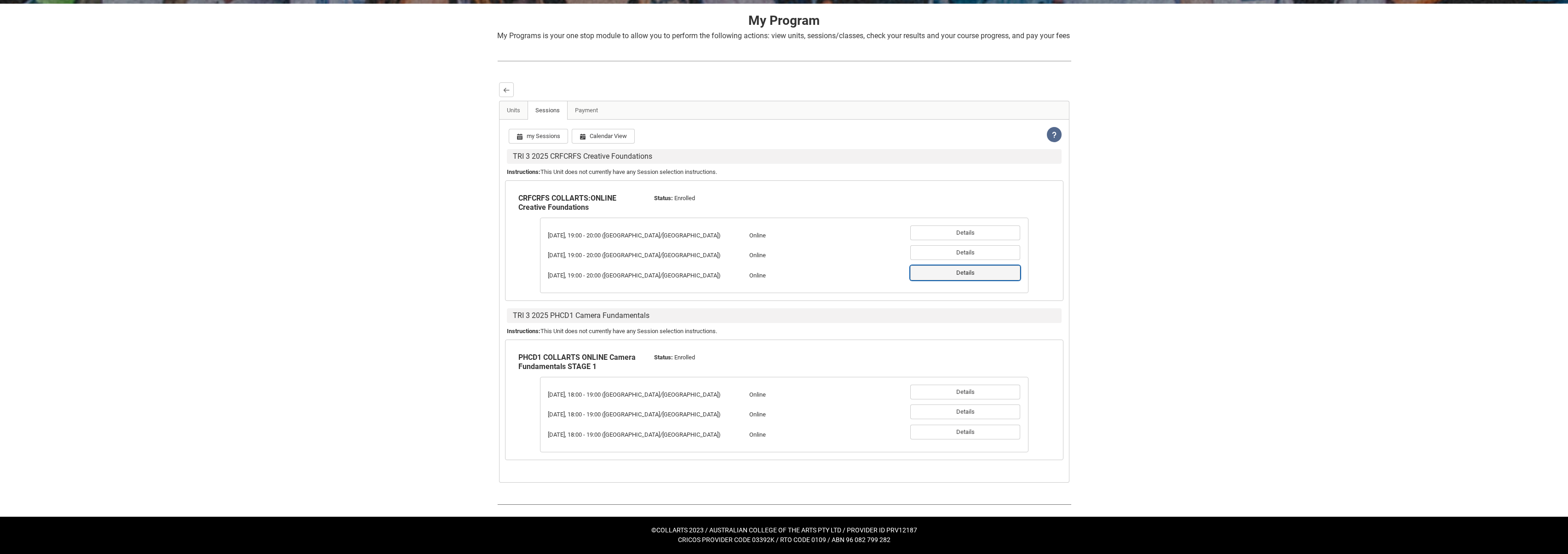
click at [967, 273] on button "Details" at bounding box center [965, 273] width 110 height 15
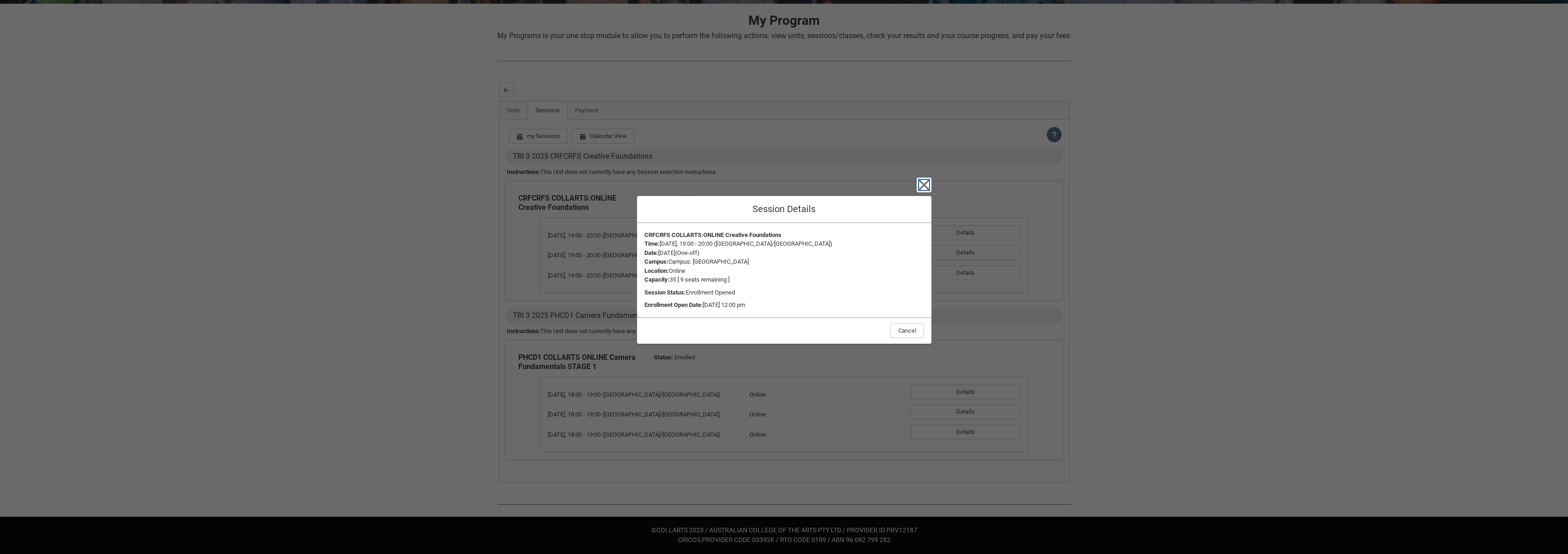
click at [927, 188] on icon "button" at bounding box center [924, 185] width 10 height 10
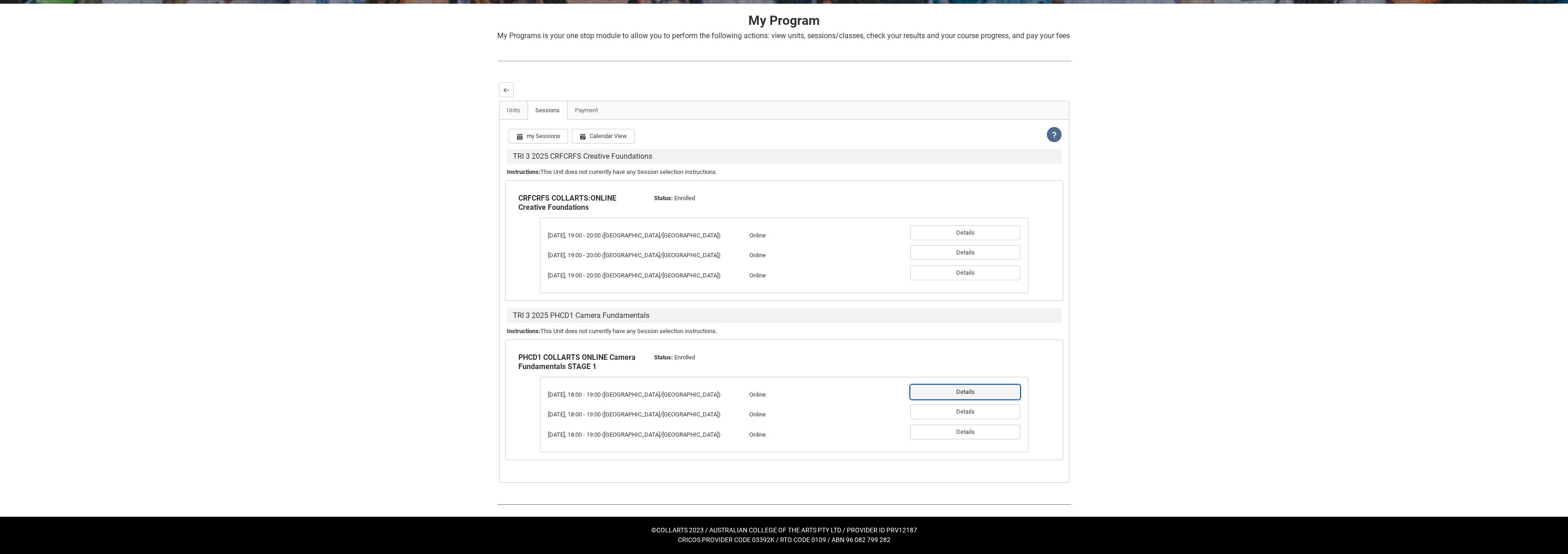
click at [992, 389] on button "Details" at bounding box center [965, 392] width 110 height 15
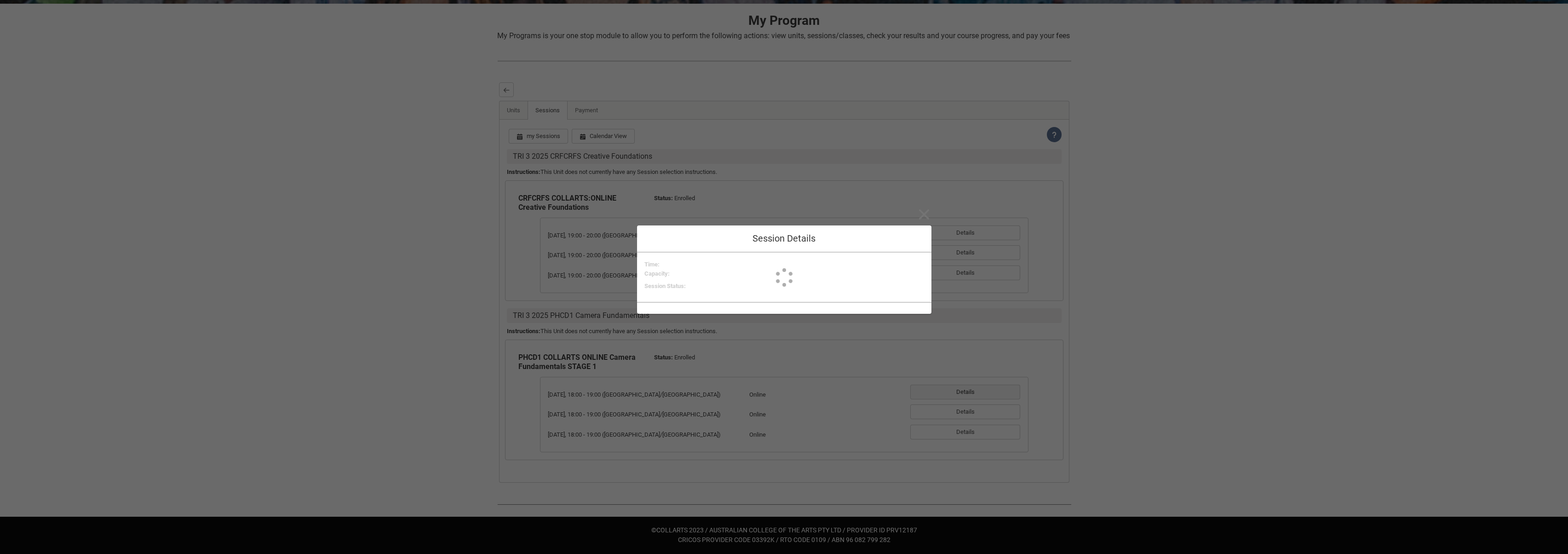
click at [992, 389] on div "Close Session Details Time : Capacity : Session Status :" at bounding box center [784, 277] width 1568 height 554
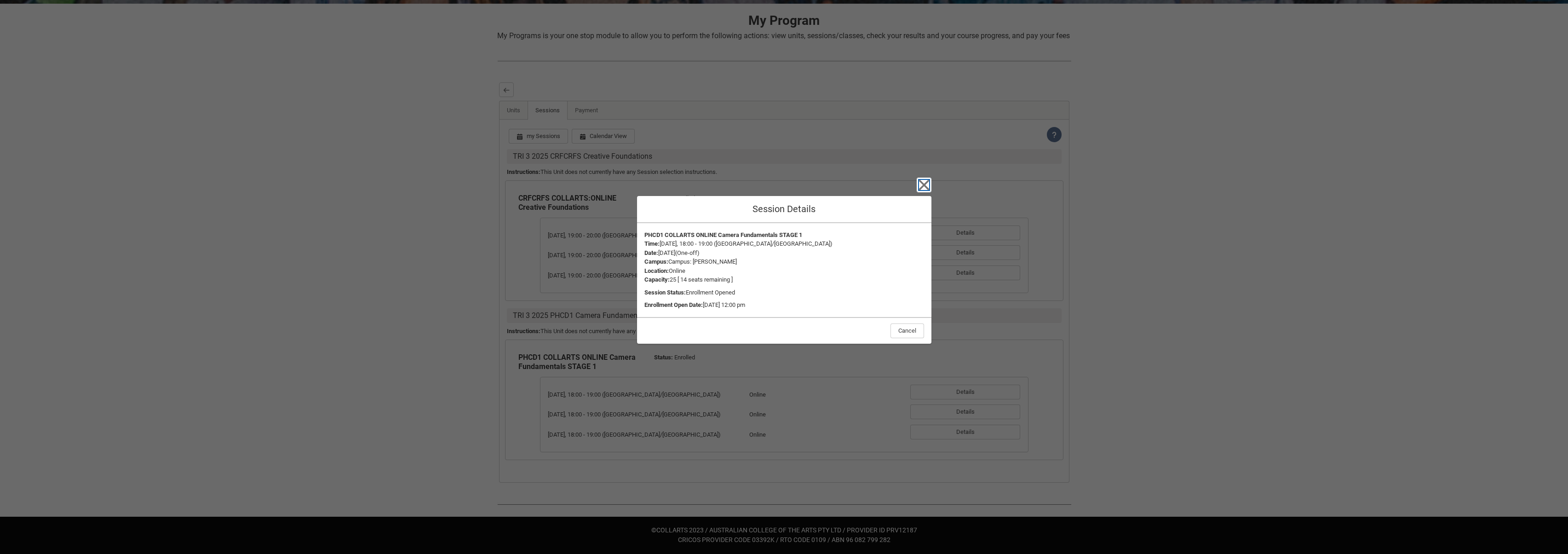
click at [924, 188] on icon "button" at bounding box center [924, 185] width 15 height 15
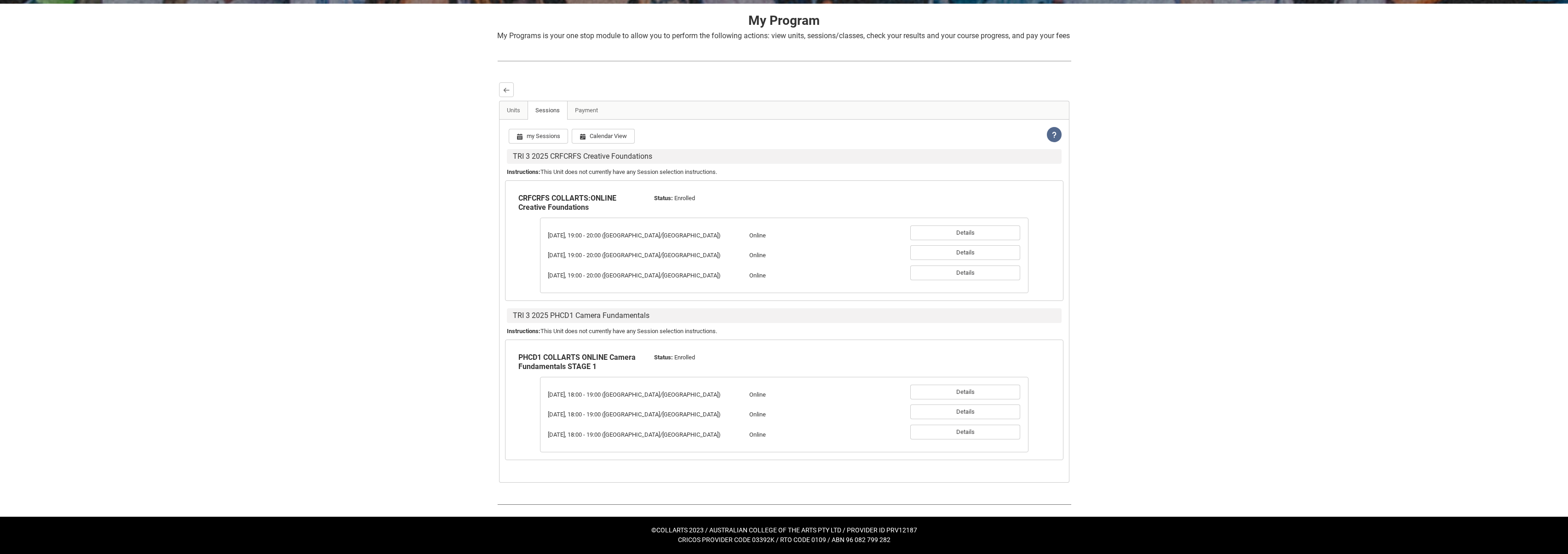
copy button "Cancel"
click at [985, 392] on button "Details" at bounding box center [965, 392] width 110 height 15
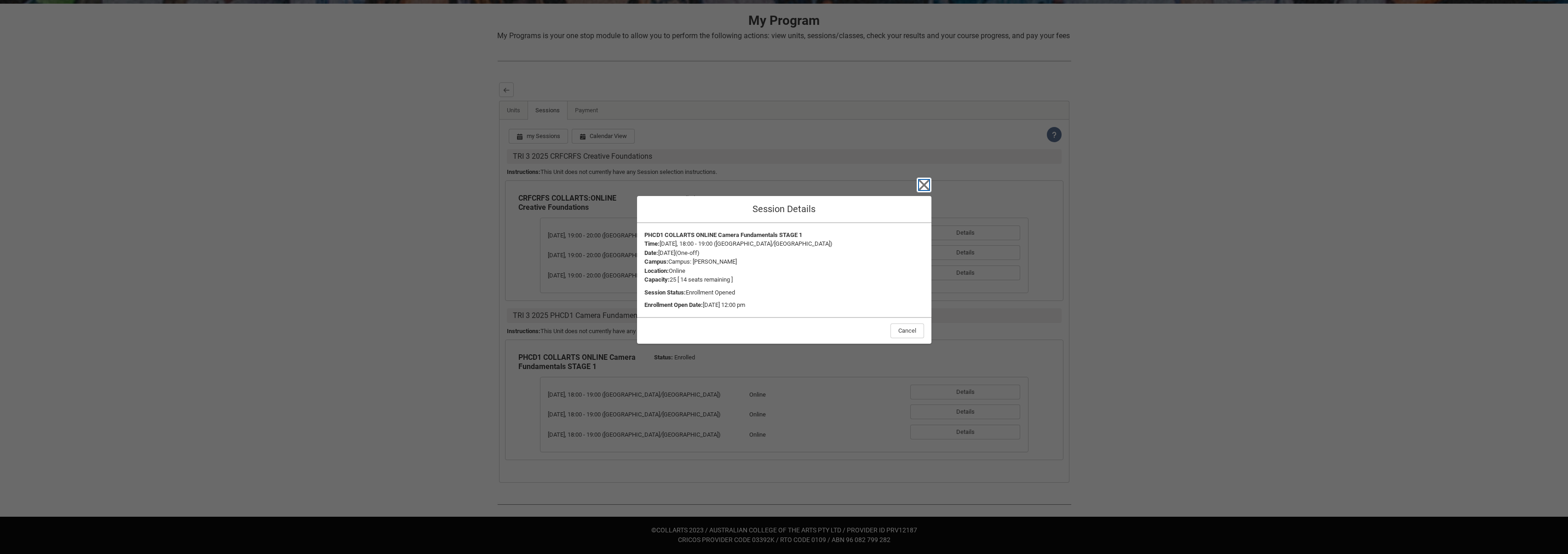
click at [927, 188] on icon "button" at bounding box center [924, 185] width 10 height 10
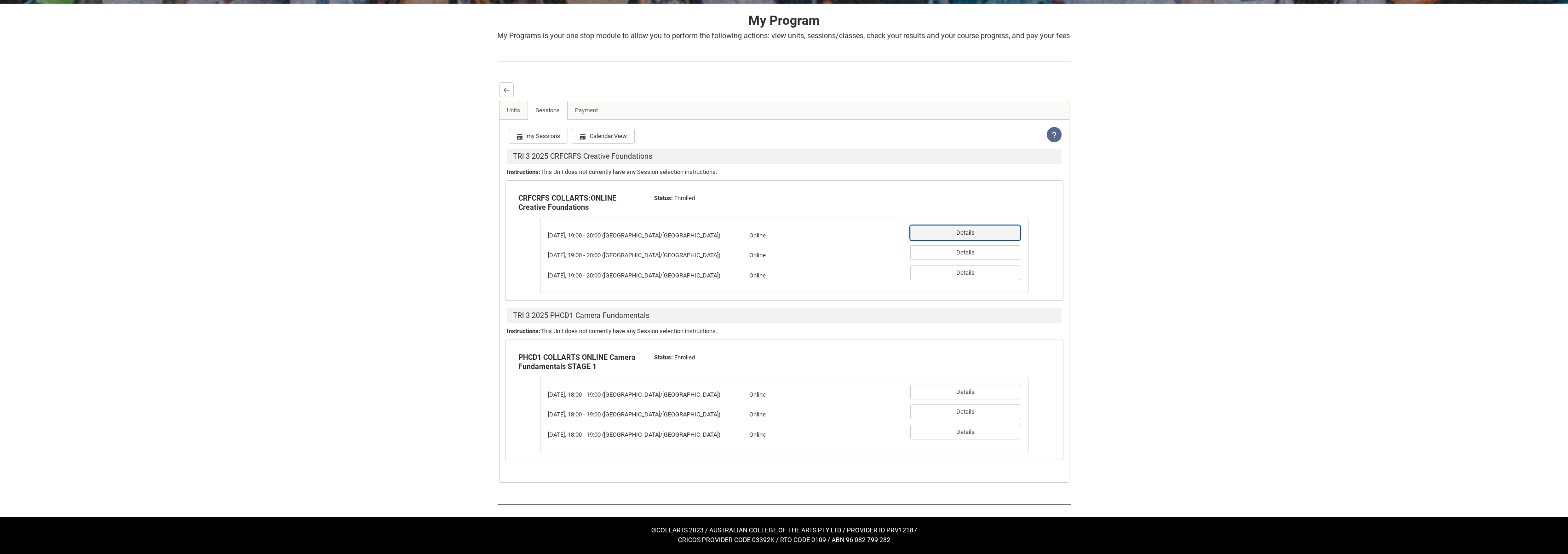
click at [991, 232] on button "Details" at bounding box center [965, 232] width 110 height 15
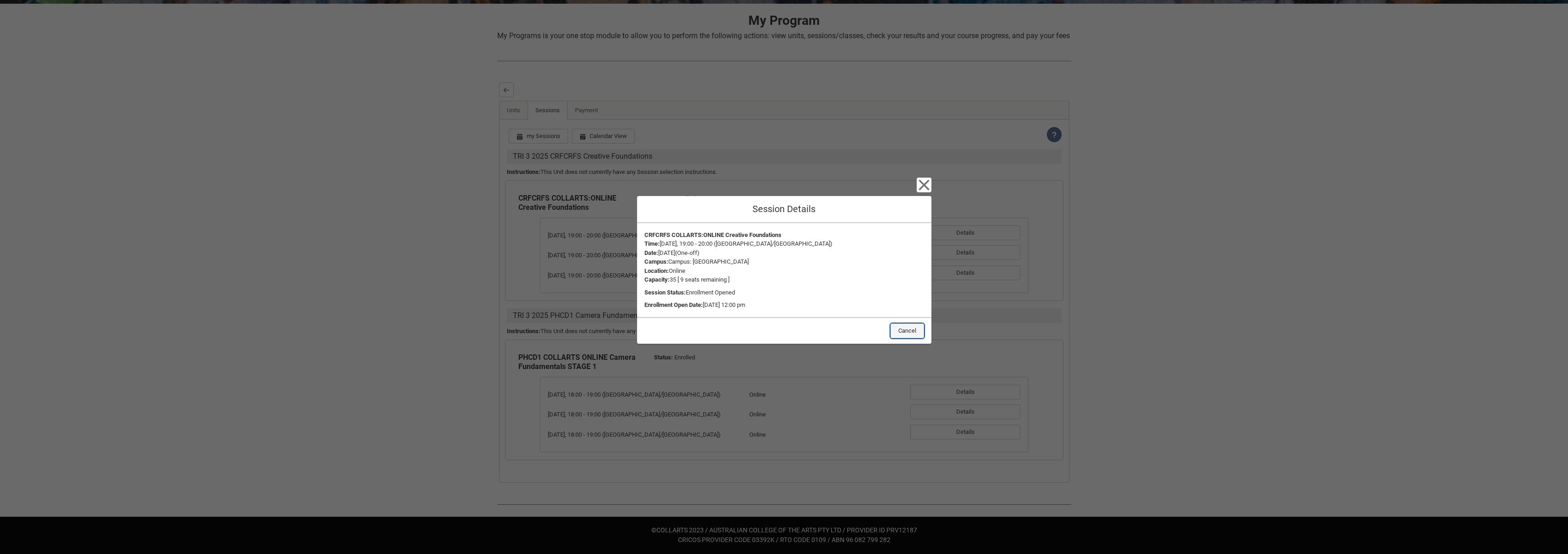
click at [913, 329] on button "Cancel" at bounding box center [908, 331] width 33 height 15
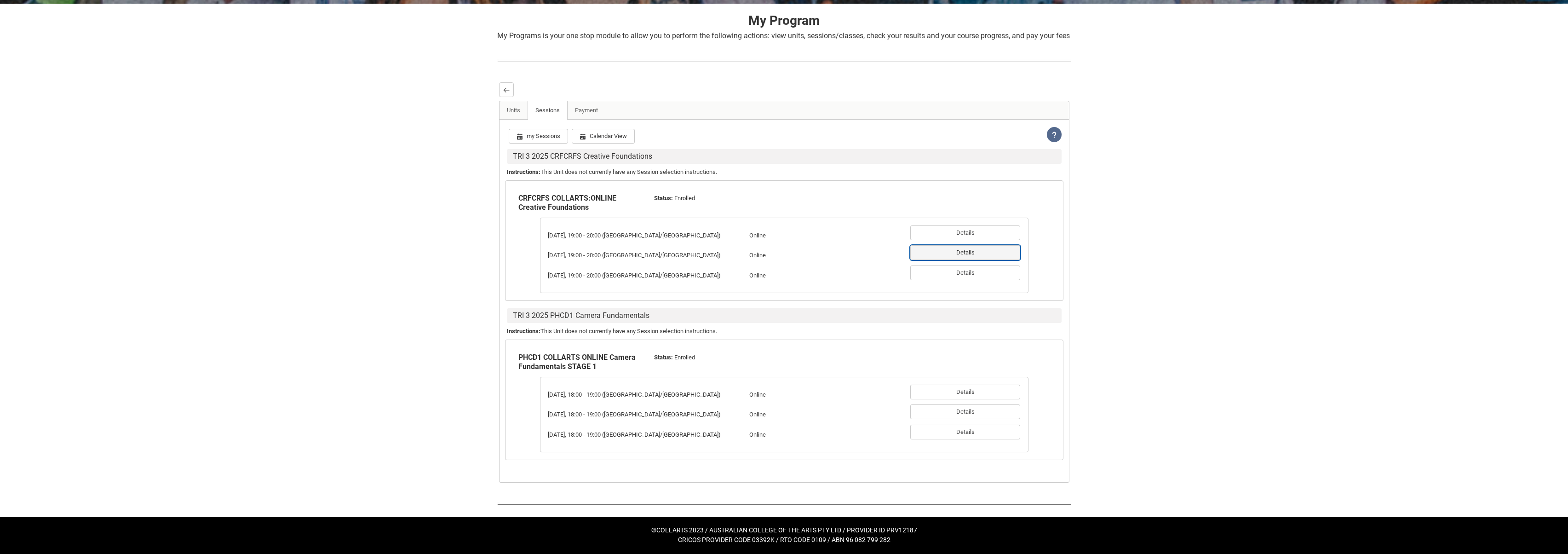
click at [979, 254] on button "Details" at bounding box center [965, 252] width 110 height 15
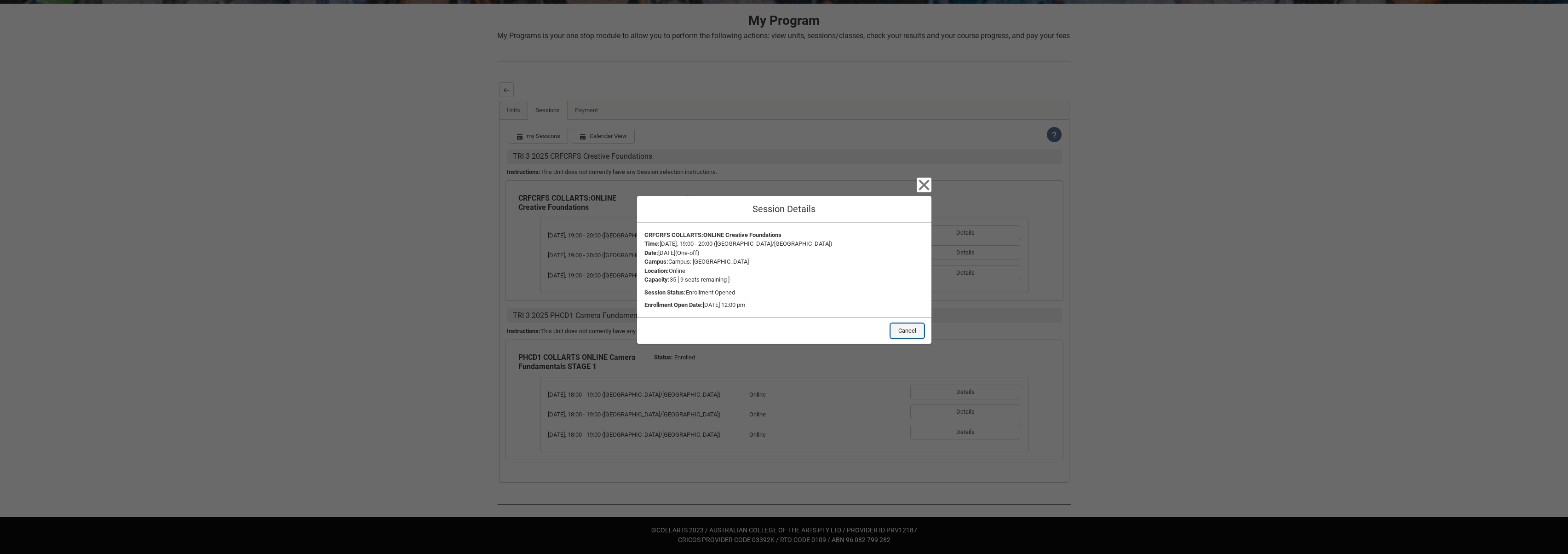
click at [914, 334] on button "Cancel" at bounding box center [908, 331] width 33 height 15
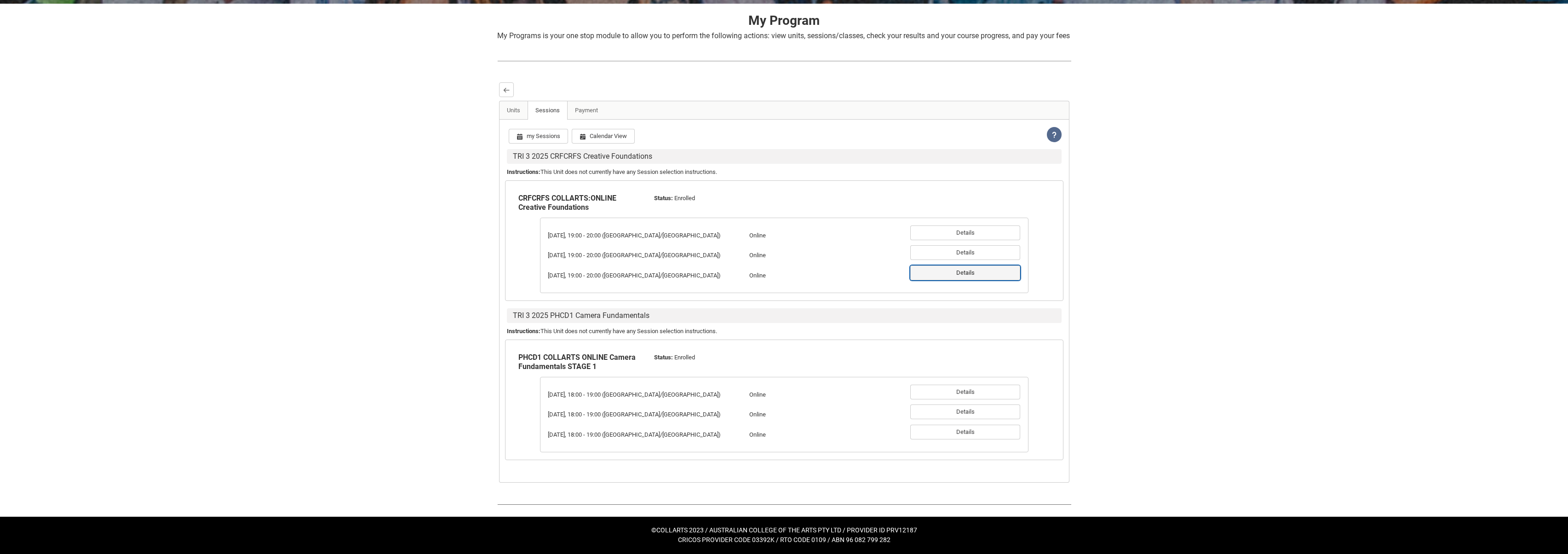
click at [974, 277] on button "Details" at bounding box center [965, 273] width 110 height 15
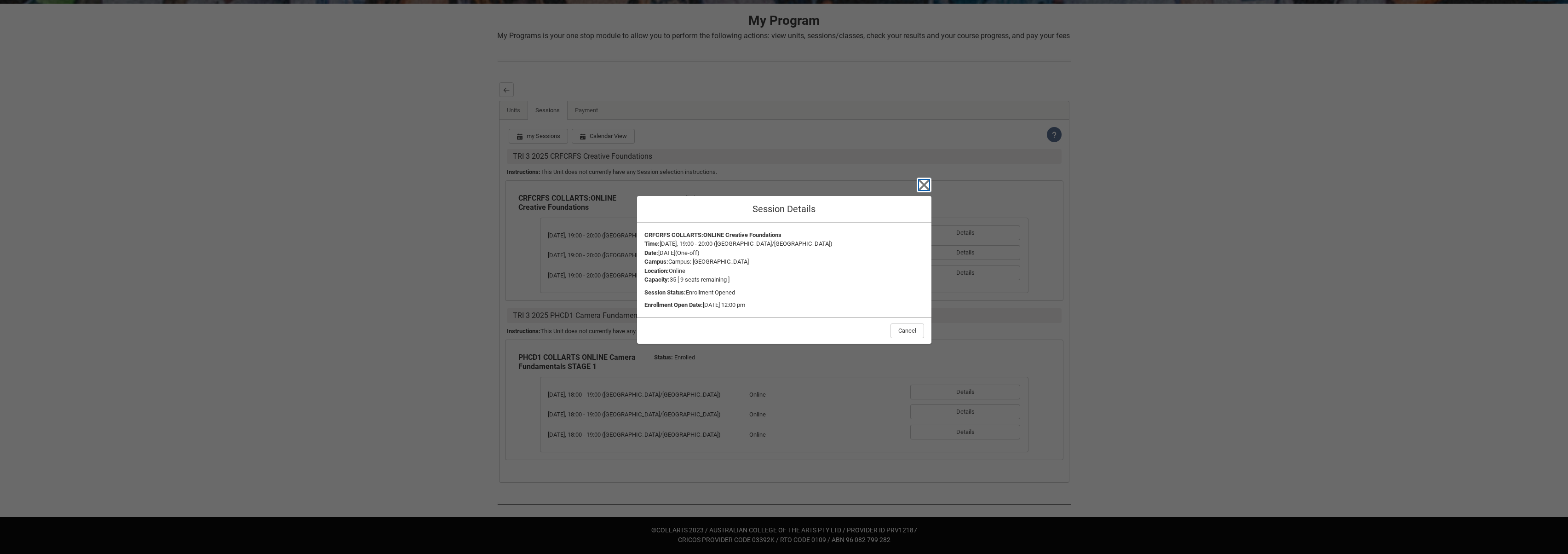
drag, startPoint x: 920, startPoint y: 187, endPoint x: 924, endPoint y: 205, distance: 18.4
click at [920, 187] on icon "button" at bounding box center [924, 185] width 15 height 15
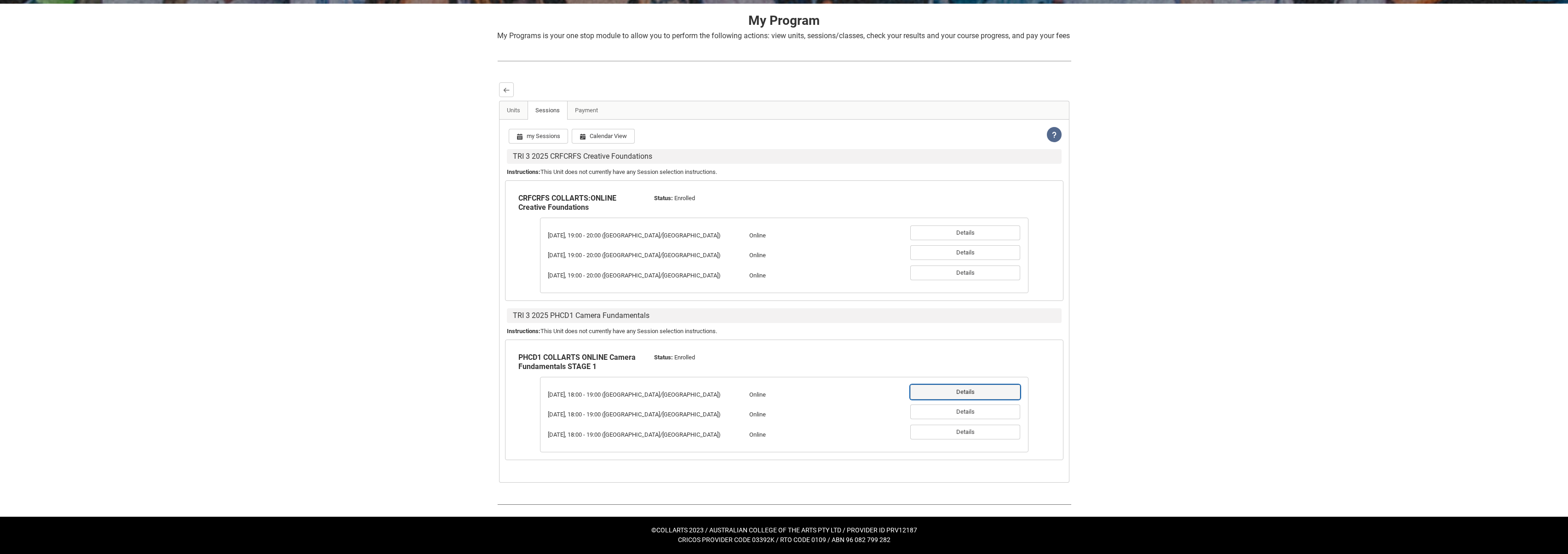
drag, startPoint x: 983, startPoint y: 391, endPoint x: 992, endPoint y: 392, distance: 9.1
click at [984, 391] on button "Details" at bounding box center [965, 392] width 110 height 15
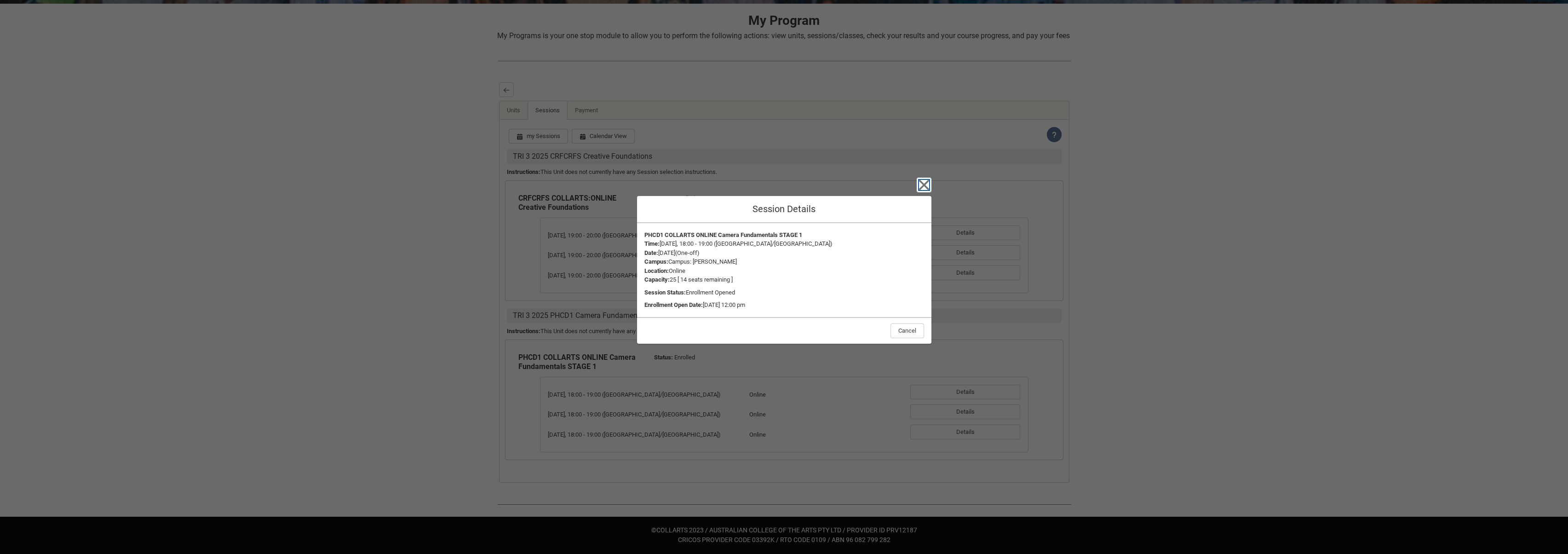
click at [925, 187] on icon "button" at bounding box center [924, 185] width 15 height 15
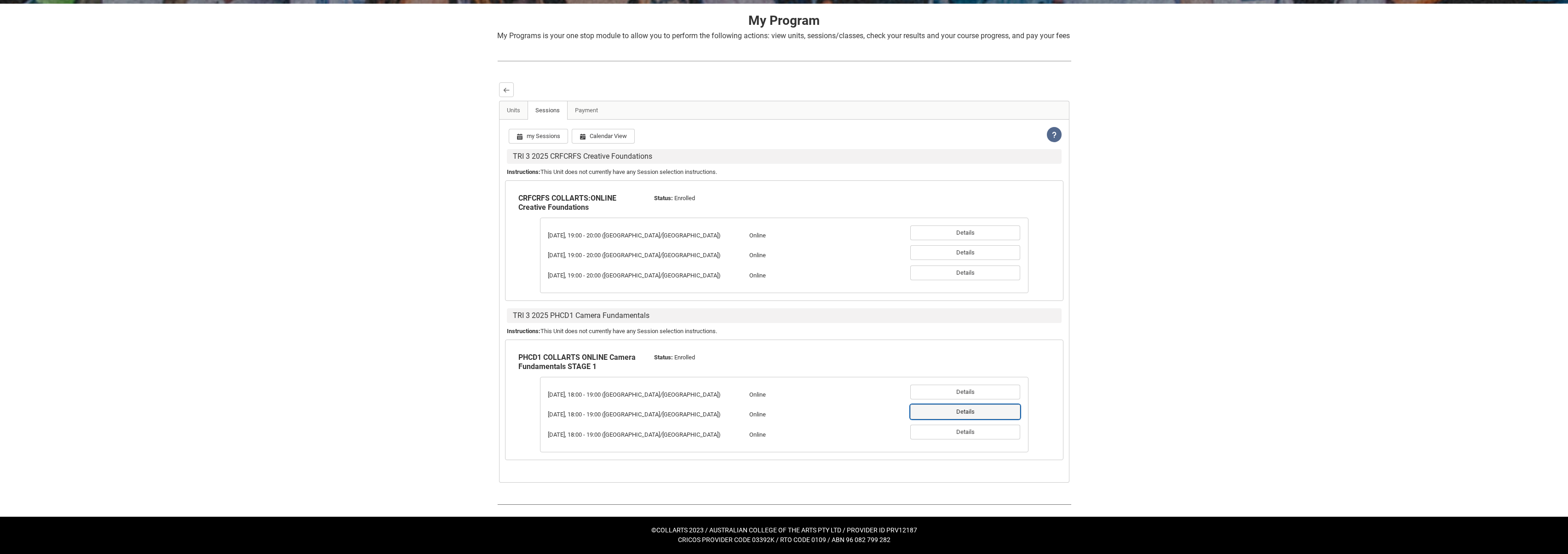
drag, startPoint x: 998, startPoint y: 408, endPoint x: 1046, endPoint y: 408, distance: 48.0
click at [998, 408] on button "Details" at bounding box center [965, 411] width 110 height 15
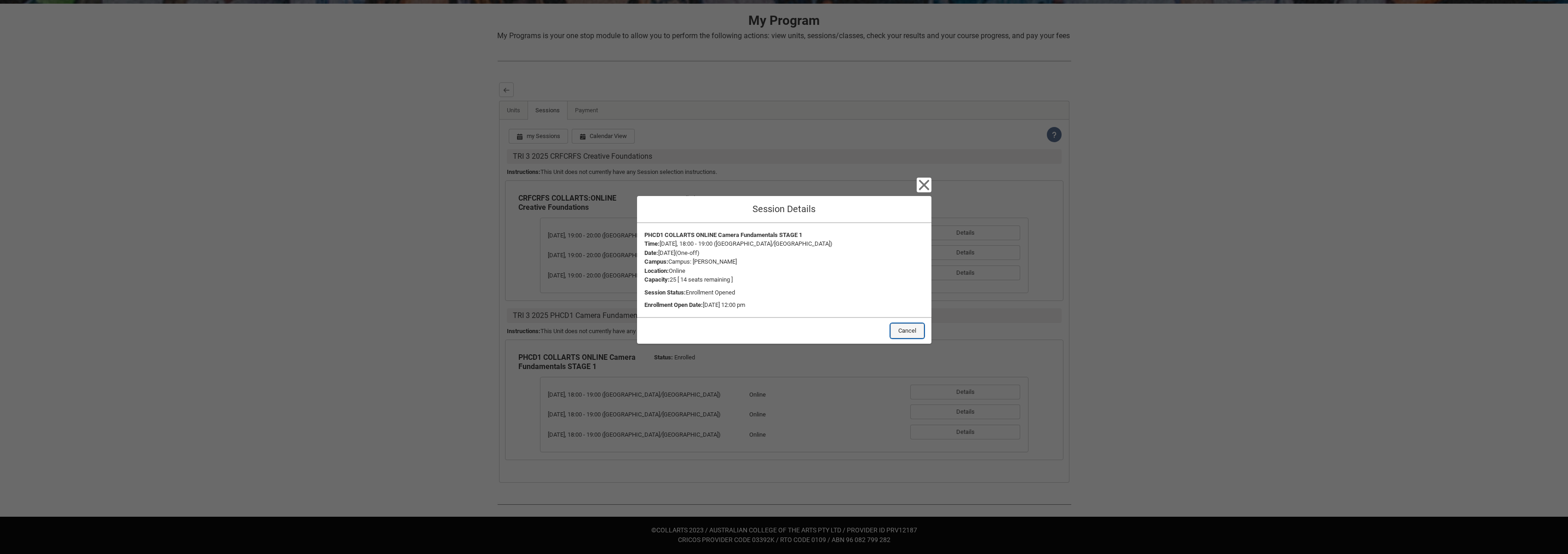
click at [902, 332] on button "Cancel" at bounding box center [908, 331] width 33 height 15
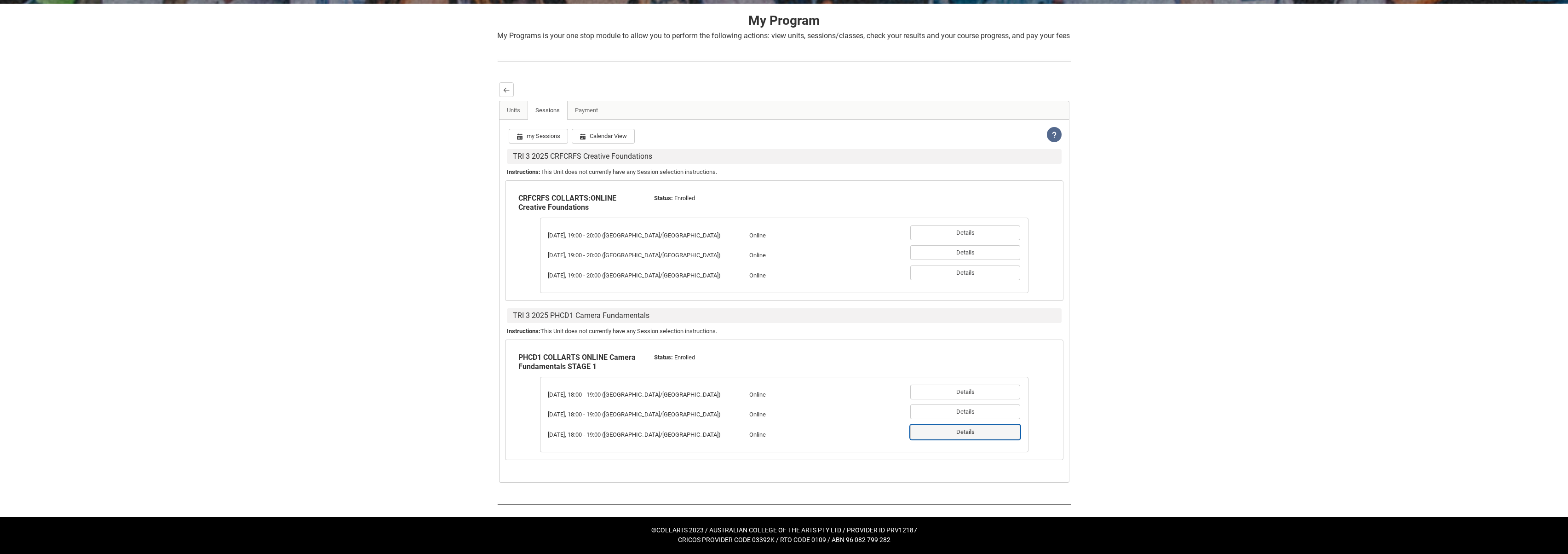
click at [973, 434] on button "Details" at bounding box center [965, 432] width 110 height 15
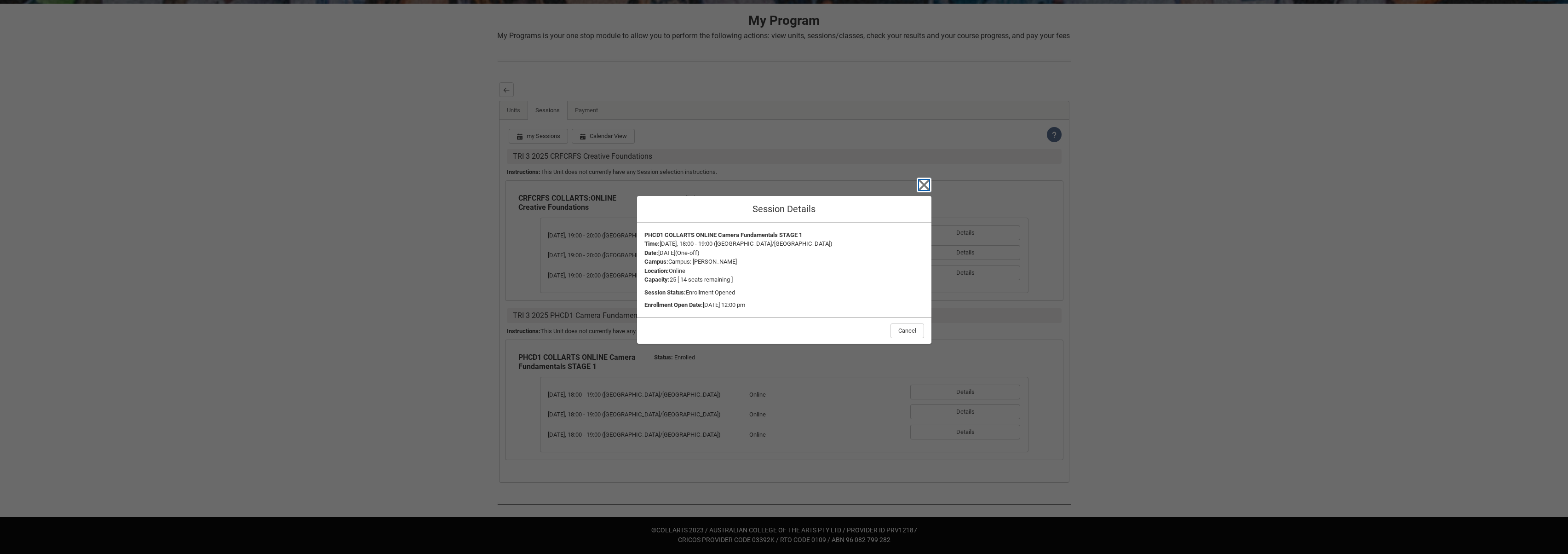
click at [926, 186] on icon "button" at bounding box center [924, 185] width 10 height 10
